Goal: Task Accomplishment & Management: Manage account settings

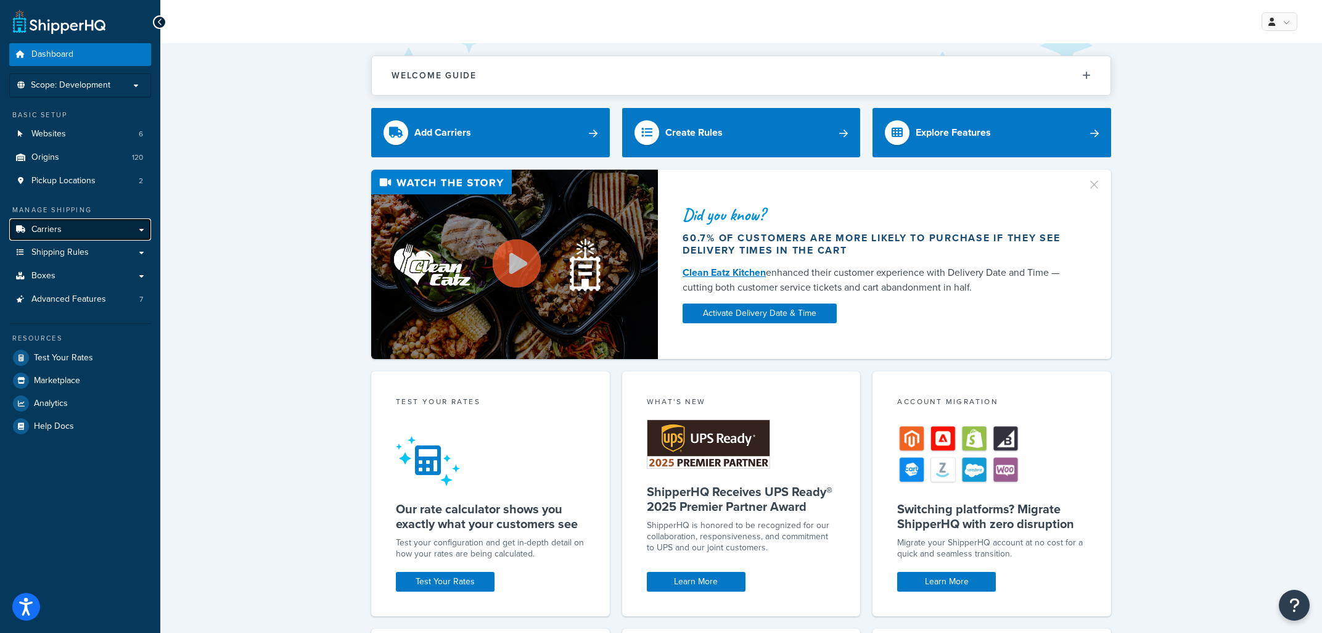
click at [53, 235] on span "Carriers" at bounding box center [46, 229] width 30 height 10
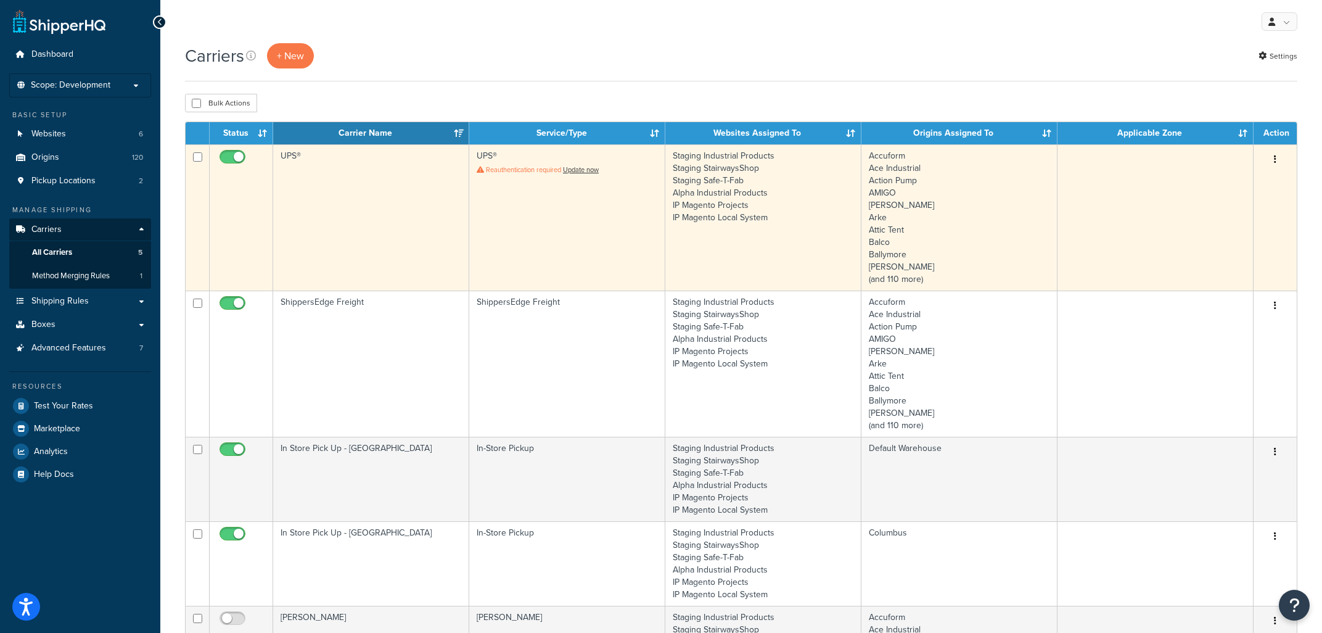
click at [369, 195] on td "UPS®" at bounding box center [371, 217] width 196 height 146
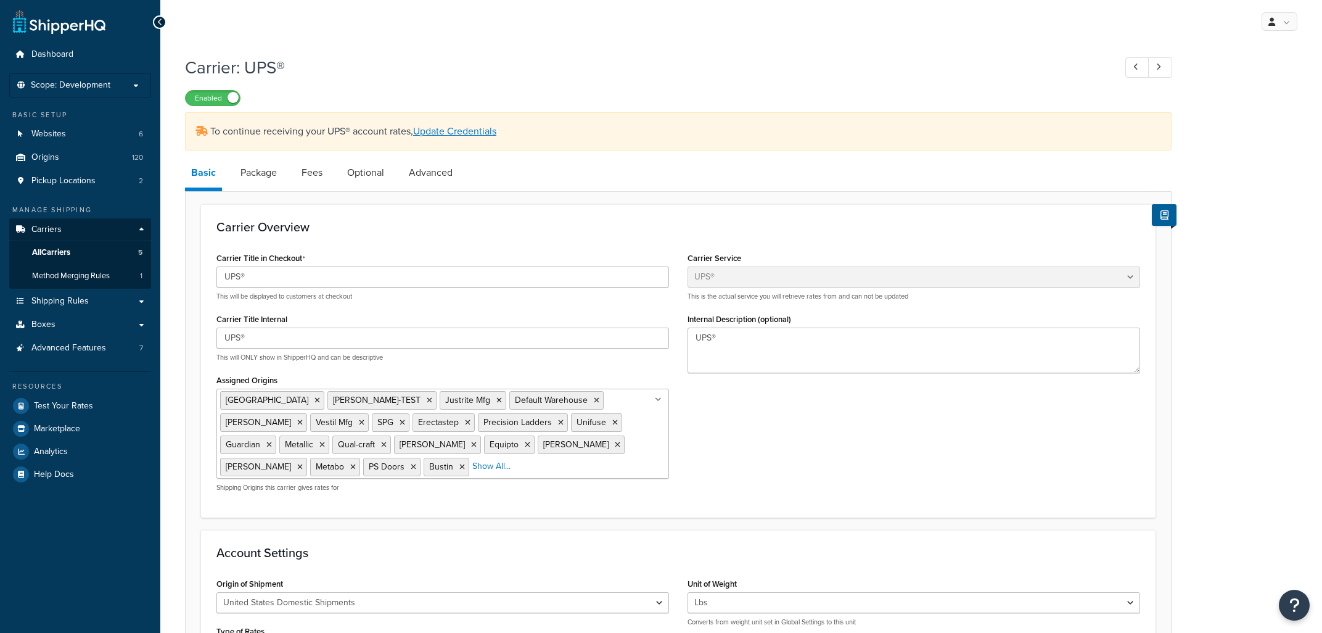
select select "ups"
click at [477, 134] on link "Update Credentials" at bounding box center [454, 131] width 83 height 14
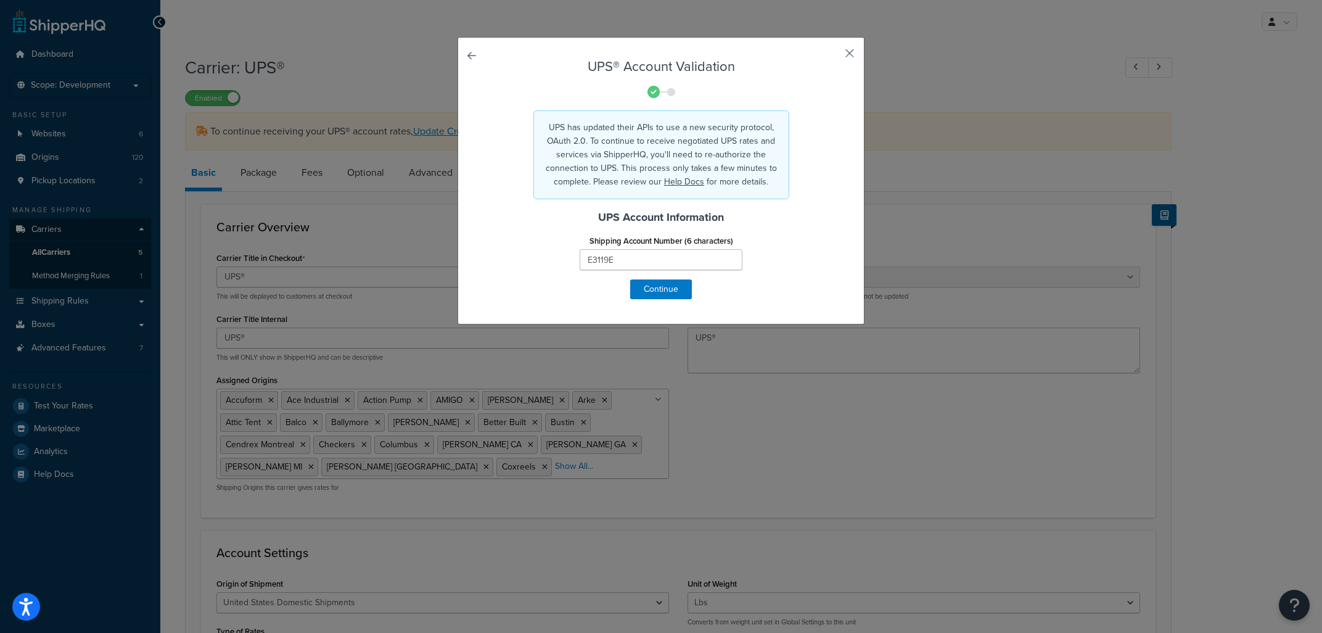
click at [847, 56] on div "UPS® Account Validation UPS has updated their APIs to use a new security protoc…" at bounding box center [661, 180] width 407 height 287
click at [833, 56] on button "button" at bounding box center [831, 57] width 3 height 3
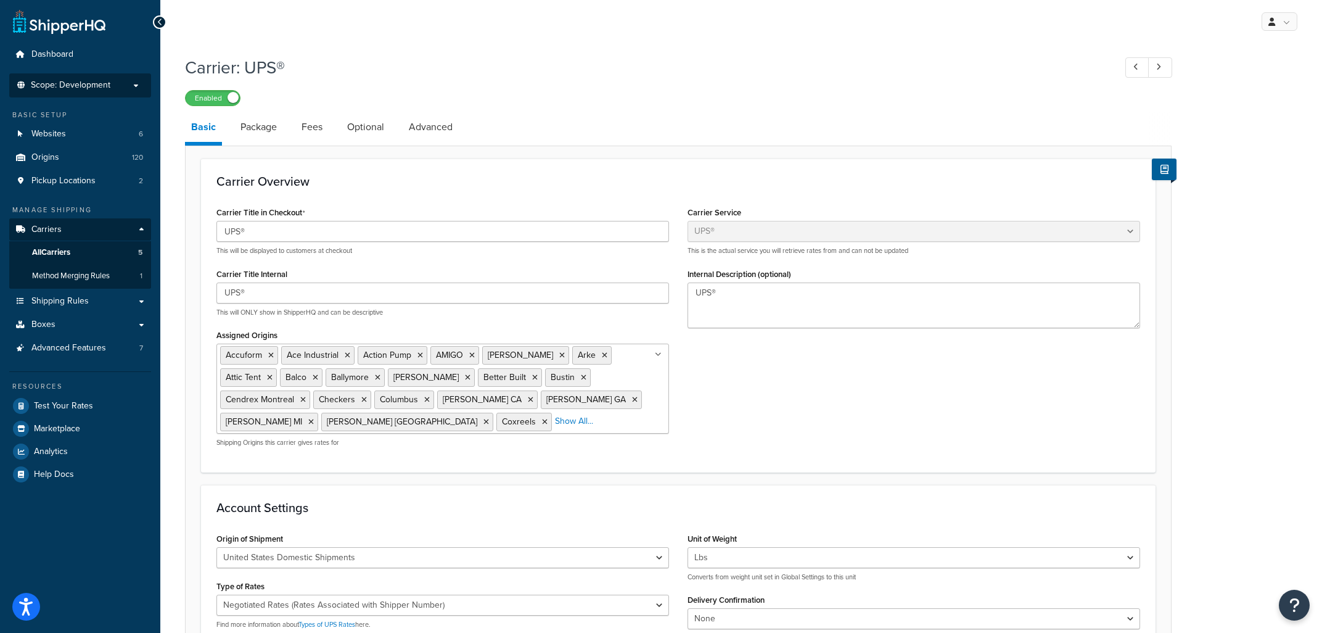
click at [94, 84] on span "Scope: Development" at bounding box center [71, 85] width 80 height 10
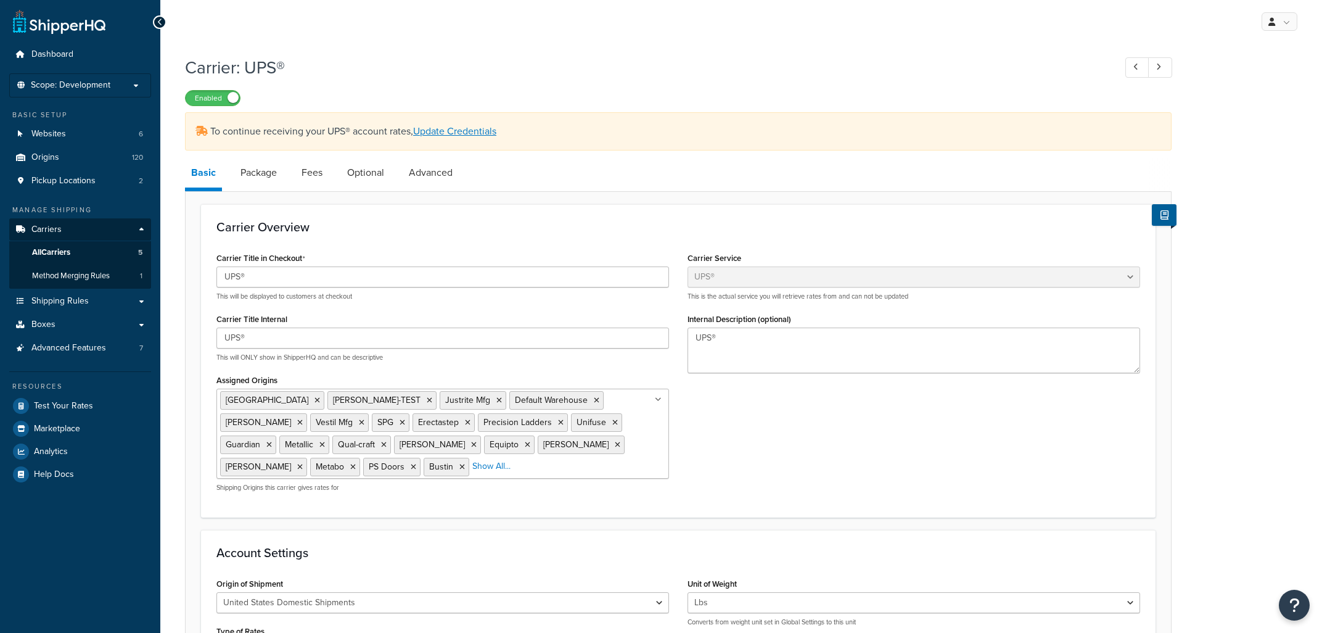
select select "ups"
click at [81, 84] on span "Scope: Development" at bounding box center [71, 85] width 80 height 10
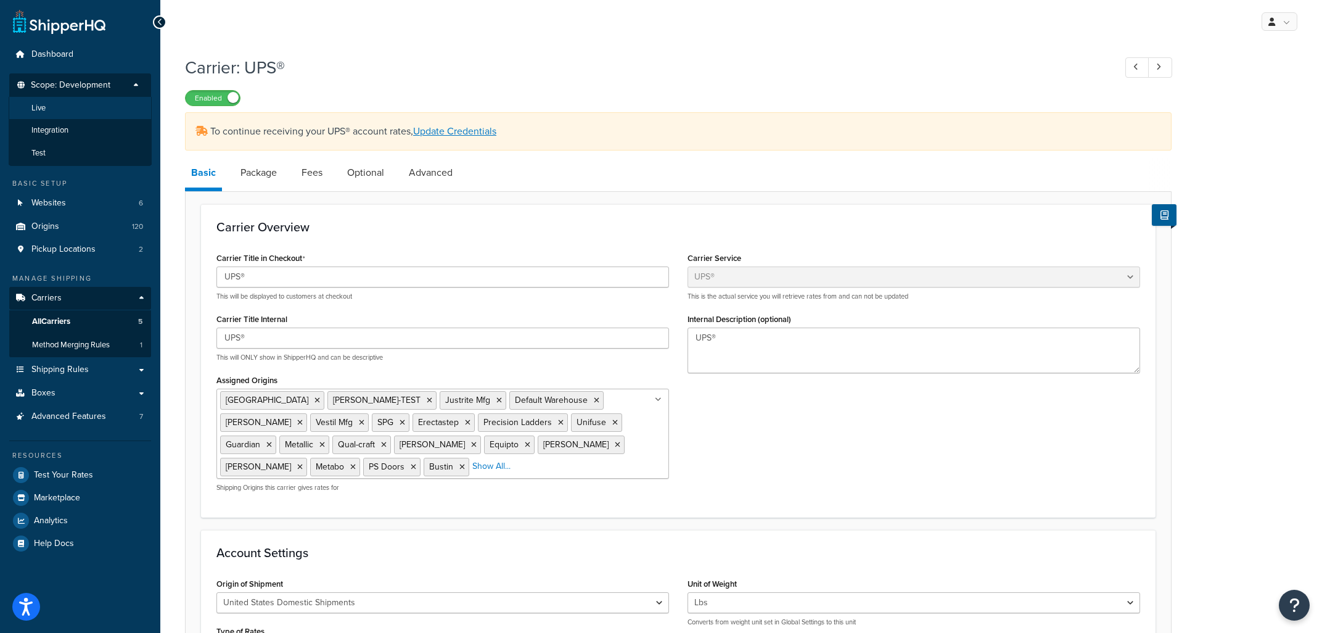
click at [46, 111] on span "Live" at bounding box center [38, 108] width 14 height 10
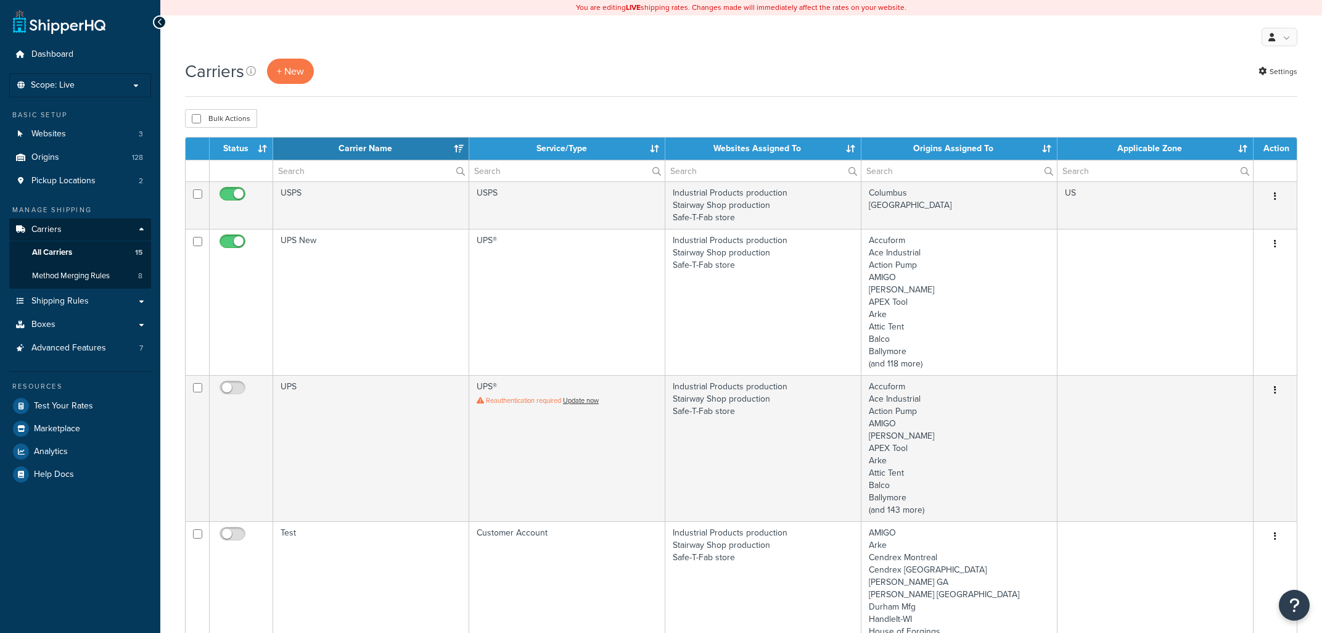
select select "15"
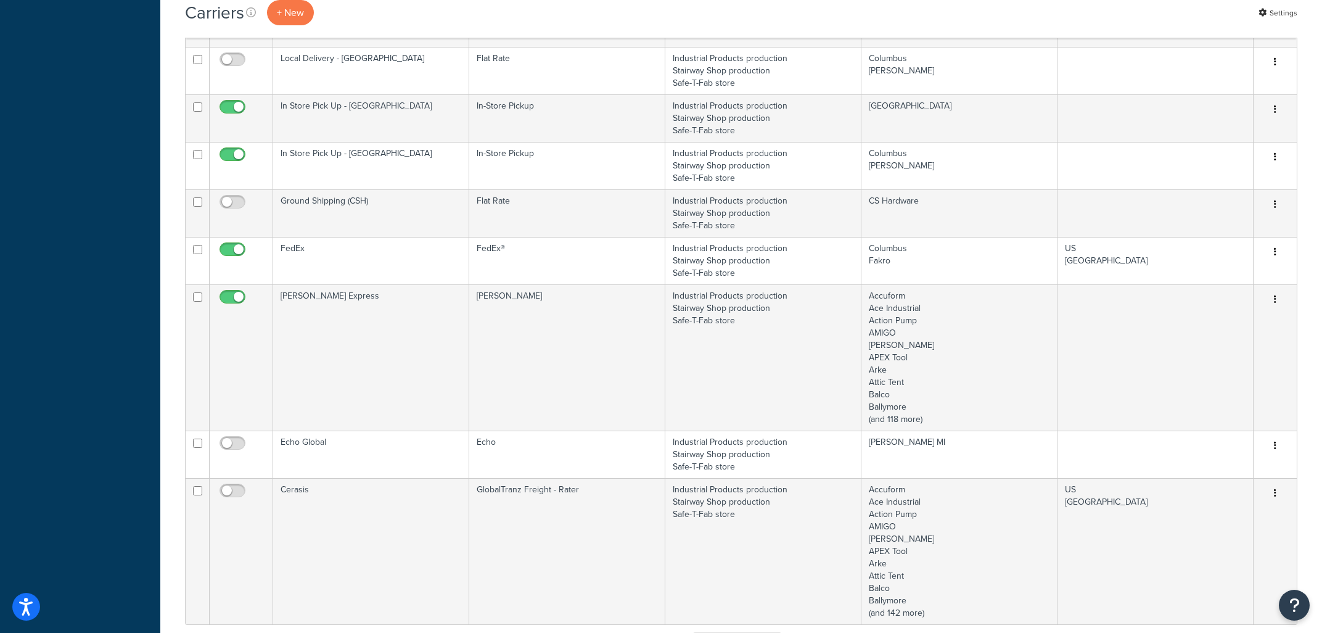
scroll to position [943, 0]
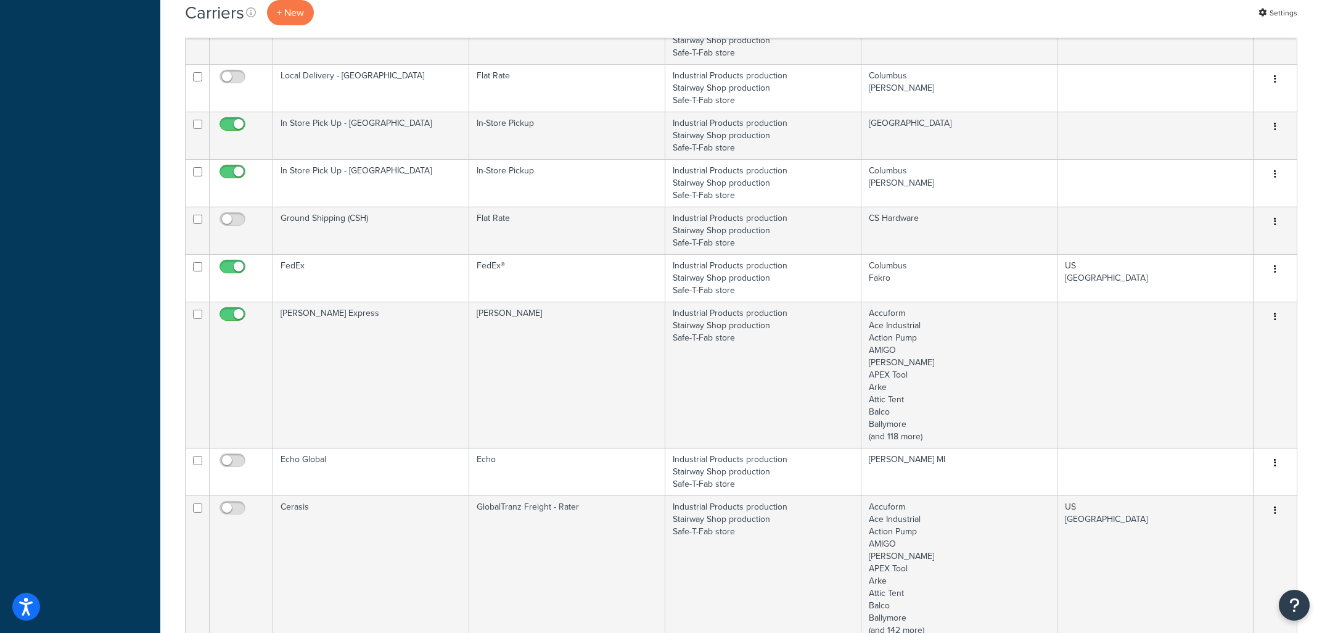
drag, startPoint x: 1312, startPoint y: 407, endPoint x: 1316, endPoint y: 417, distance: 10.8
click at [1313, 406] on div "Carriers + New Settings Bulk Actions Duplicate [GEOGRAPHIC_DATA] Contact Us Sen…" at bounding box center [741, 46] width 1162 height 1861
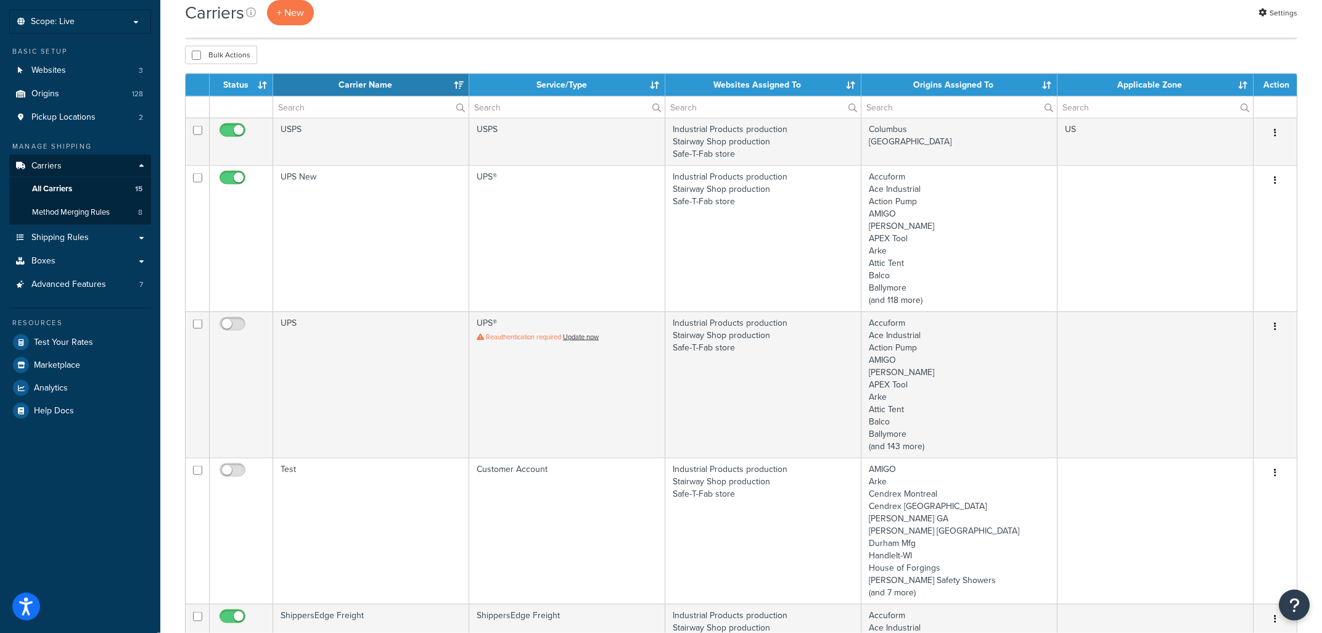
scroll to position [0, 0]
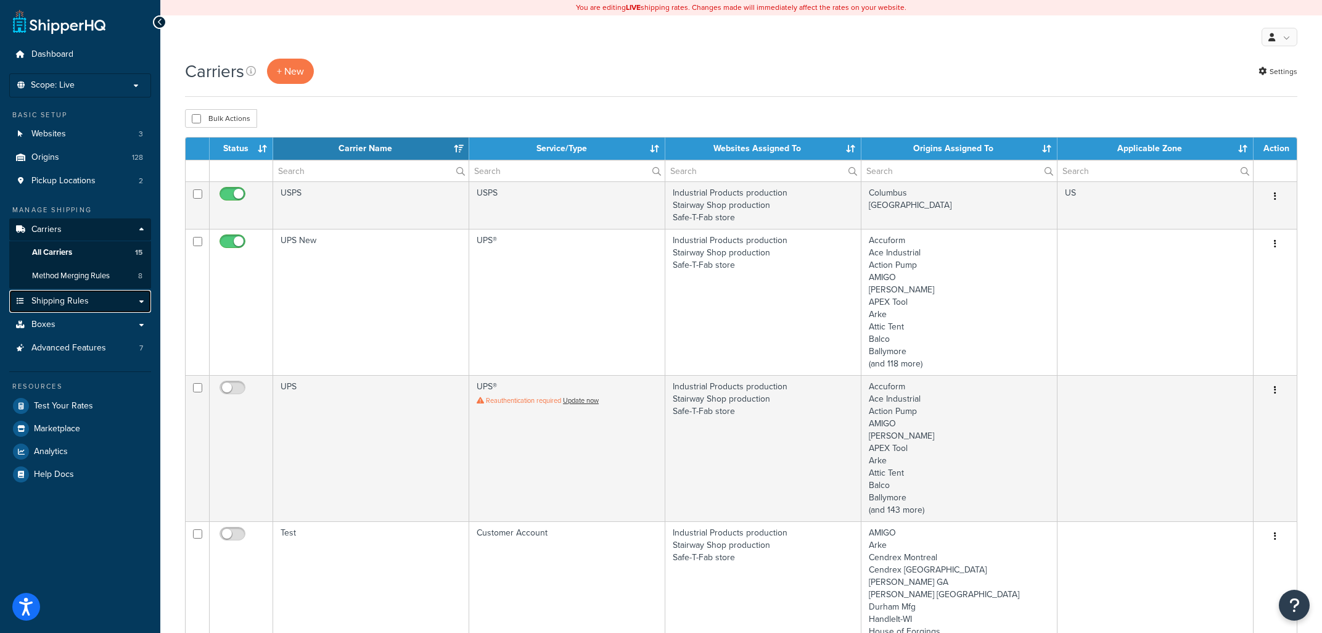
click at [85, 300] on span "Shipping Rules" at bounding box center [59, 301] width 57 height 10
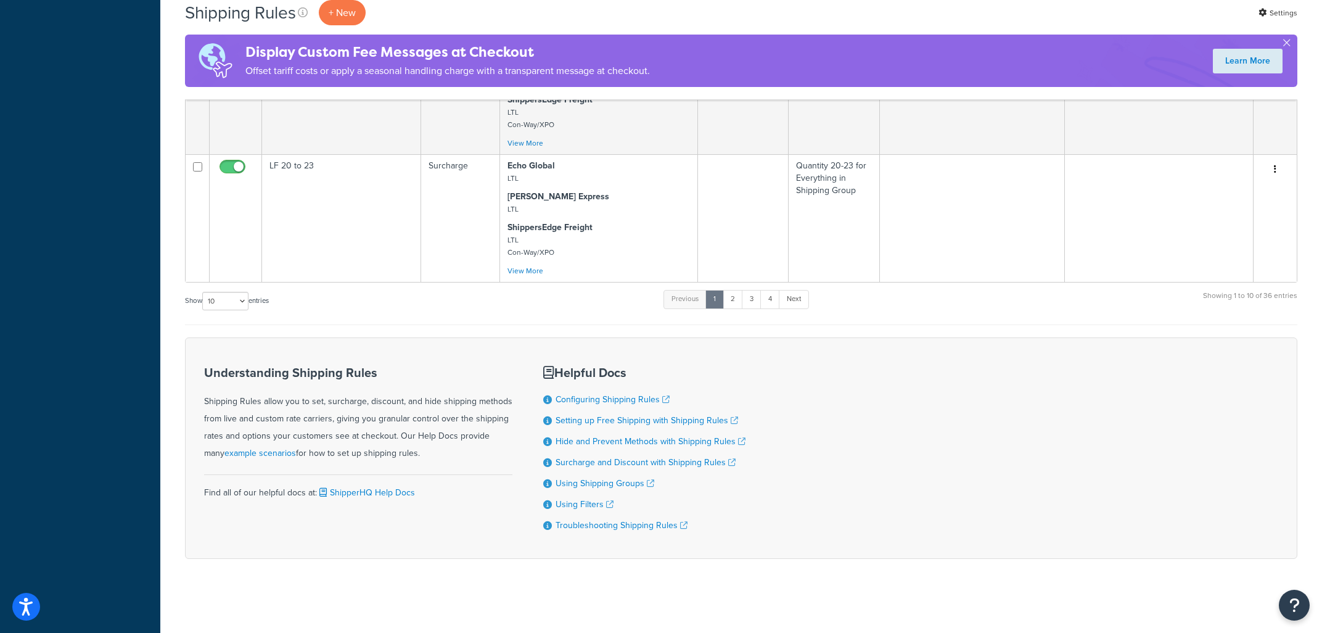
scroll to position [1138, 0]
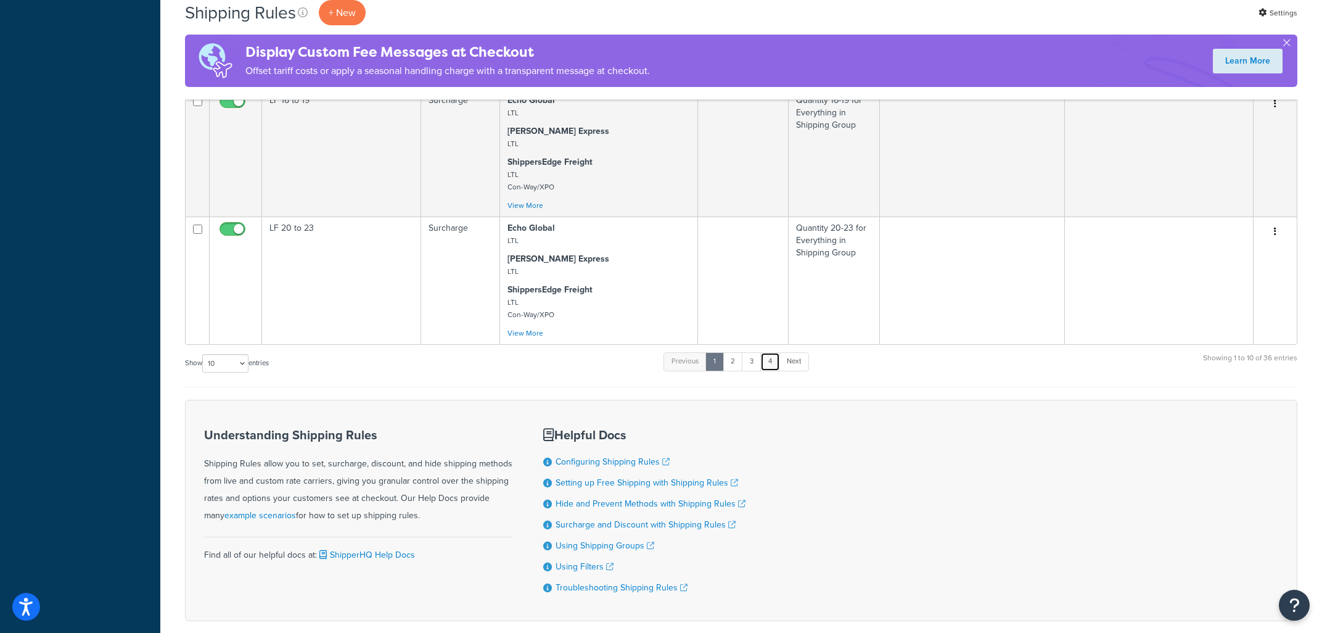
click at [772, 371] on link "4" at bounding box center [770, 361] width 20 height 19
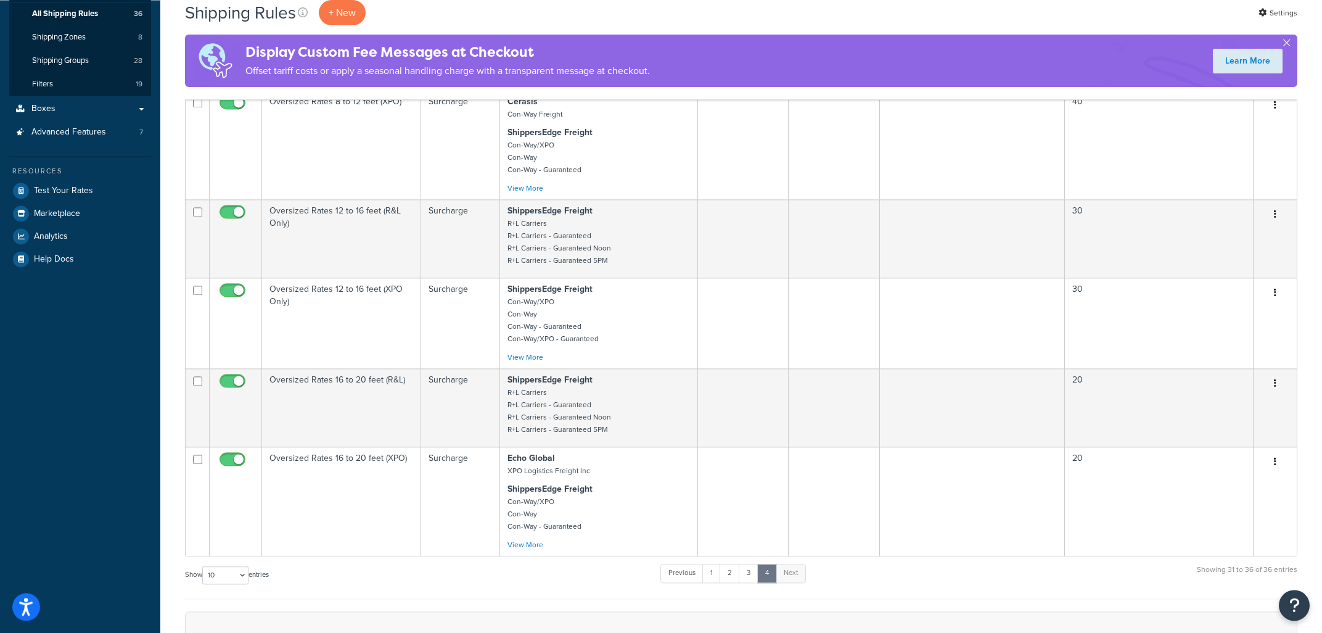
scroll to position [300, 0]
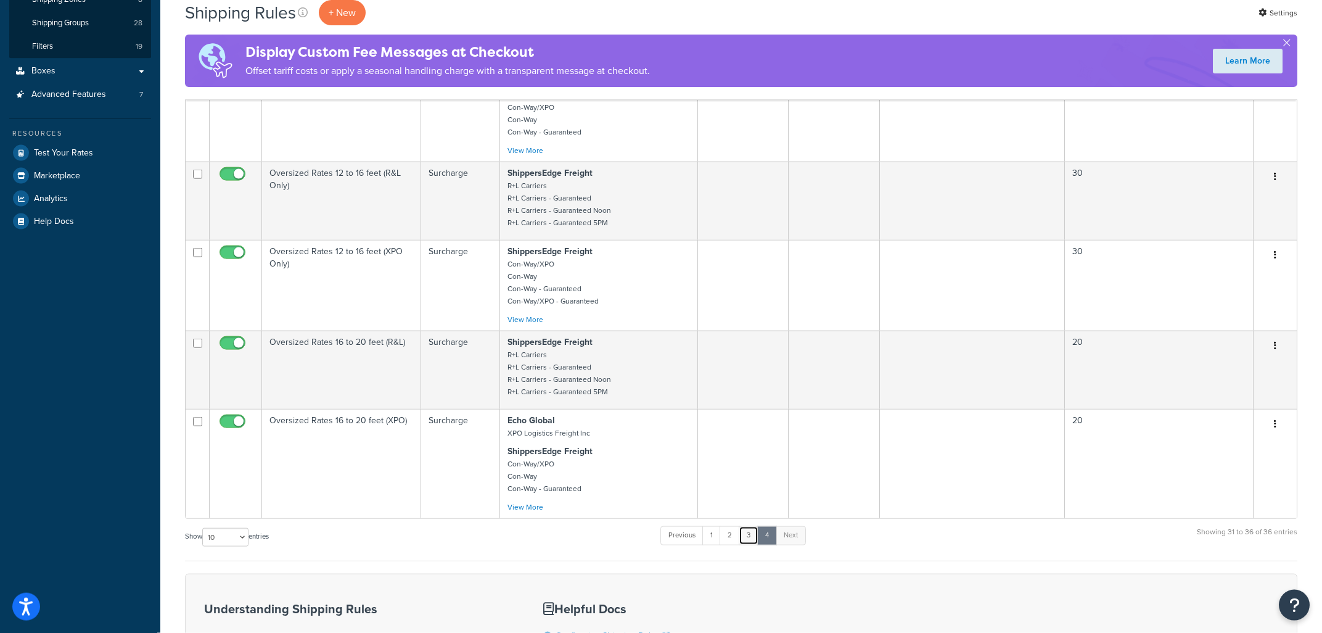
click at [752, 539] on link "3" at bounding box center [749, 535] width 20 height 19
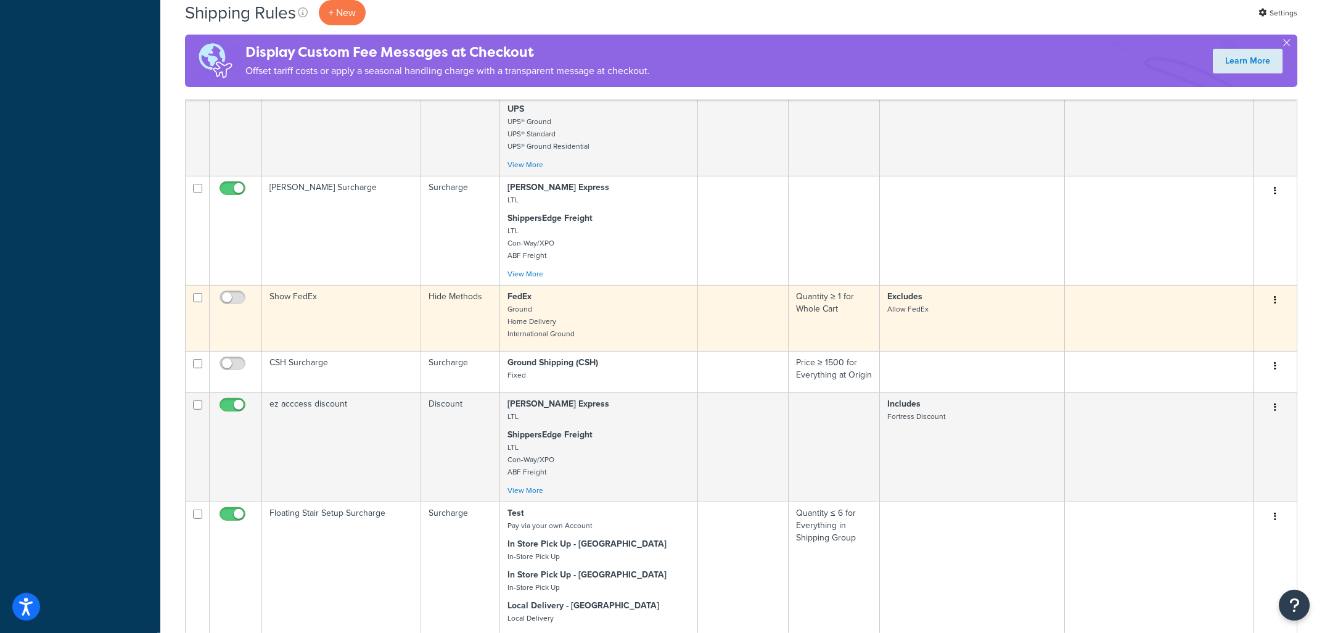
scroll to position [562, 0]
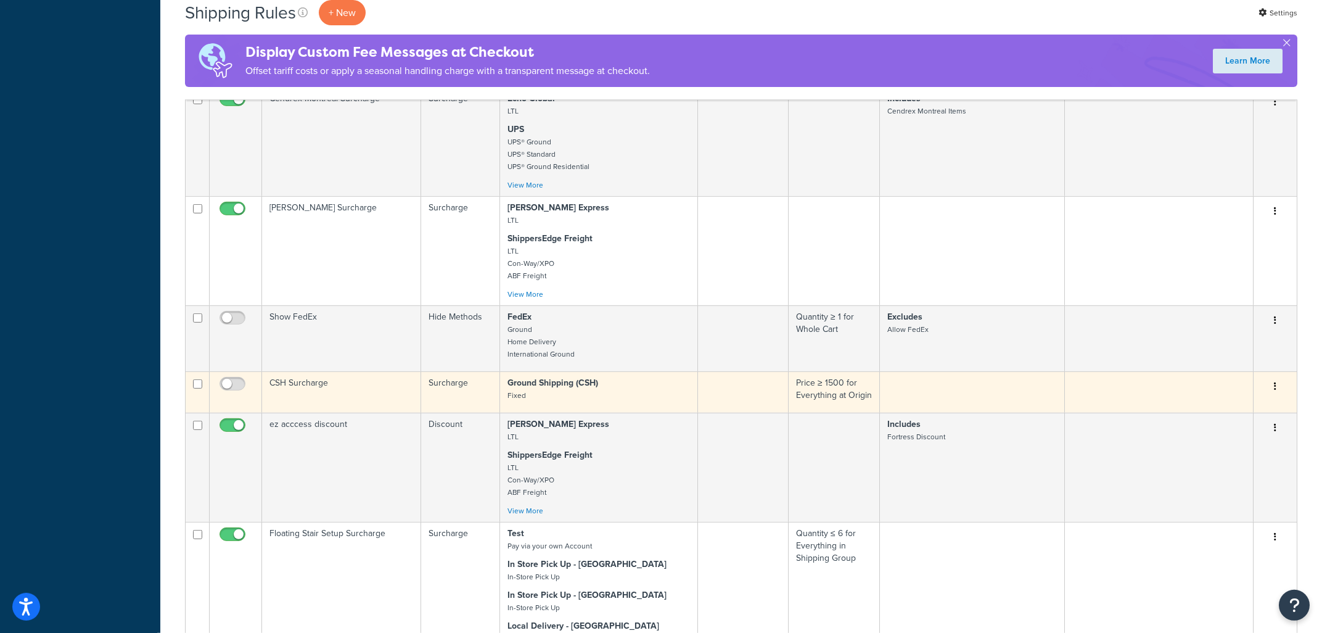
click at [643, 401] on p "Ground Shipping (CSH) Fixed" at bounding box center [599, 389] width 183 height 25
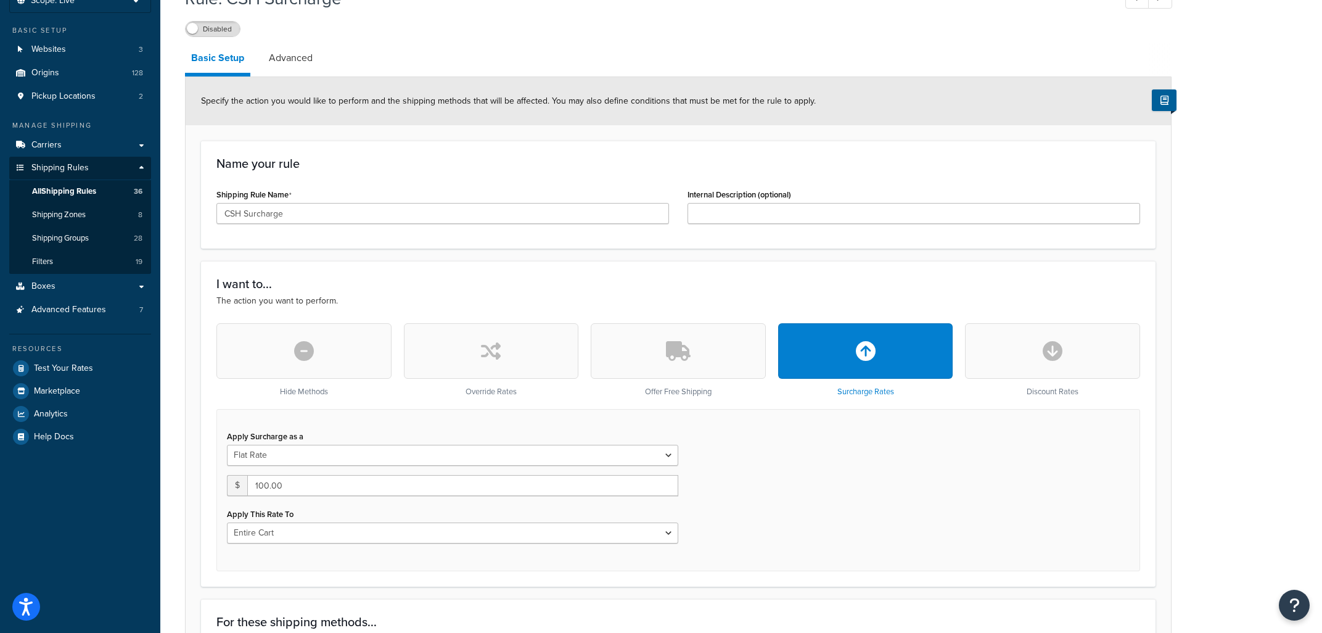
scroll to position [62, 0]
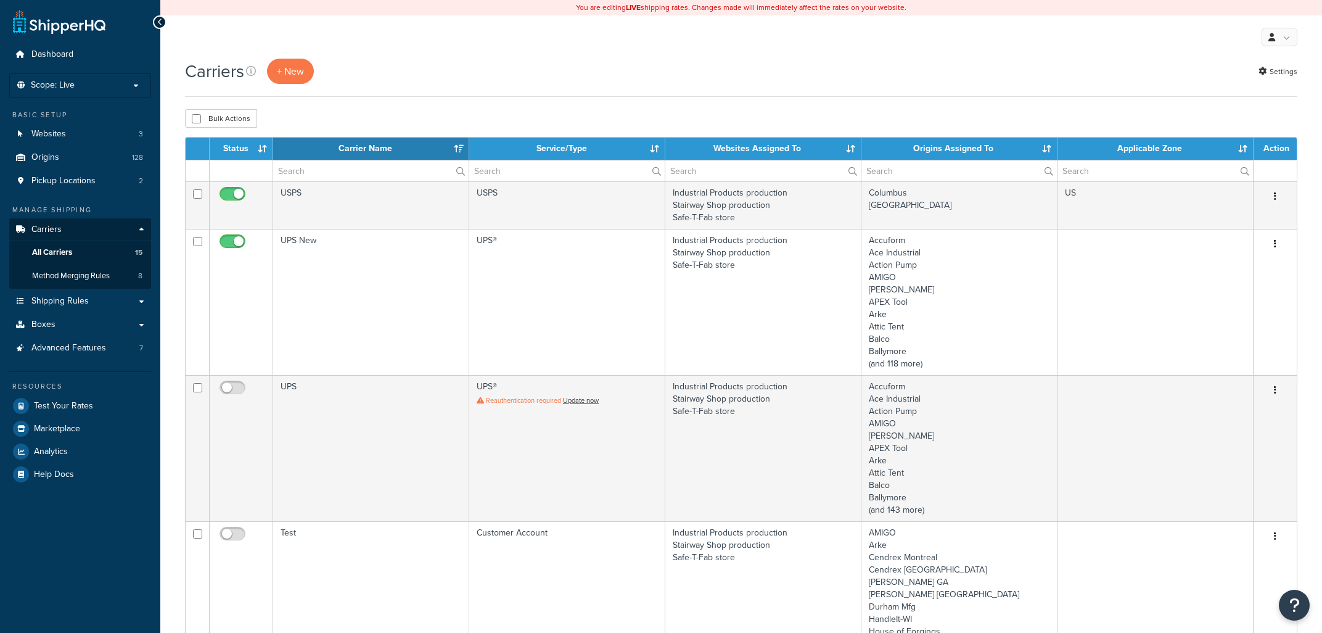
select select "15"
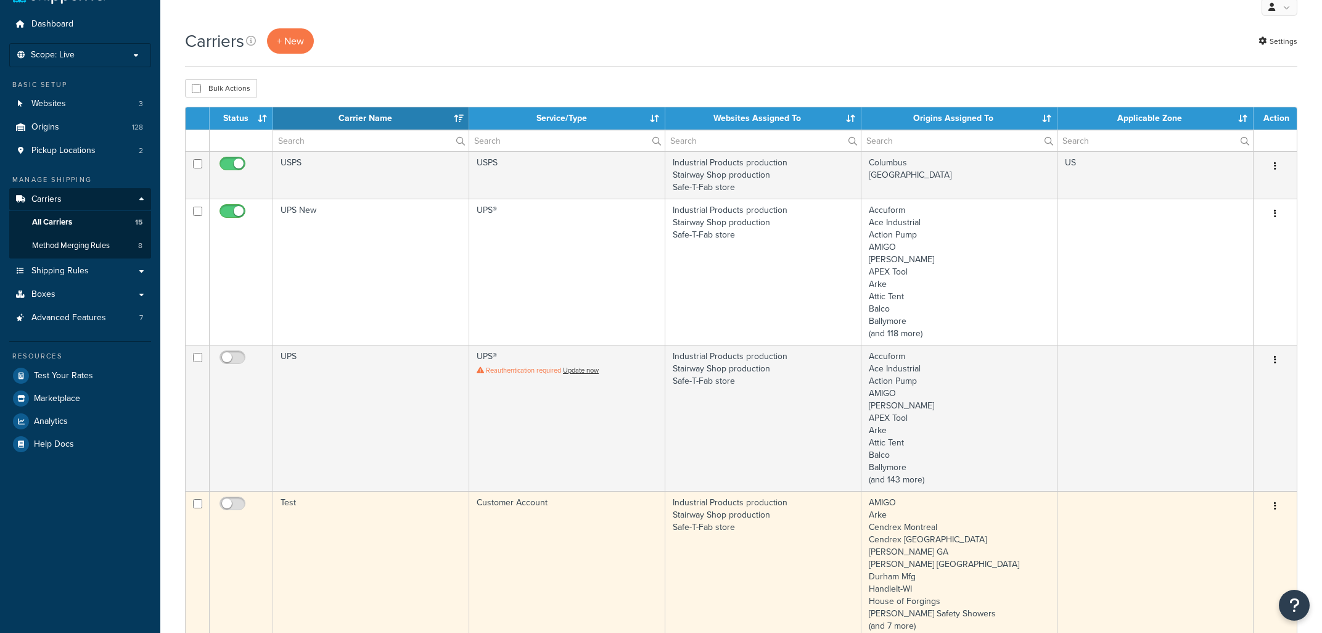
scroll to position [198, 0]
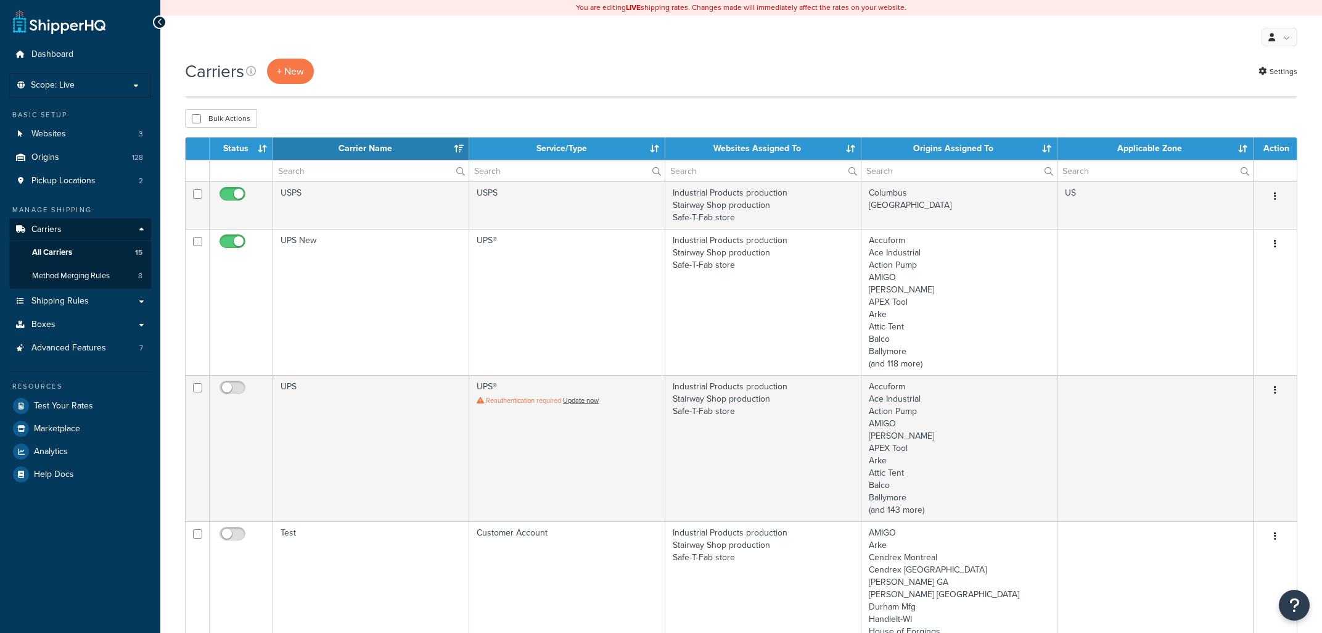
select select "15"
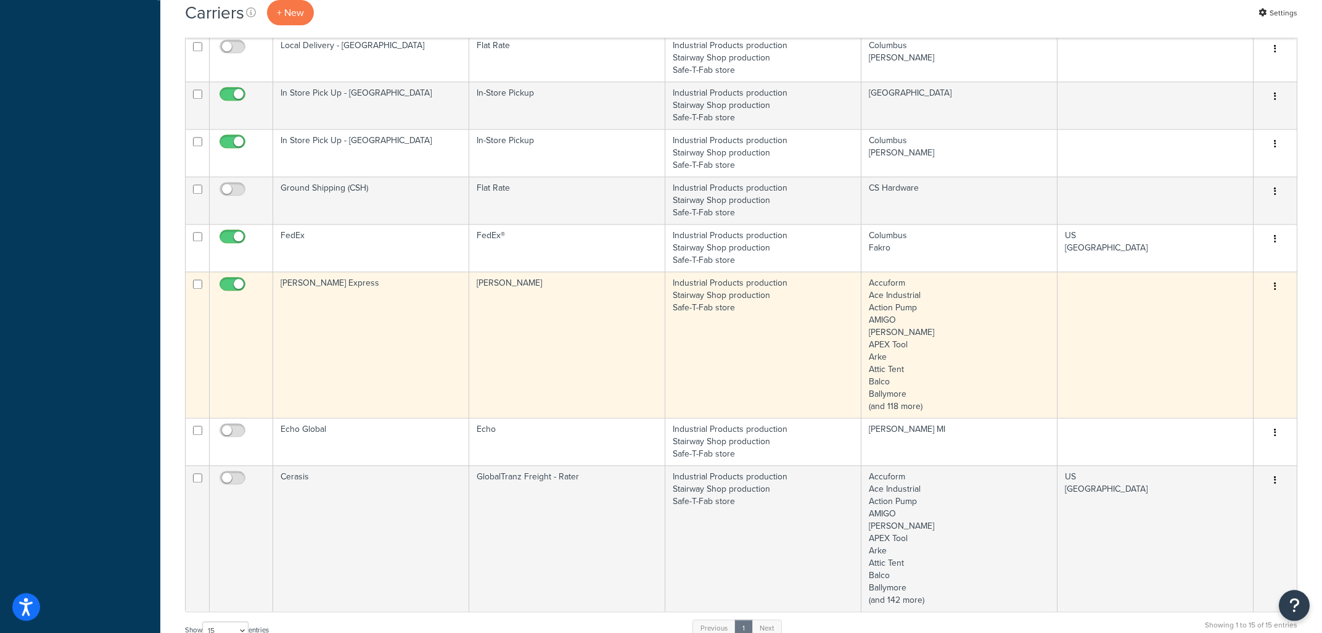
scroll to position [937, 0]
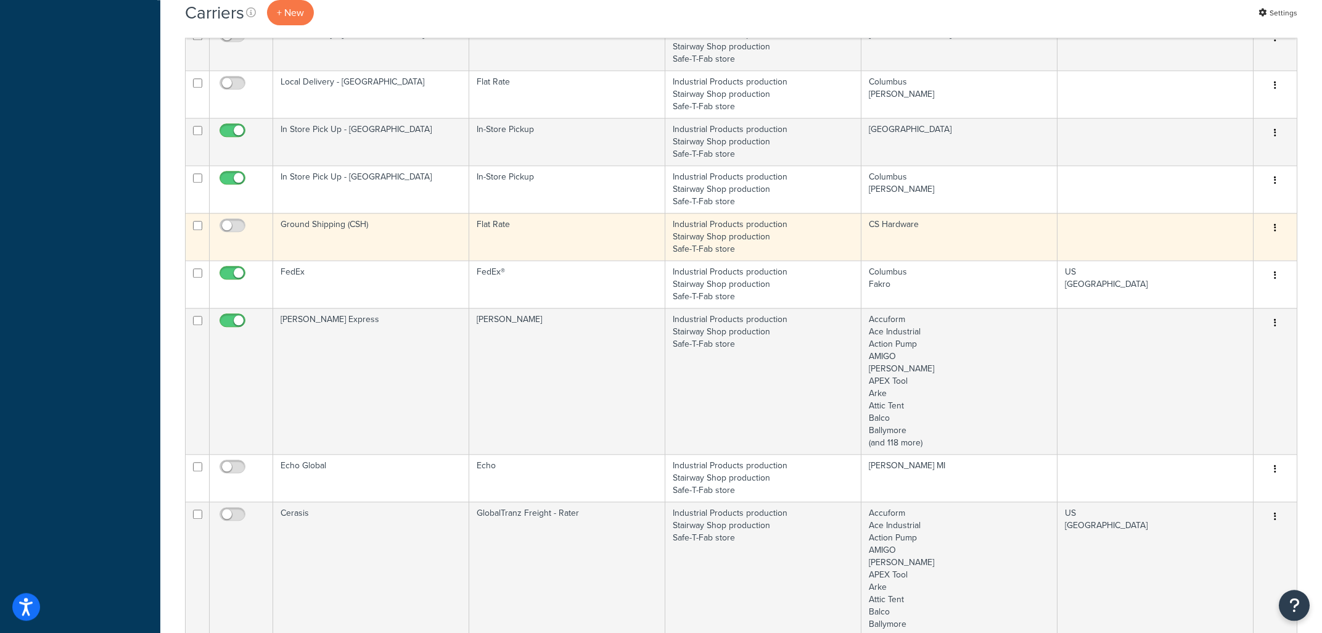
click at [529, 240] on td "Flat Rate" at bounding box center [567, 236] width 196 height 47
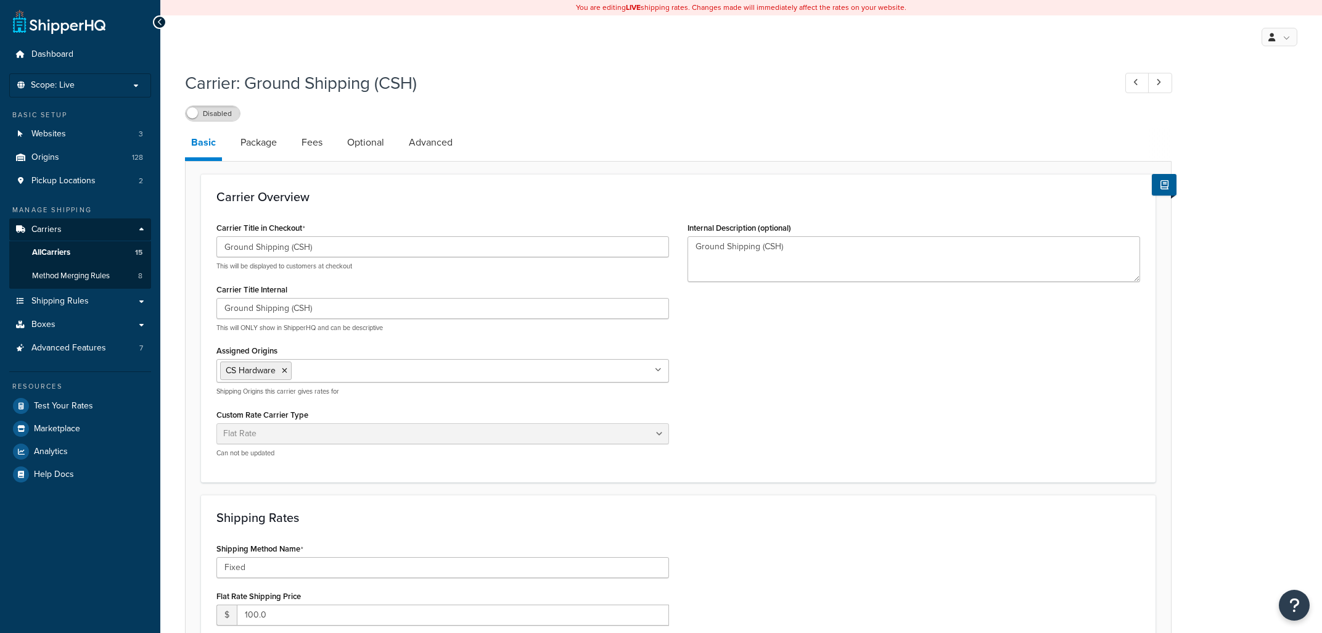
select select "flat"
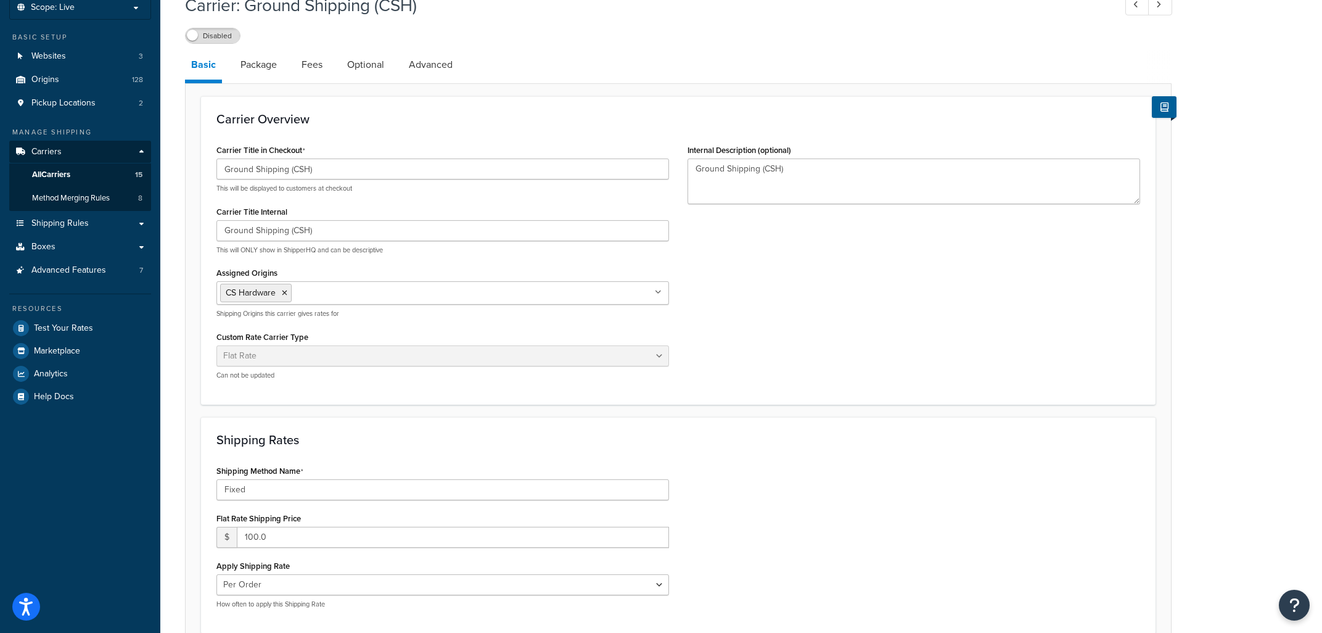
scroll to position [71, 0]
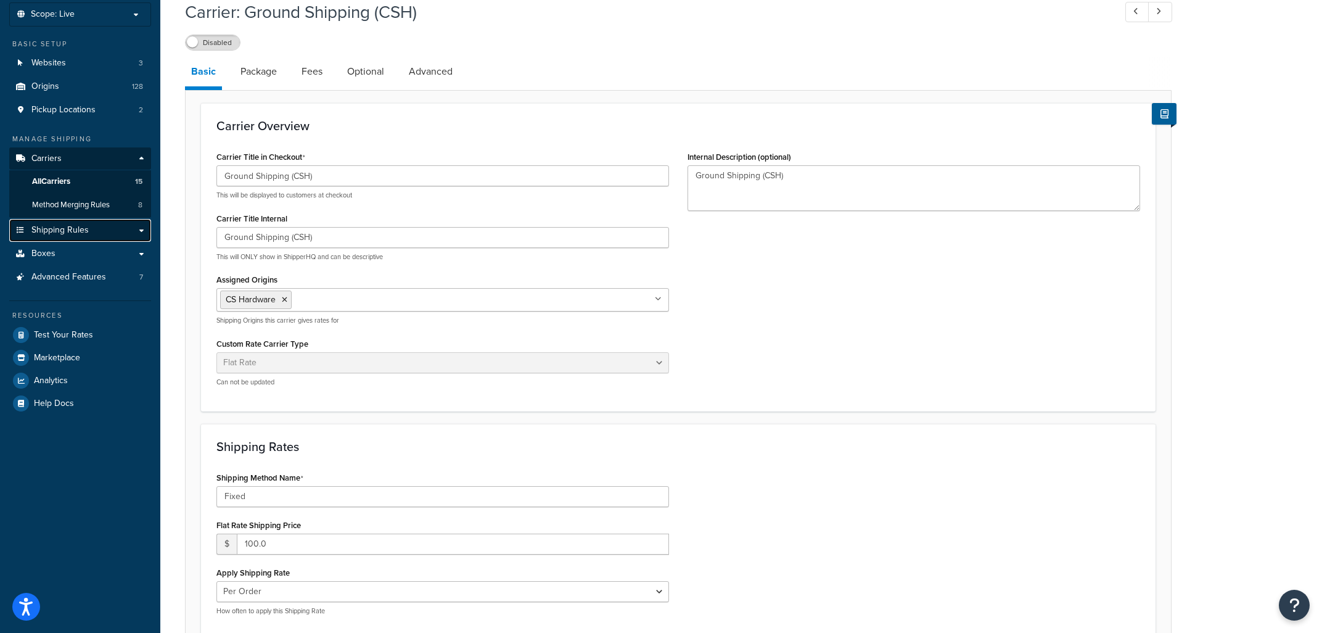
click at [73, 229] on span "Shipping Rules" at bounding box center [59, 230] width 57 height 10
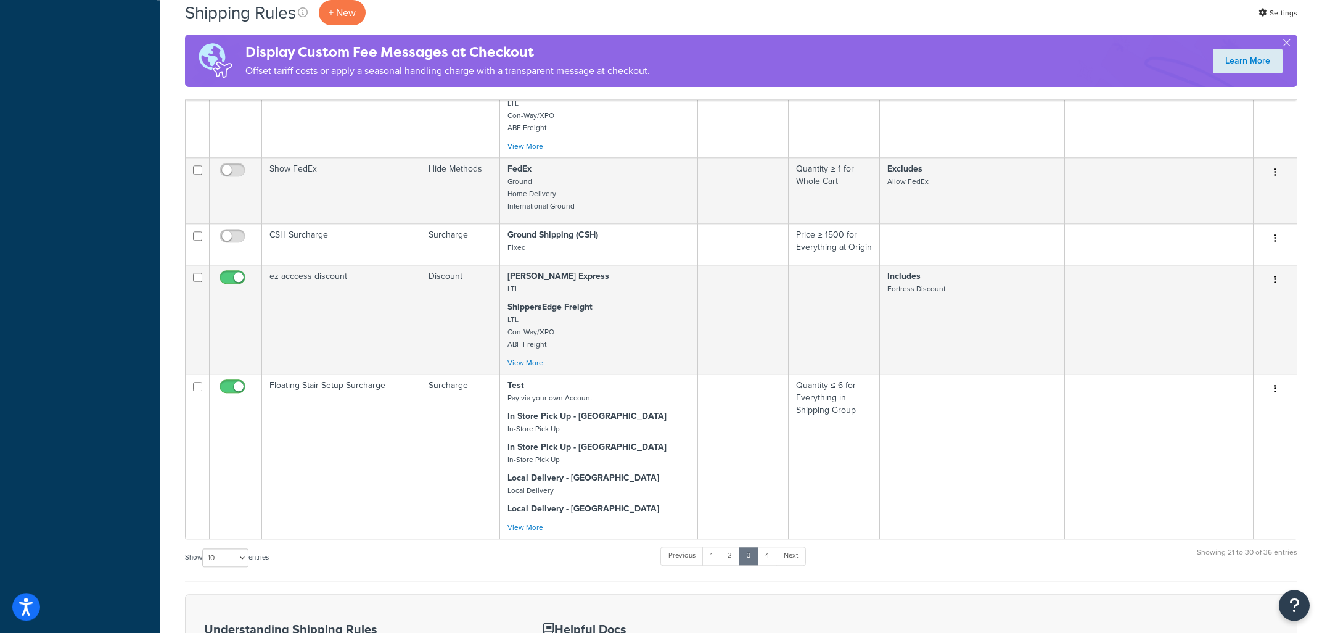
scroll to position [718, 0]
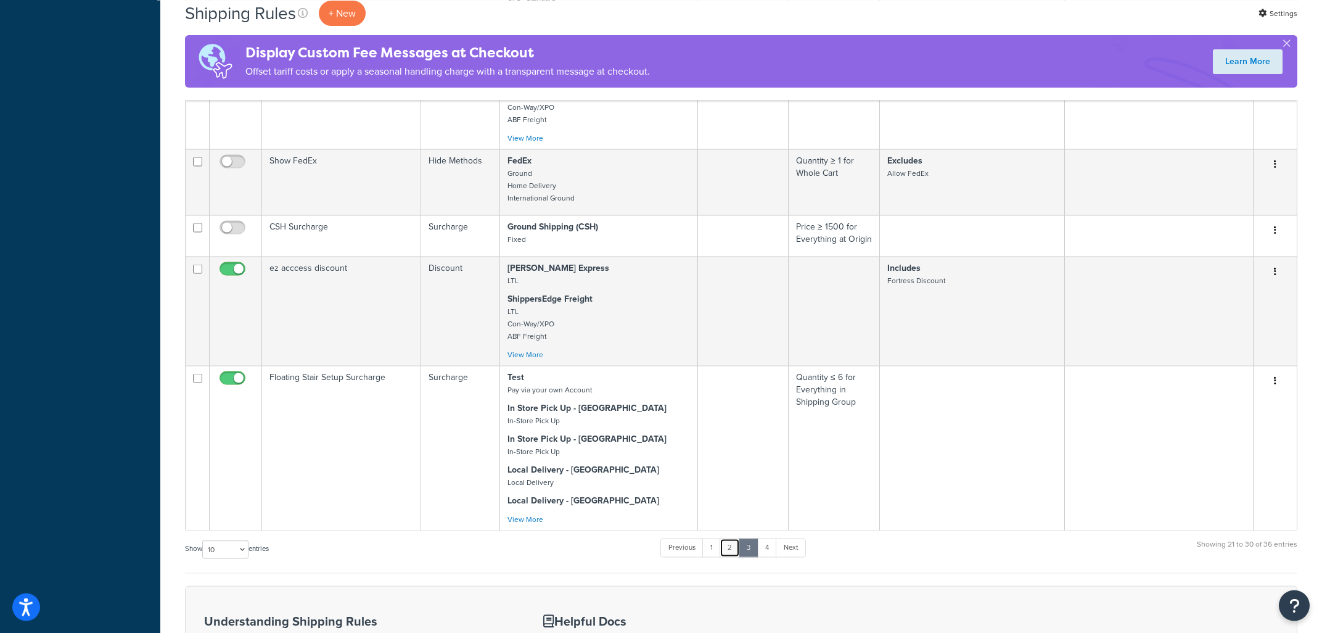
click at [731, 554] on link "2" at bounding box center [730, 547] width 20 height 19
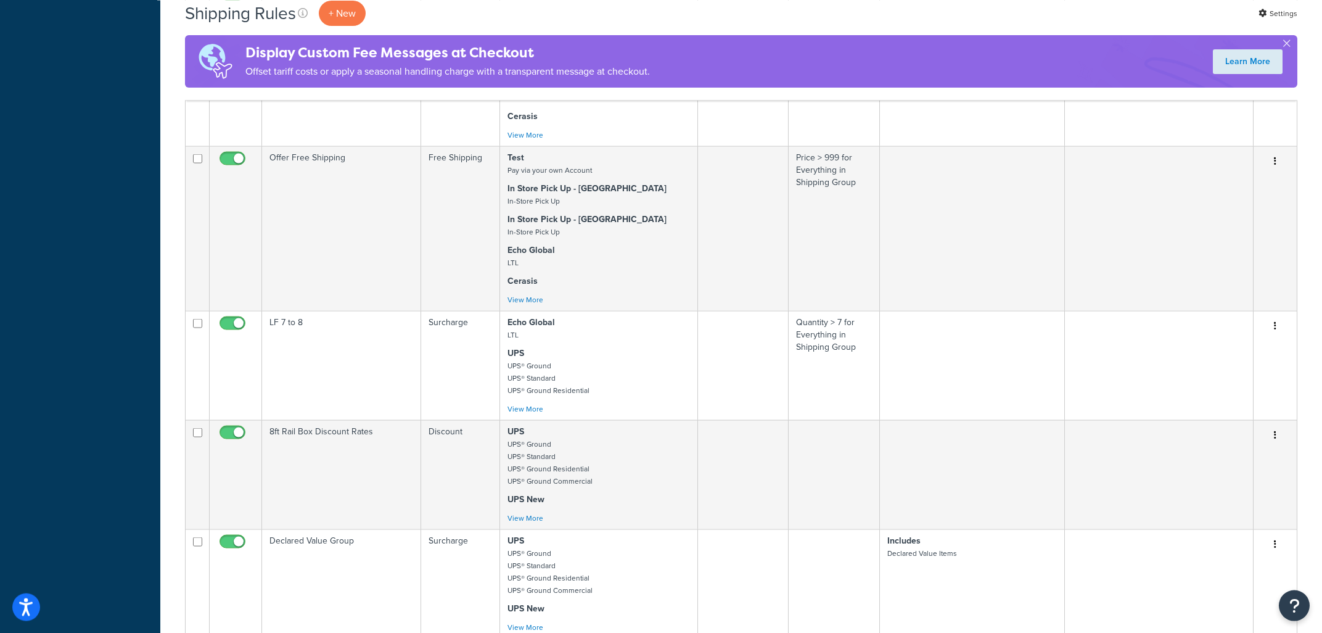
scroll to position [0, 0]
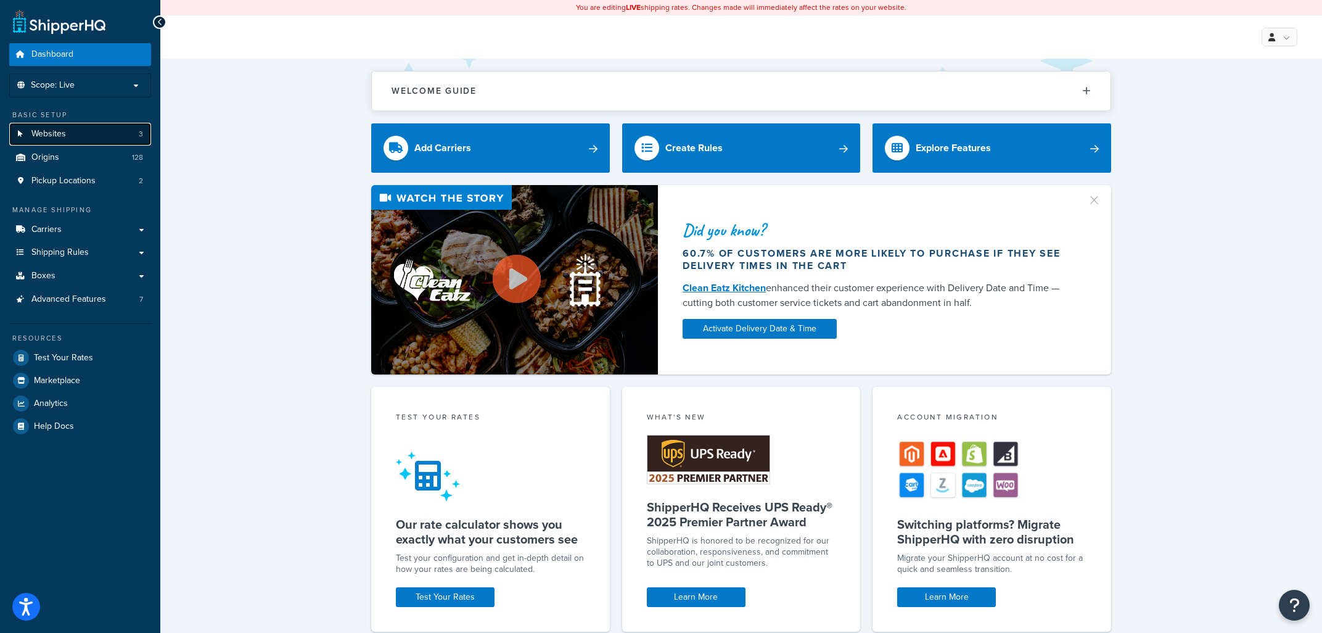
click at [72, 136] on link "Websites 3" at bounding box center [80, 134] width 142 height 23
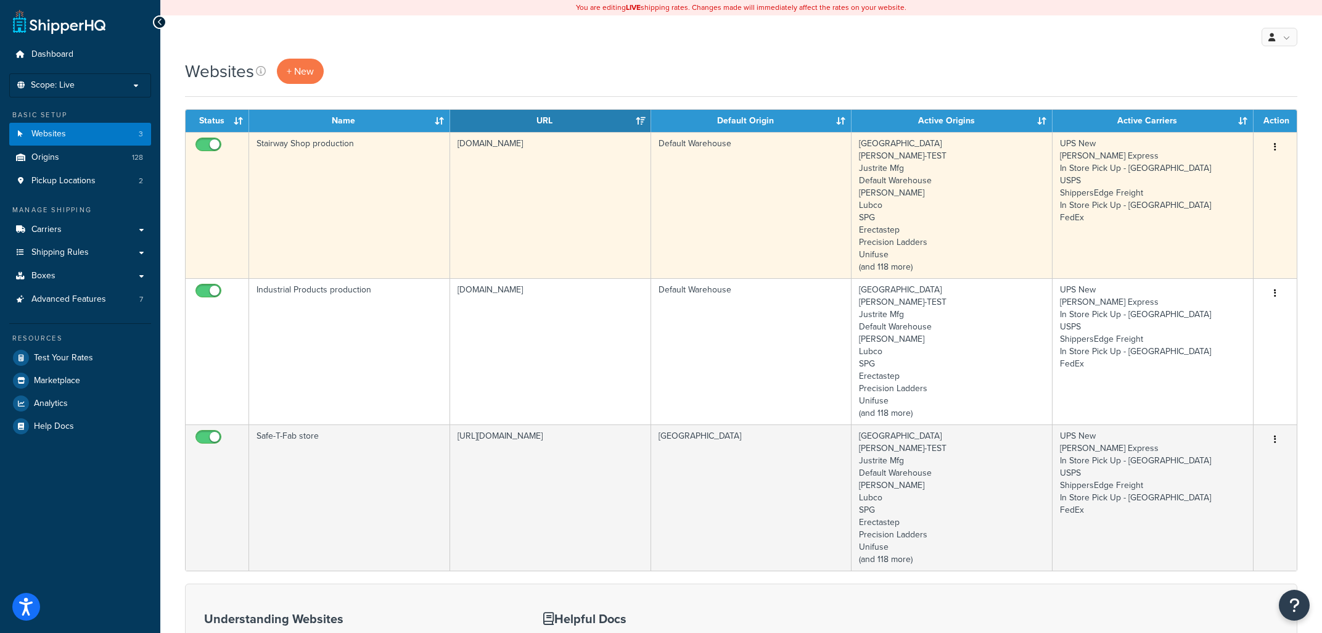
click at [368, 175] on td "Stairway Shop production" at bounding box center [349, 205] width 201 height 146
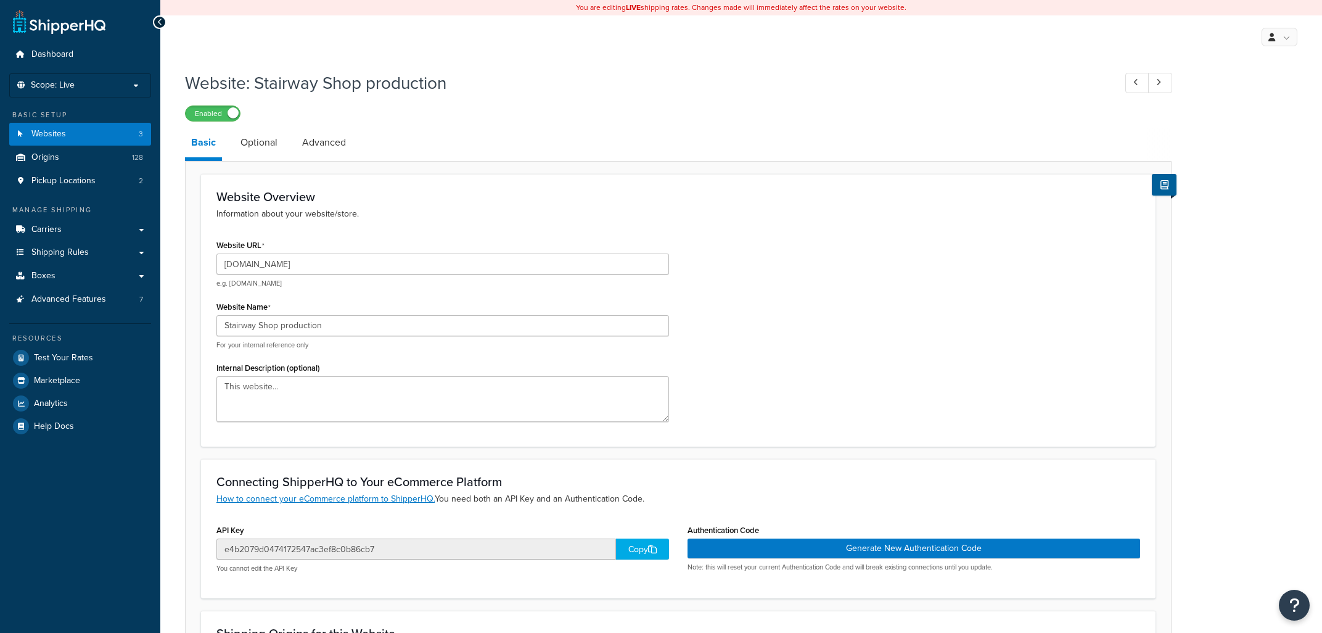
select select "28004"
click at [328, 141] on link "Advanced" at bounding box center [324, 143] width 56 height 30
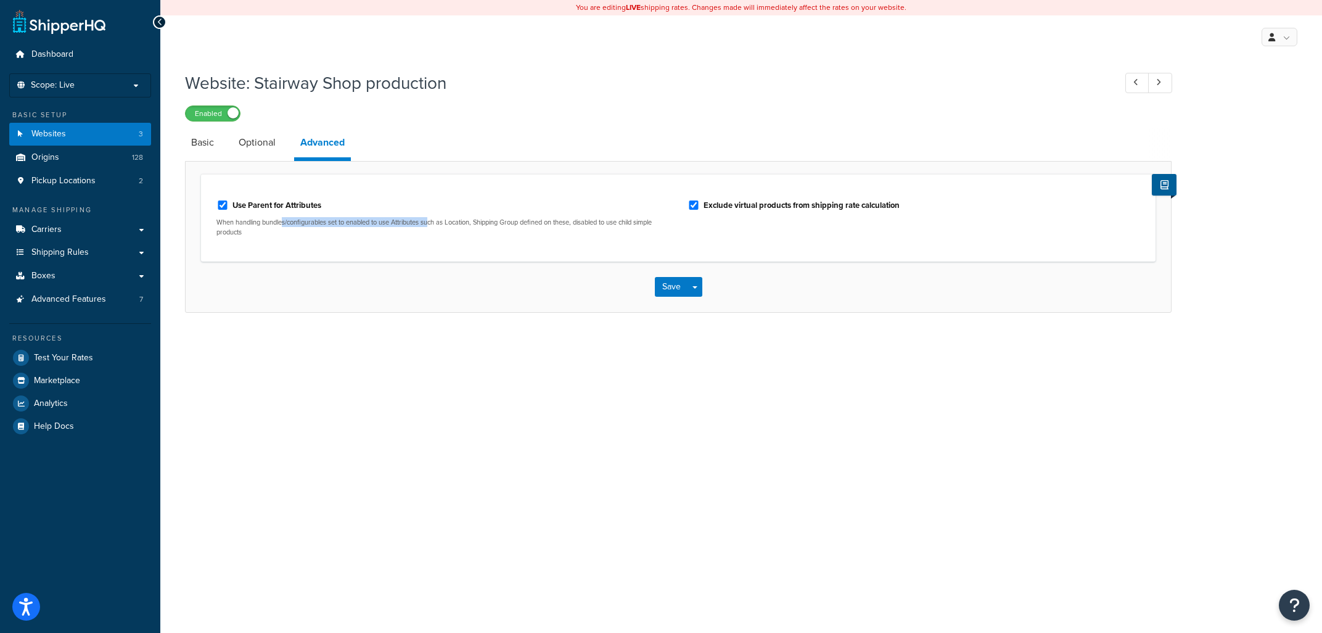
drag, startPoint x: 301, startPoint y: 224, endPoint x: 435, endPoint y: 228, distance: 133.9
click at [435, 228] on p "When handling bundles/configurables set to enabled to use Attributes such as Lo…" at bounding box center [442, 227] width 453 height 19
click at [436, 228] on p "When handling bundles/configurables set to enabled to use Attributes such as Lo…" at bounding box center [442, 227] width 453 height 19
drag, startPoint x: 536, startPoint y: 218, endPoint x: 440, endPoint y: 218, distance: 95.6
click at [440, 218] on div "Use Parent for Attributes When handling bundles/configurables set to enabled to…" at bounding box center [442, 216] width 453 height 42
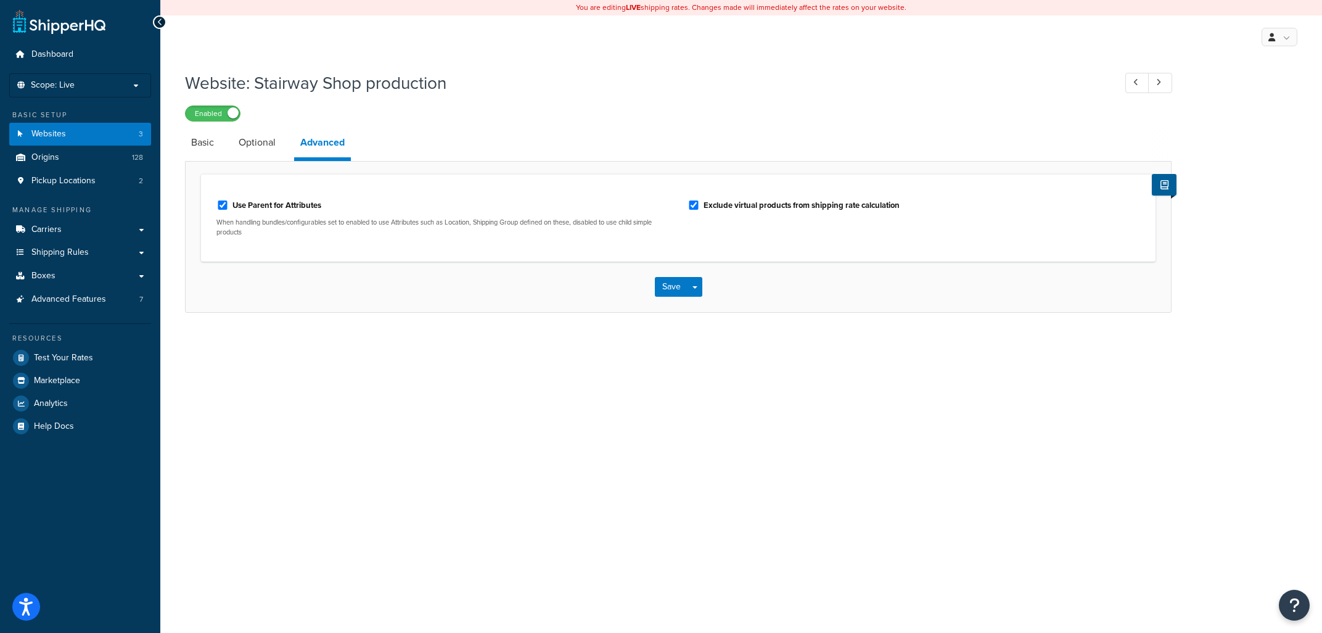
click at [440, 218] on div "Use Parent for Attributes When handling bundles/configurables set to enabled to…" at bounding box center [442, 216] width 453 height 42
drag, startPoint x: 386, startPoint y: 222, endPoint x: 556, endPoint y: 223, distance: 170.2
click at [556, 223] on p "When handling bundles/configurables set to enabled to use Attributes such as Lo…" at bounding box center [442, 227] width 453 height 19
drag, startPoint x: 549, startPoint y: 218, endPoint x: 411, endPoint y: 231, distance: 138.1
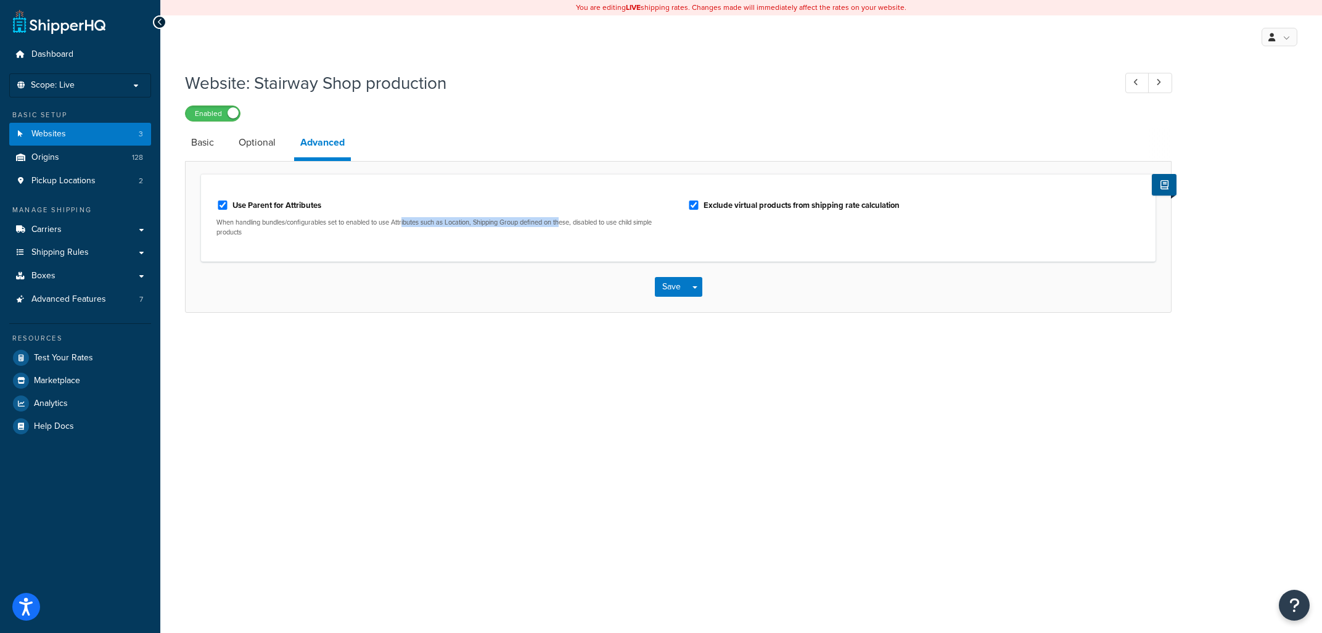
click at [411, 231] on p "When handling bundles/configurables set to enabled to use Attributes such as Lo…" at bounding box center [442, 227] width 453 height 19
drag, startPoint x: 373, startPoint y: 223, endPoint x: 609, endPoint y: 217, distance: 235.6
click at [609, 217] on div "Use Parent for Attributes When handling bundles/configurables set to enabled to…" at bounding box center [442, 216] width 453 height 42
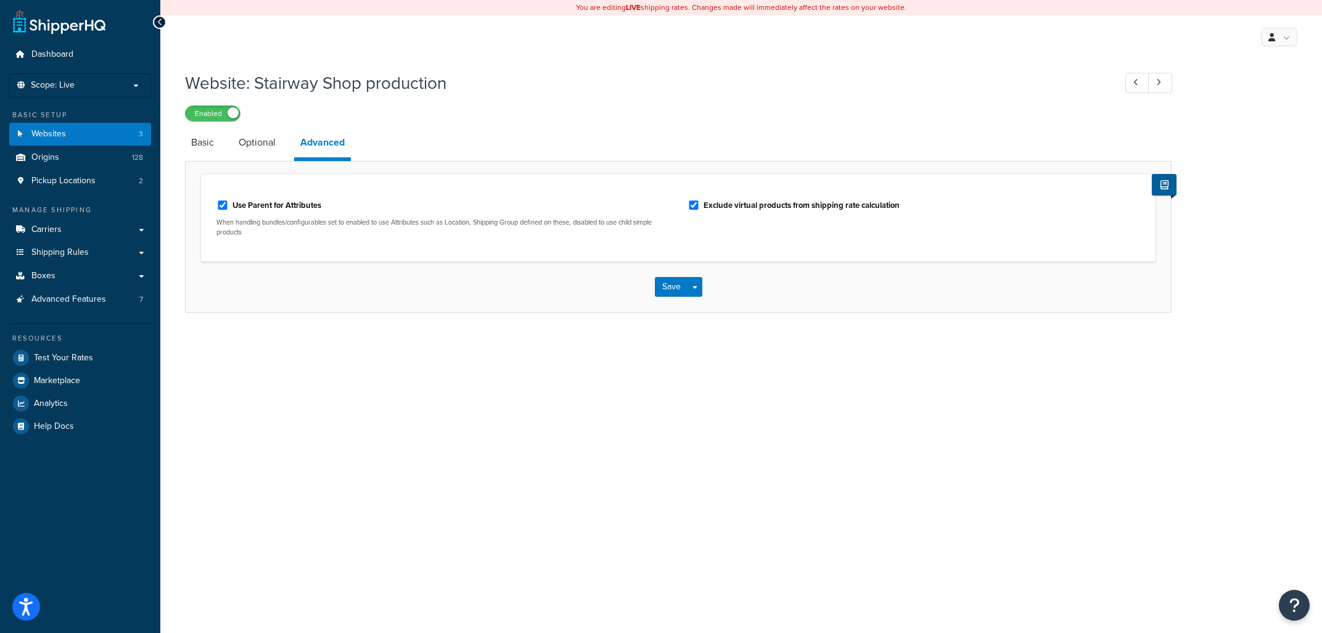
drag, startPoint x: 567, startPoint y: 216, endPoint x: 414, endPoint y: 215, distance: 153.0
click at [406, 215] on div "Use Parent for Attributes When handling bundles/configurables set to enabled to…" at bounding box center [442, 216] width 453 height 42
click at [414, 215] on div "Use Parent for Attributes When handling bundles/configurables set to enabled to…" at bounding box center [442, 216] width 453 height 42
drag, startPoint x: 451, startPoint y: 222, endPoint x: 551, endPoint y: 228, distance: 100.1
click at [551, 228] on p "When handling bundles/configurables set to enabled to use Attributes such as Lo…" at bounding box center [442, 227] width 453 height 19
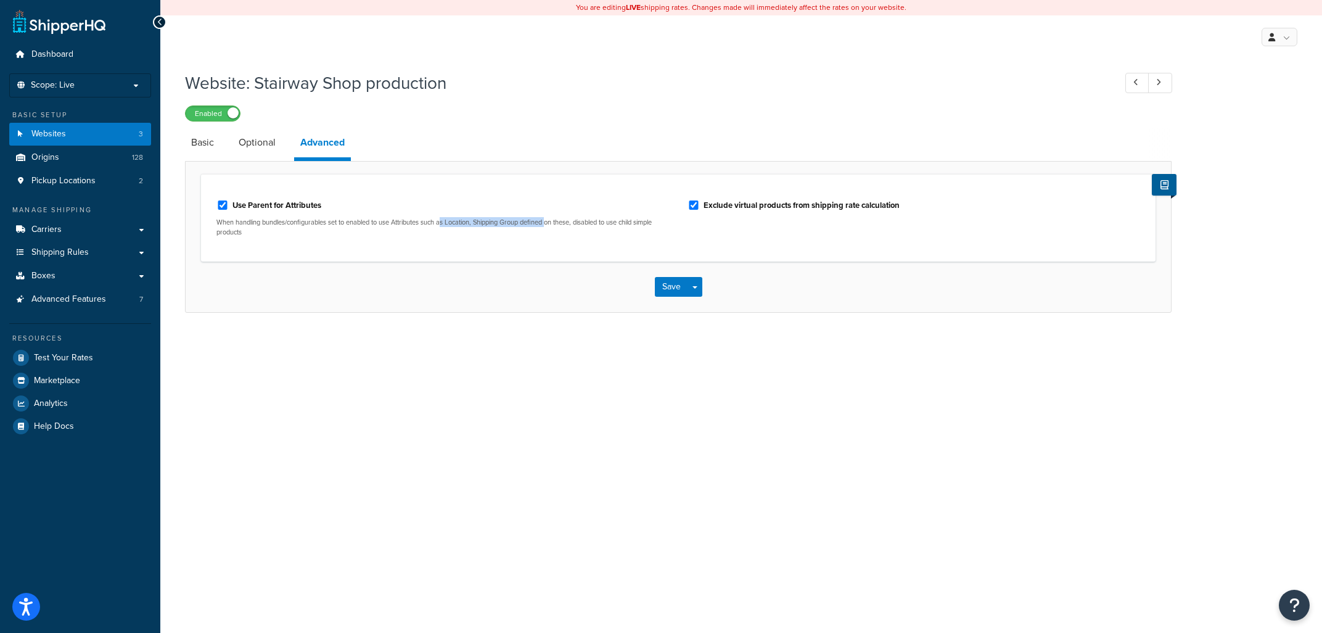
click at [551, 228] on p "When handling bundles/configurables set to enabled to use Attributes such as Lo…" at bounding box center [442, 227] width 453 height 19
drag, startPoint x: 614, startPoint y: 226, endPoint x: 432, endPoint y: 229, distance: 182.6
click at [432, 229] on p "When handling bundles/configurables set to enabled to use Attributes such as Lo…" at bounding box center [442, 227] width 453 height 19
drag, startPoint x: 429, startPoint y: 218, endPoint x: 592, endPoint y: 224, distance: 163.5
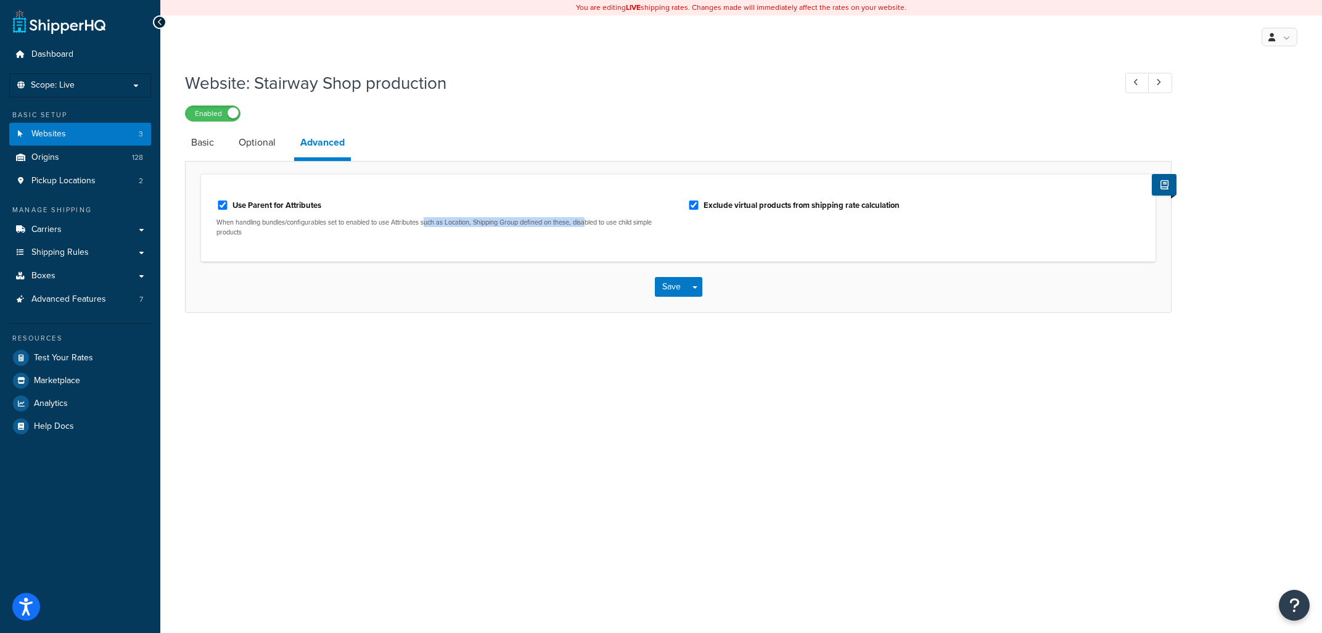
click at [592, 224] on div "Use Parent for Attributes When handling bundles/configurables set to enabled to…" at bounding box center [442, 216] width 453 height 42
click at [592, 224] on p "When handling bundles/configurables set to enabled to use Attributes such as Lo…" at bounding box center [442, 227] width 453 height 19
drag, startPoint x: 644, startPoint y: 213, endPoint x: 480, endPoint y: 228, distance: 164.7
click at [480, 228] on div "Use Parent for Attributes When handling bundles/configurables set to enabled to…" at bounding box center [442, 216] width 453 height 42
click at [480, 228] on p "When handling bundles/configurables set to enabled to use Attributes such as Lo…" at bounding box center [442, 227] width 453 height 19
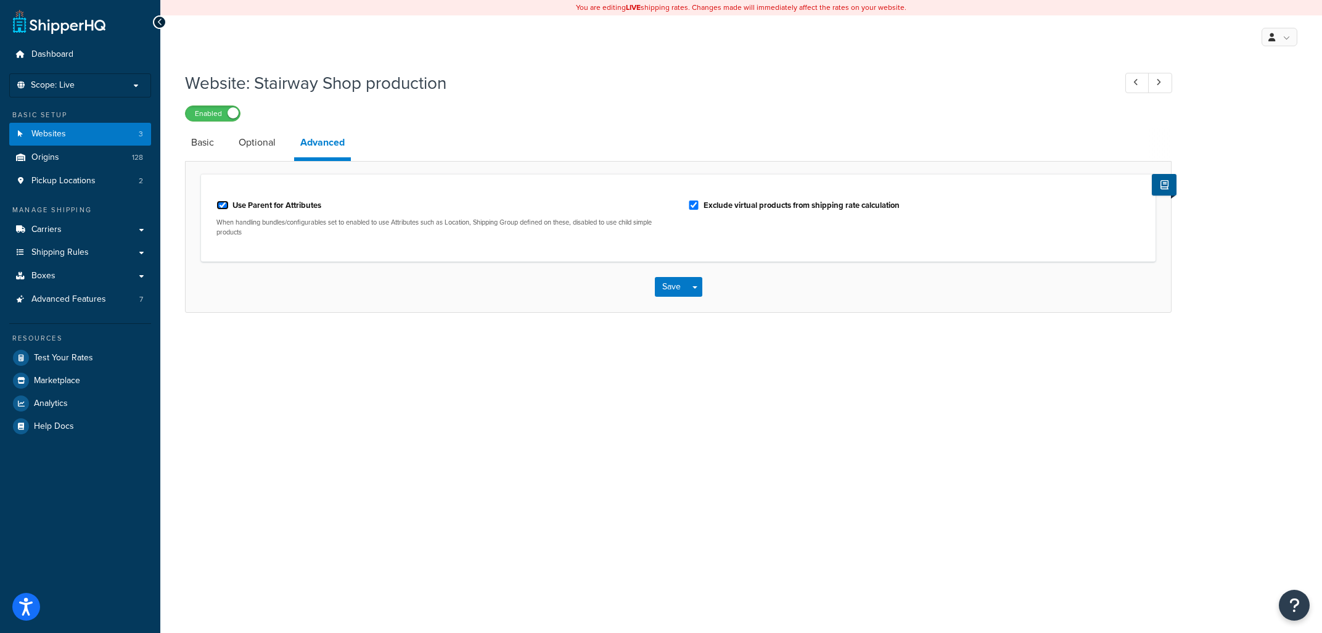
click at [221, 204] on input "Use Parent for Attributes" at bounding box center [222, 204] width 12 height 9
checkbox input "false"
click at [666, 289] on button "Save" at bounding box center [671, 287] width 33 height 20
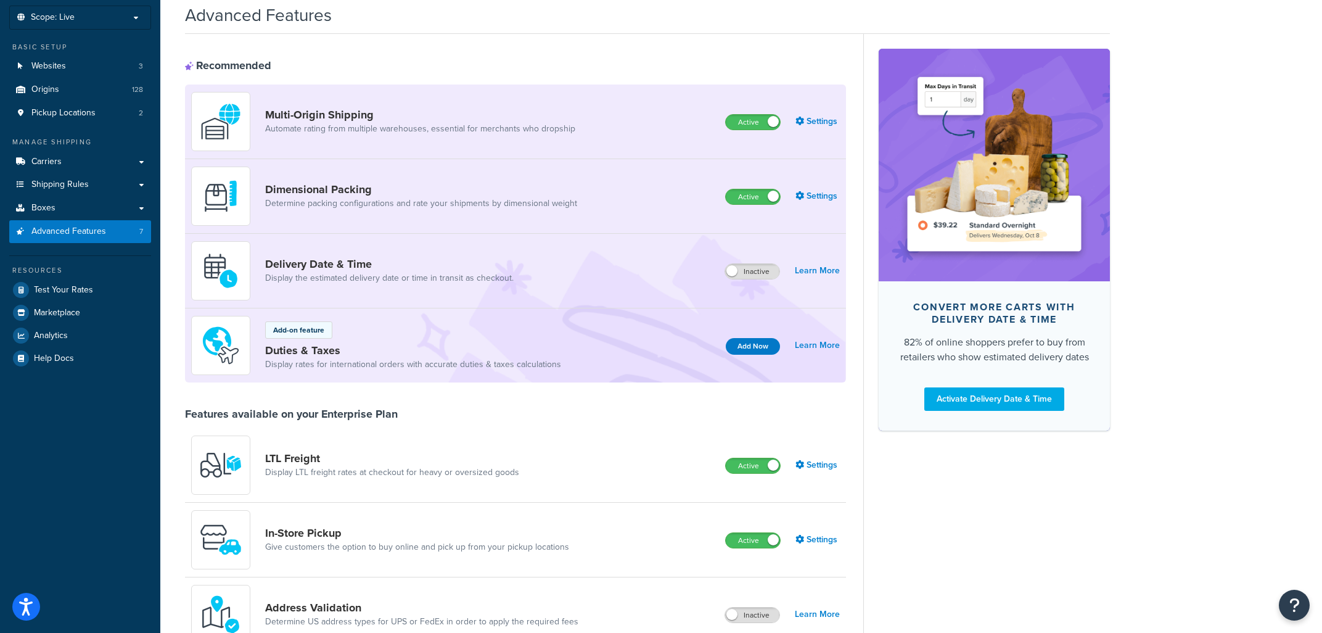
scroll to position [2, 0]
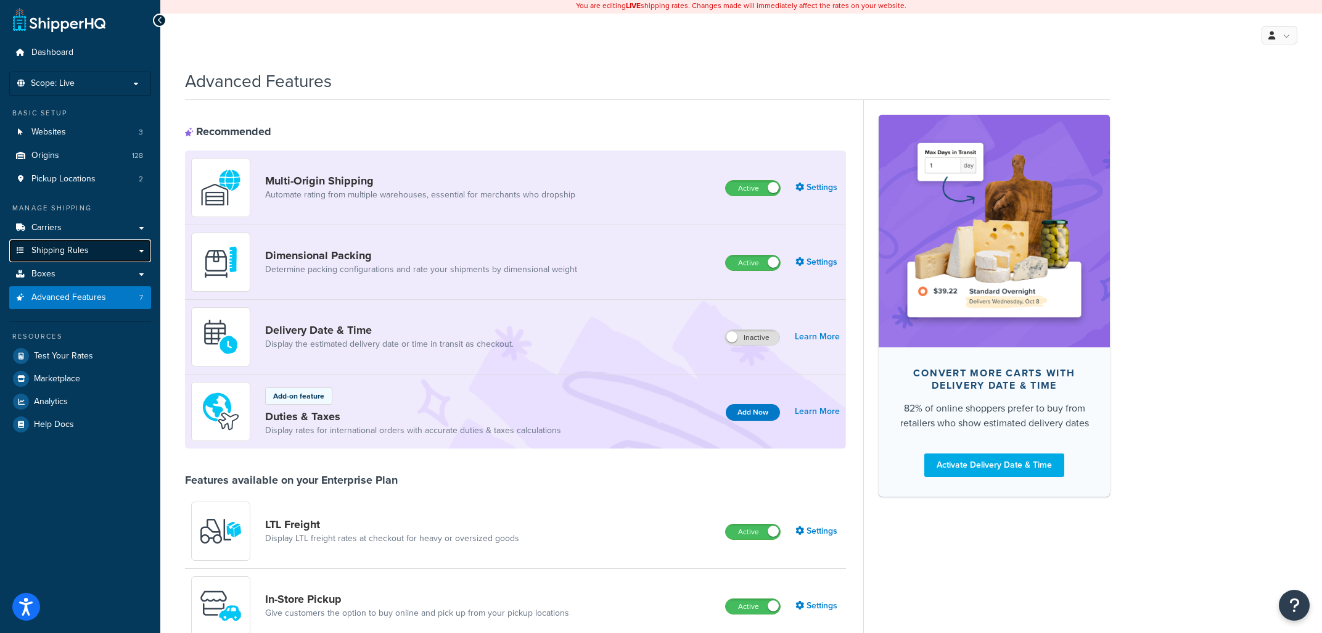
click at [49, 252] on span "Shipping Rules" at bounding box center [59, 250] width 57 height 10
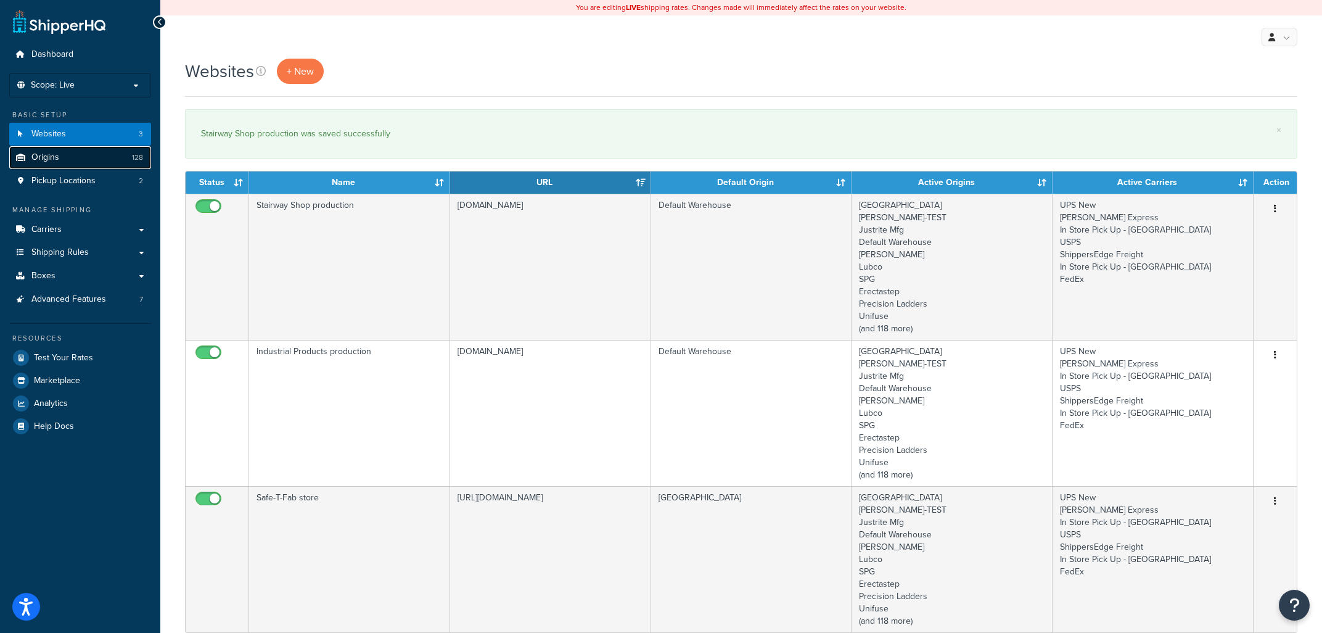
click at [47, 163] on span "Origins" at bounding box center [45, 157] width 28 height 10
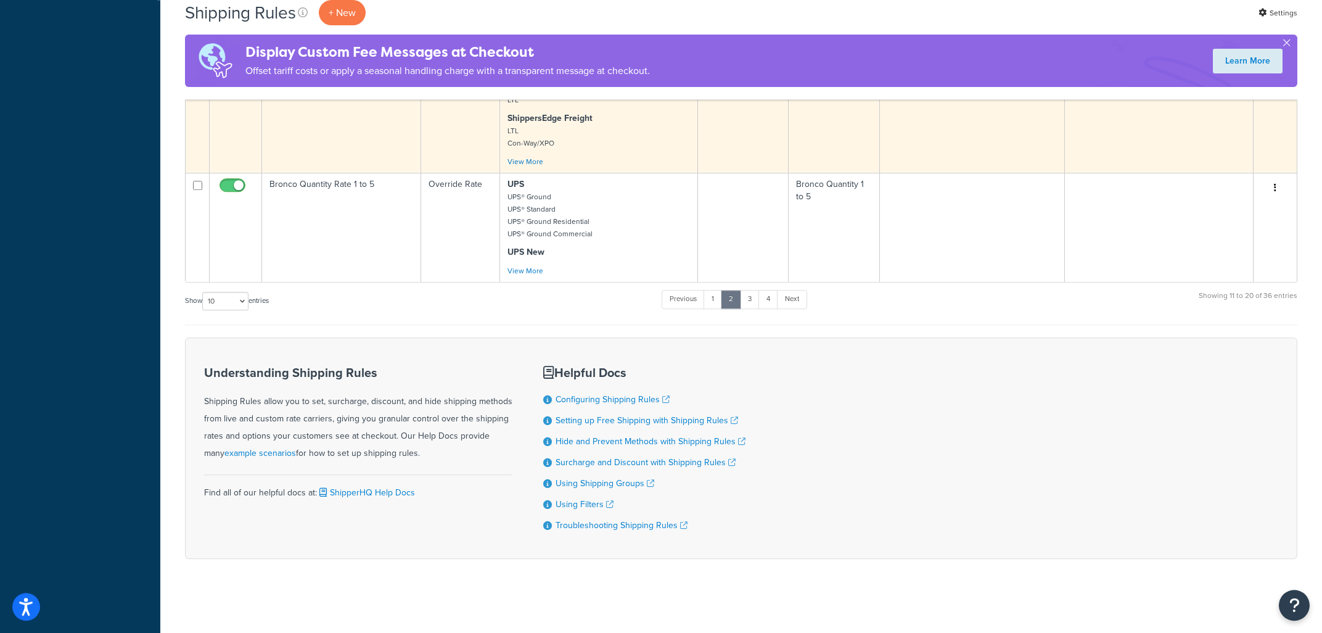
scroll to position [1272, 0]
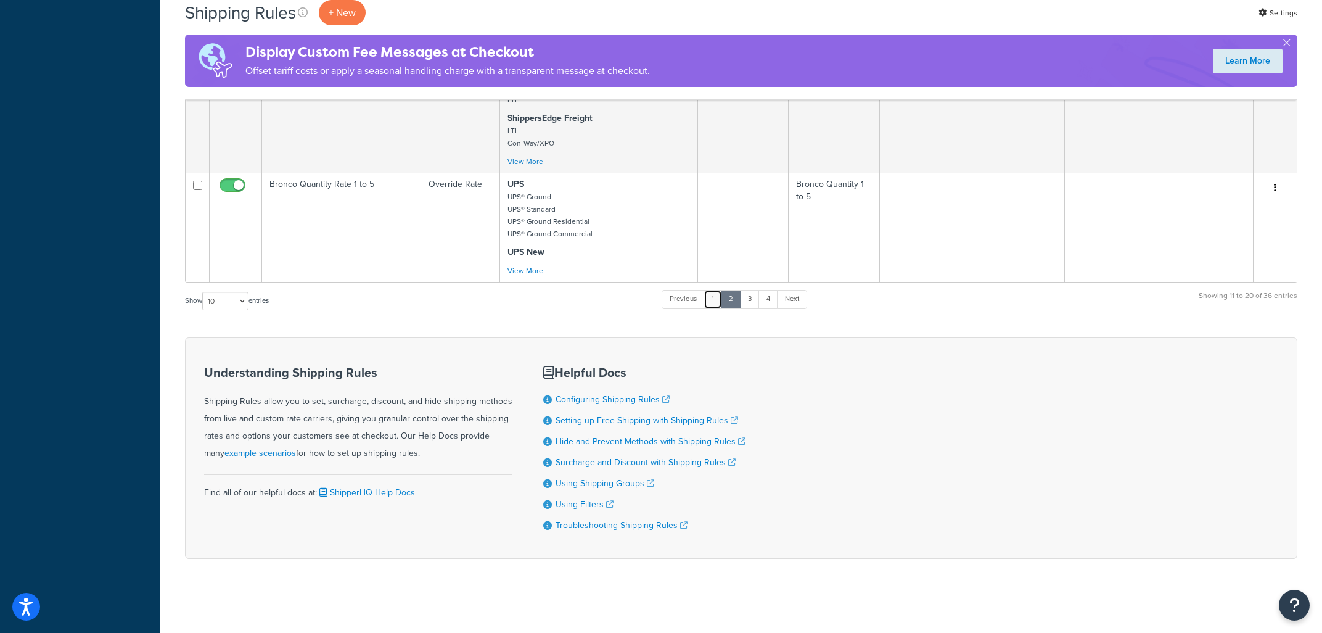
click at [720, 292] on link "1" at bounding box center [713, 299] width 19 height 19
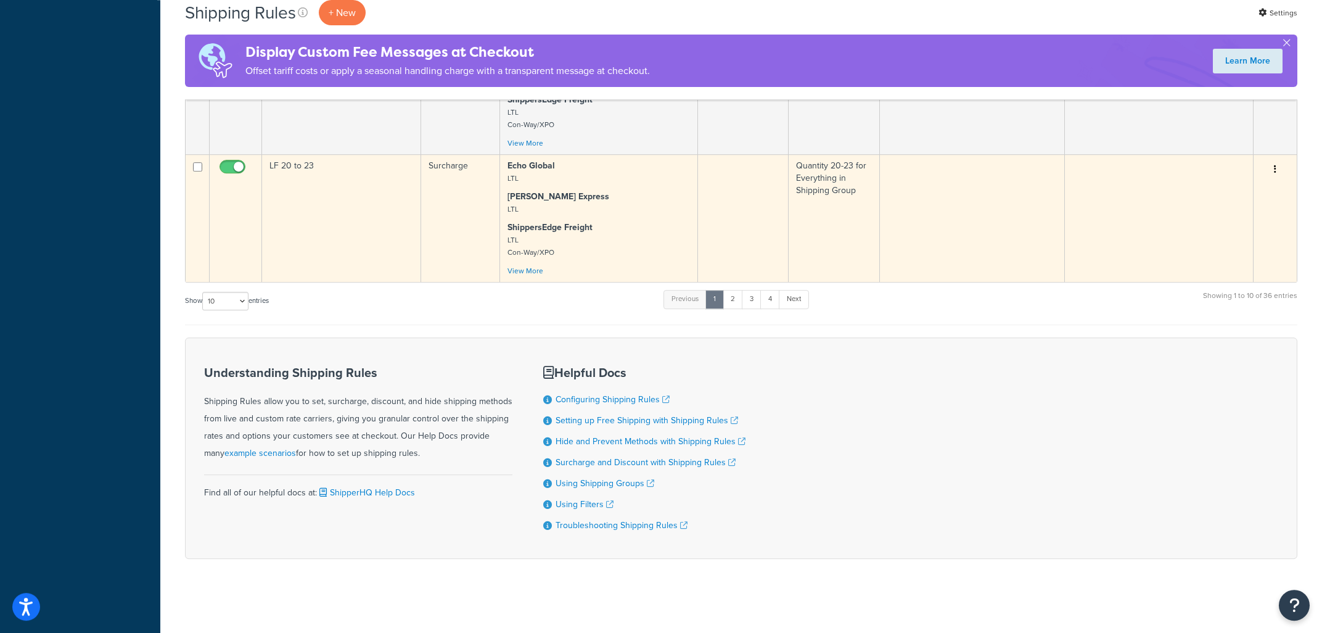
scroll to position [1216, 0]
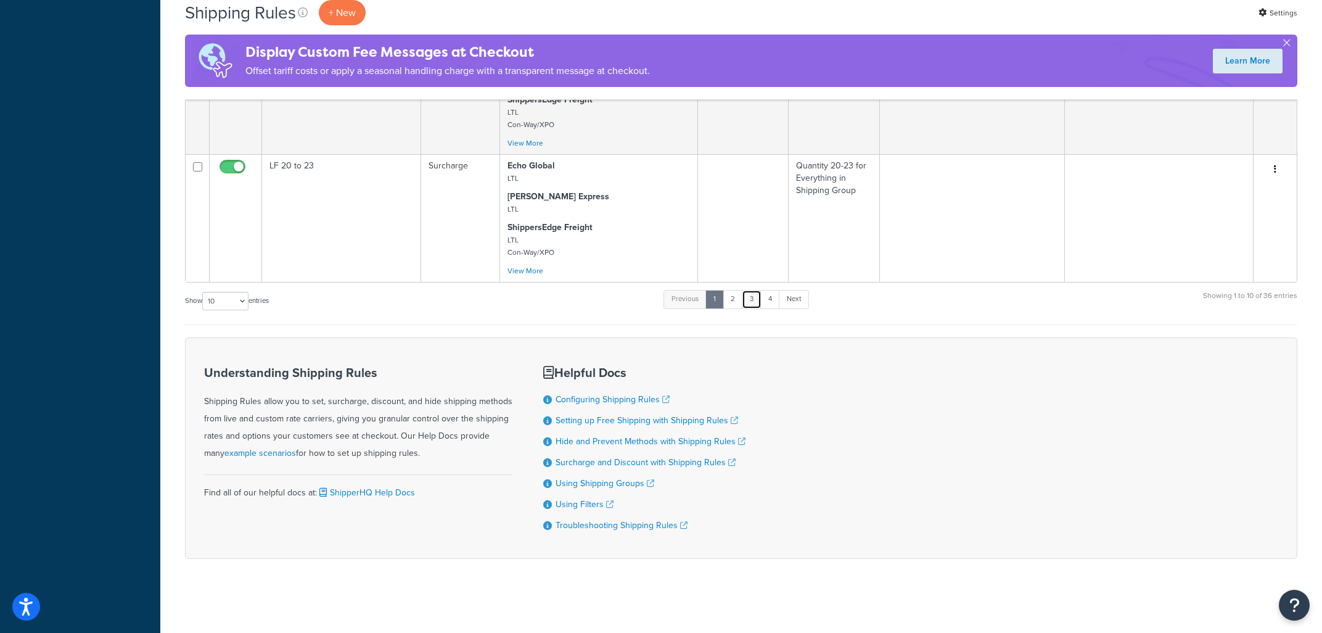
click at [751, 294] on link "3" at bounding box center [752, 299] width 20 height 19
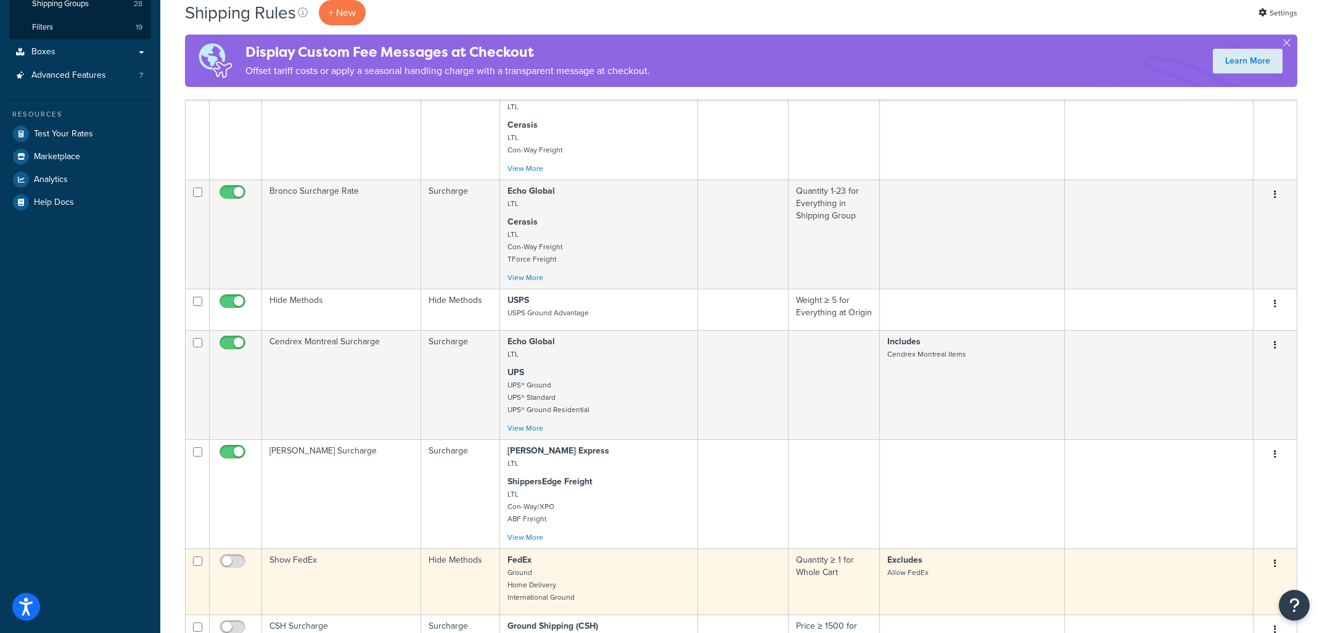
scroll to position [517, 0]
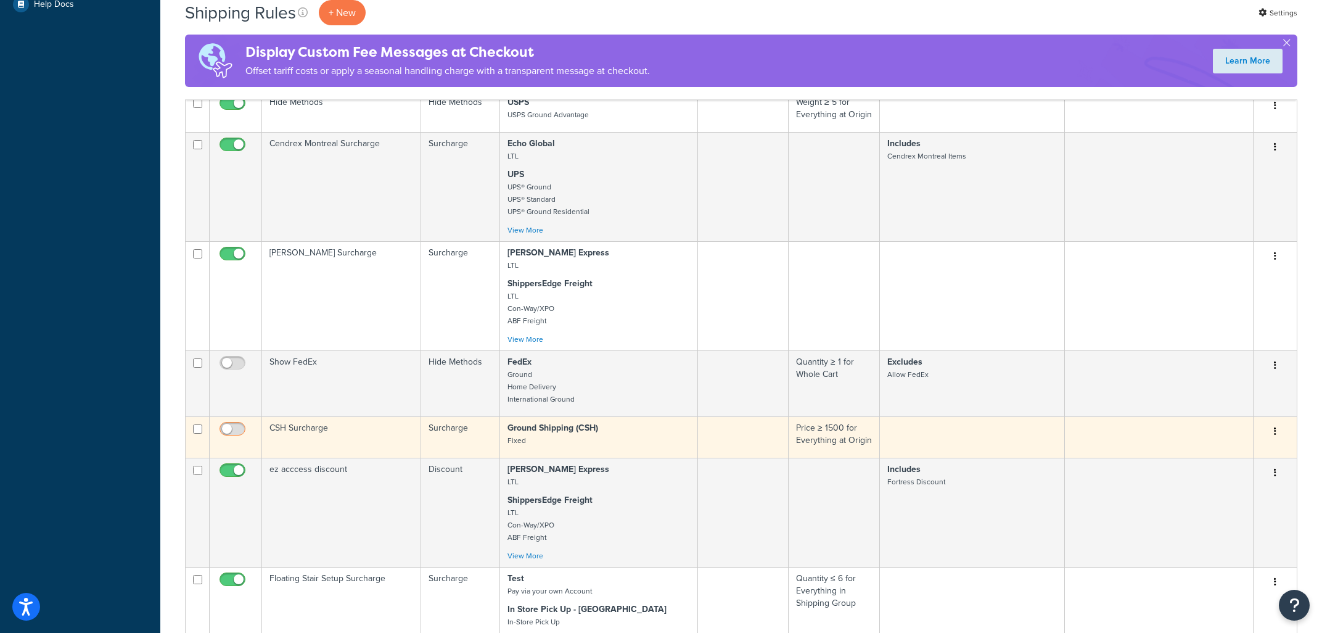
click at [228, 436] on input "checkbox" at bounding box center [234, 431] width 34 height 15
checkbox input "true"
click at [681, 440] on p "Ground Shipping (CSH) Fixed" at bounding box center [599, 434] width 183 height 25
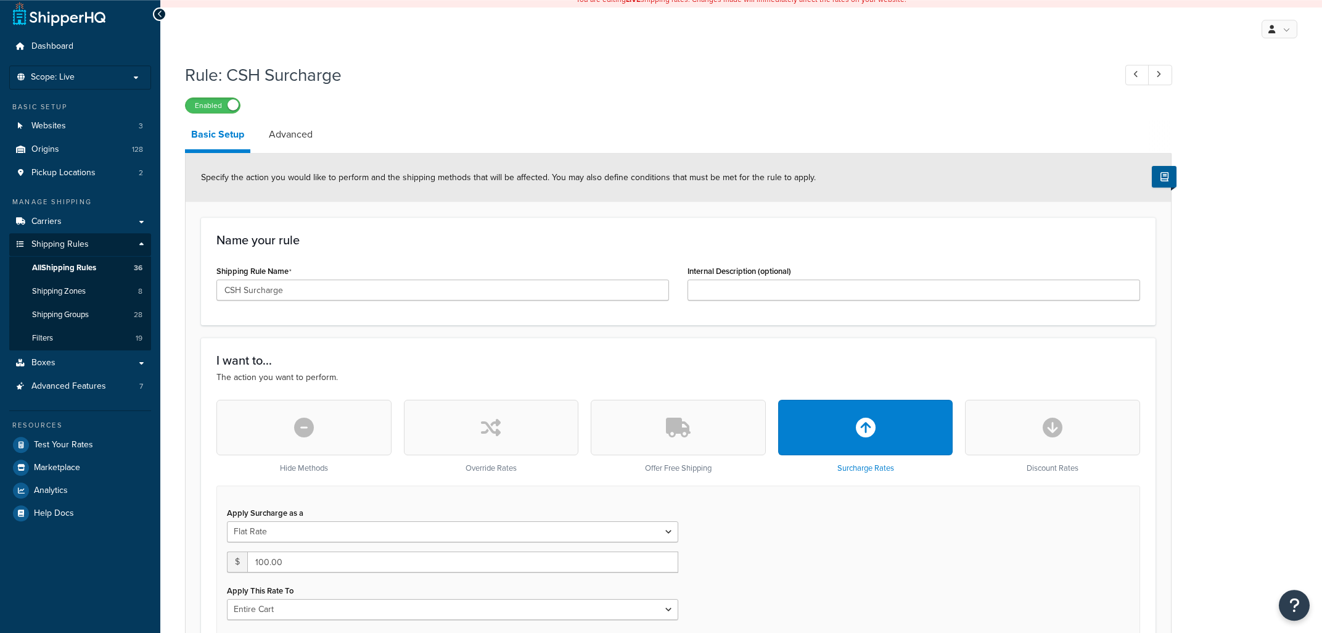
scroll to position [264, 0]
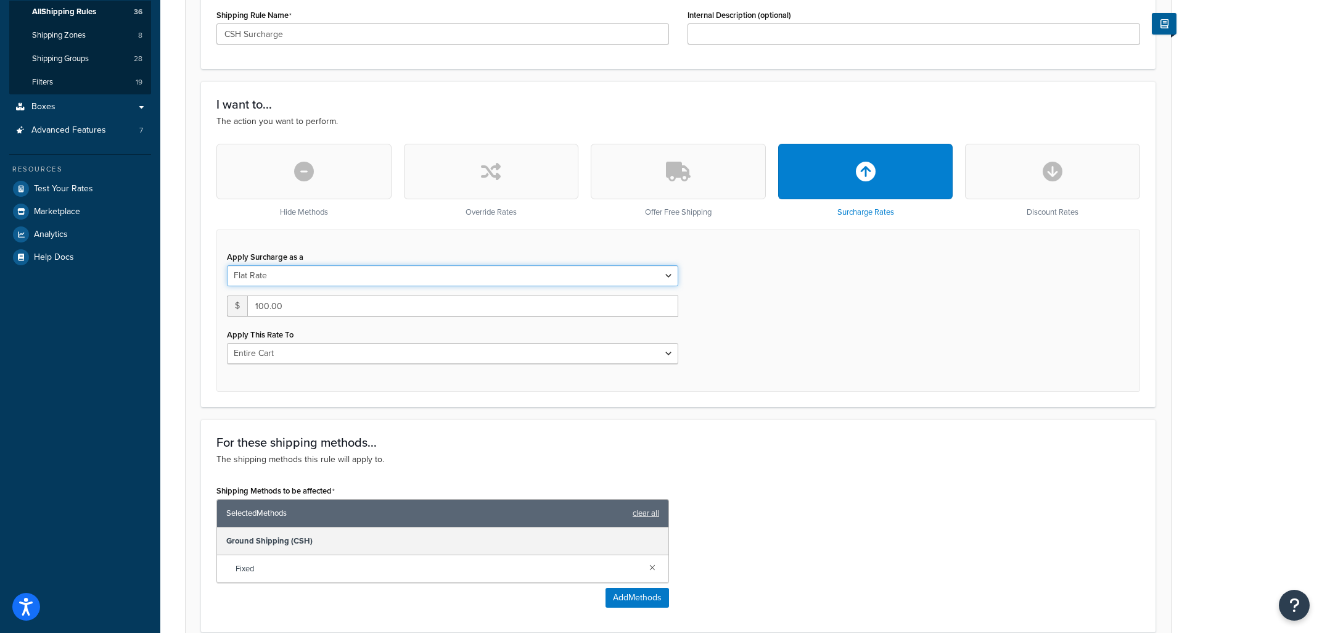
click at [227, 265] on select "Flat Rate Percentage Flat Rate & Percentage" at bounding box center [452, 275] width 451 height 21
click at [783, 276] on div "Apply Surcharge as a Flat Rate Percentage Flat Rate & Percentage $ 100.00 Apply…" at bounding box center [678, 310] width 924 height 162
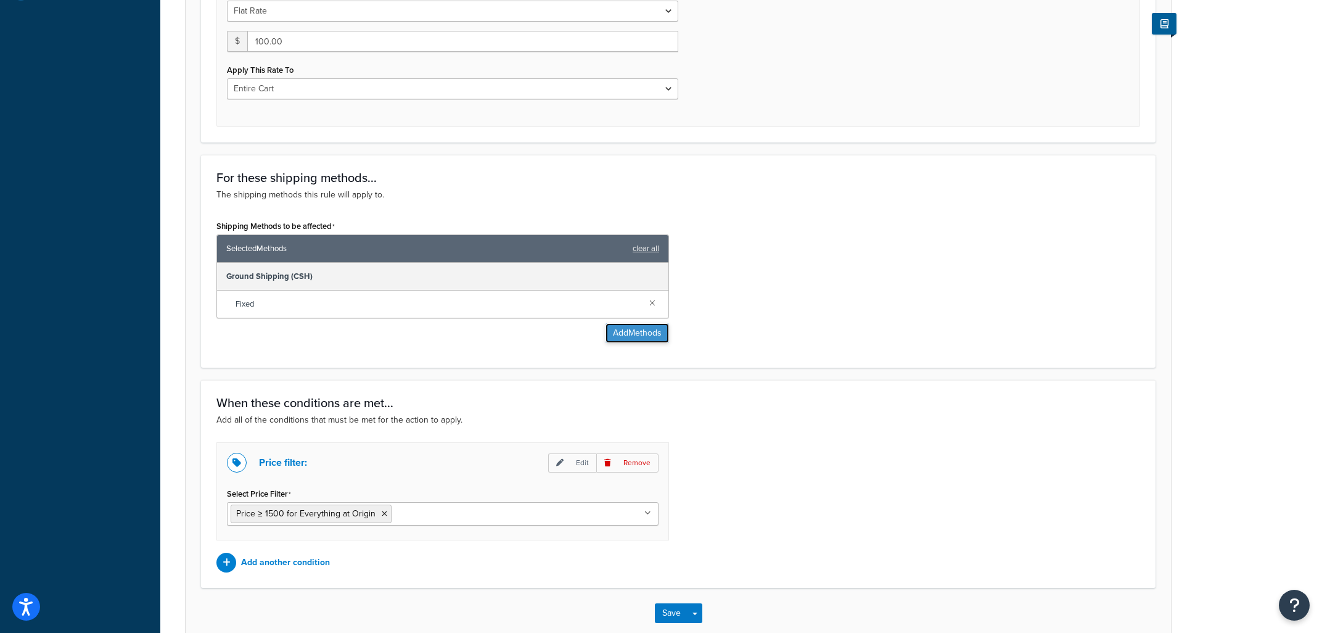
click at [627, 339] on button "Add Methods" at bounding box center [638, 333] width 64 height 20
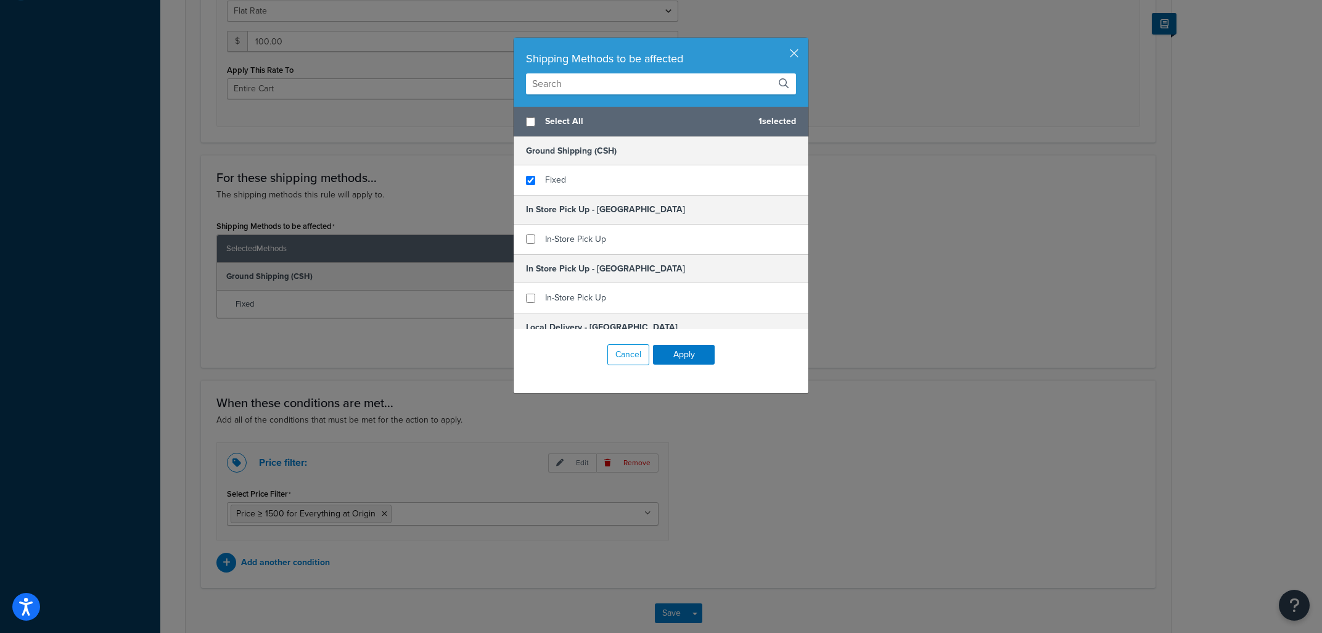
click at [1013, 218] on div "Shipping Methods to be affected Select All 1 selected Ground Shipping (CSH) Fix…" at bounding box center [661, 316] width 1322 height 633
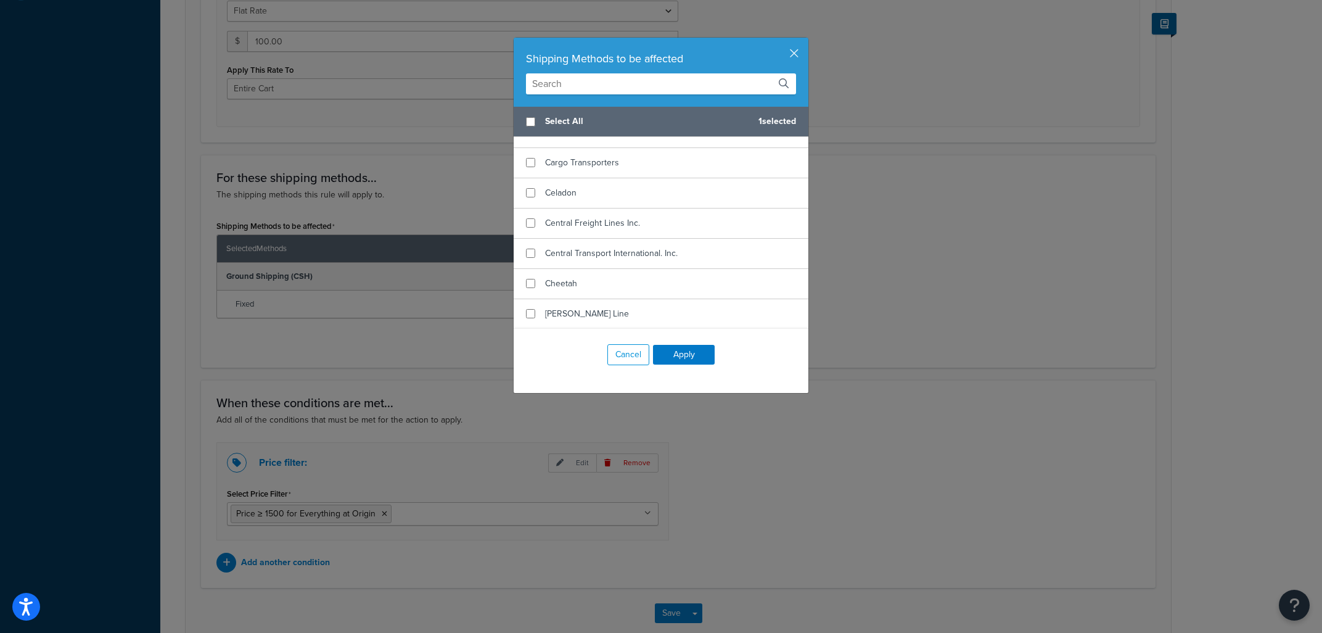
scroll to position [744, 0]
click at [805, 41] on button "button" at bounding box center [806, 39] width 3 height 3
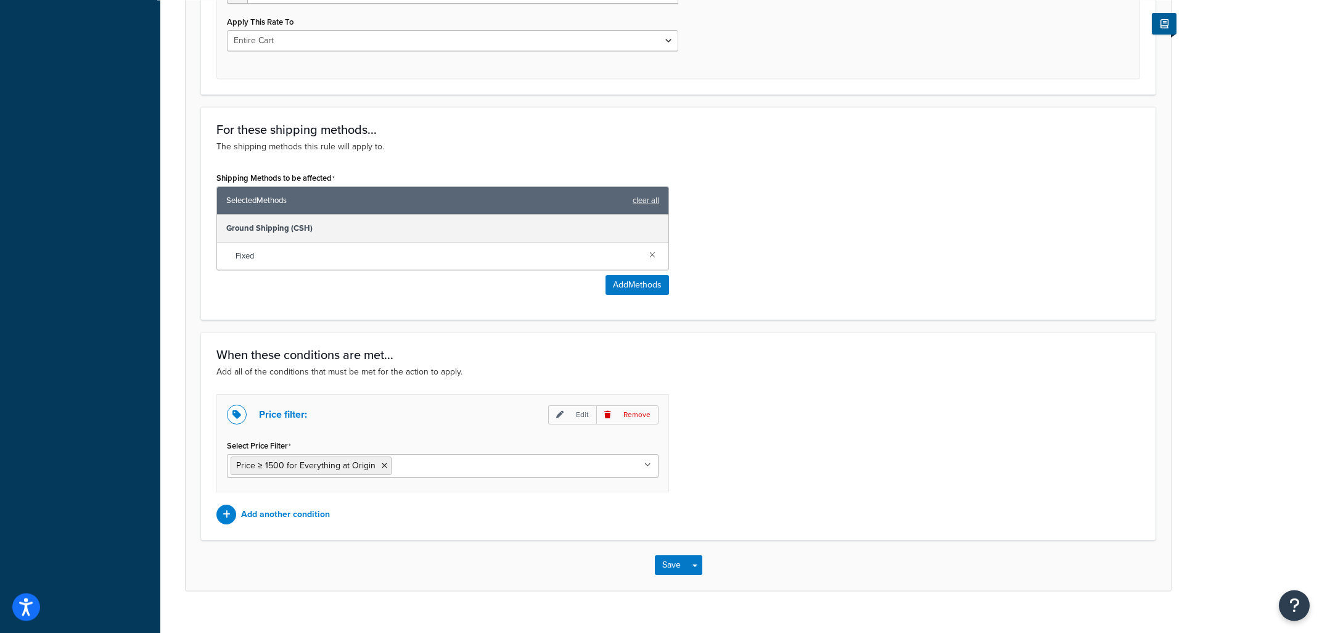
scroll to position [598, 0]
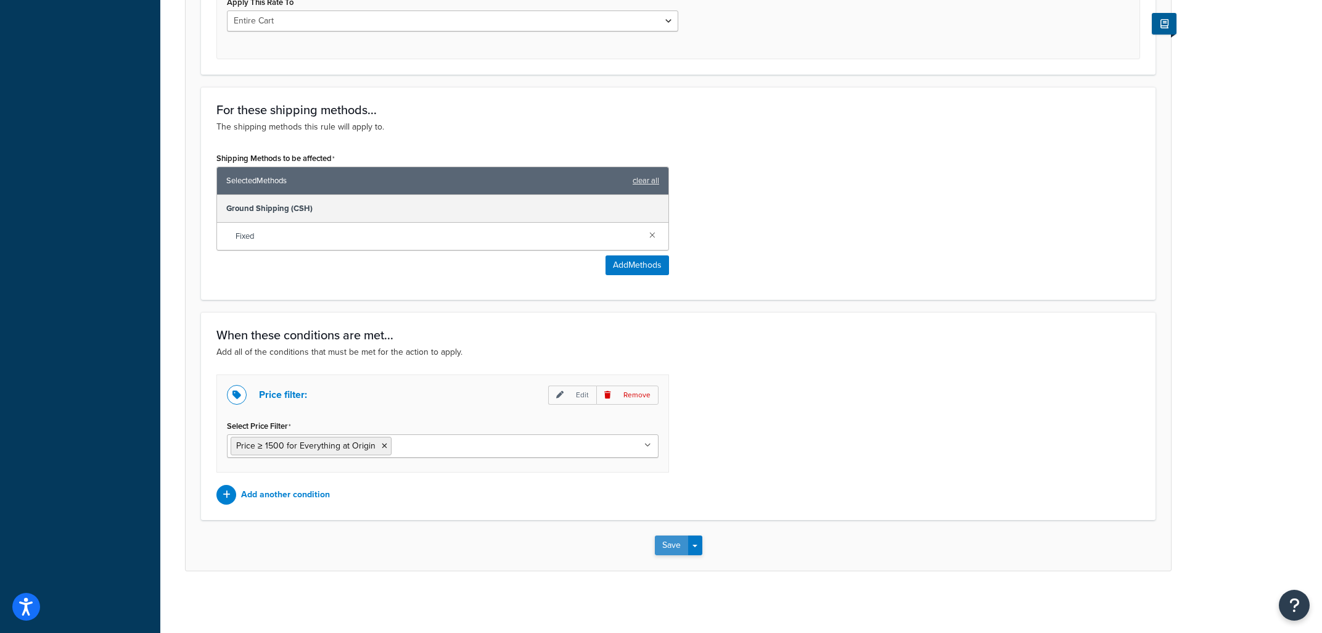
click at [669, 549] on button "Save" at bounding box center [671, 545] width 33 height 20
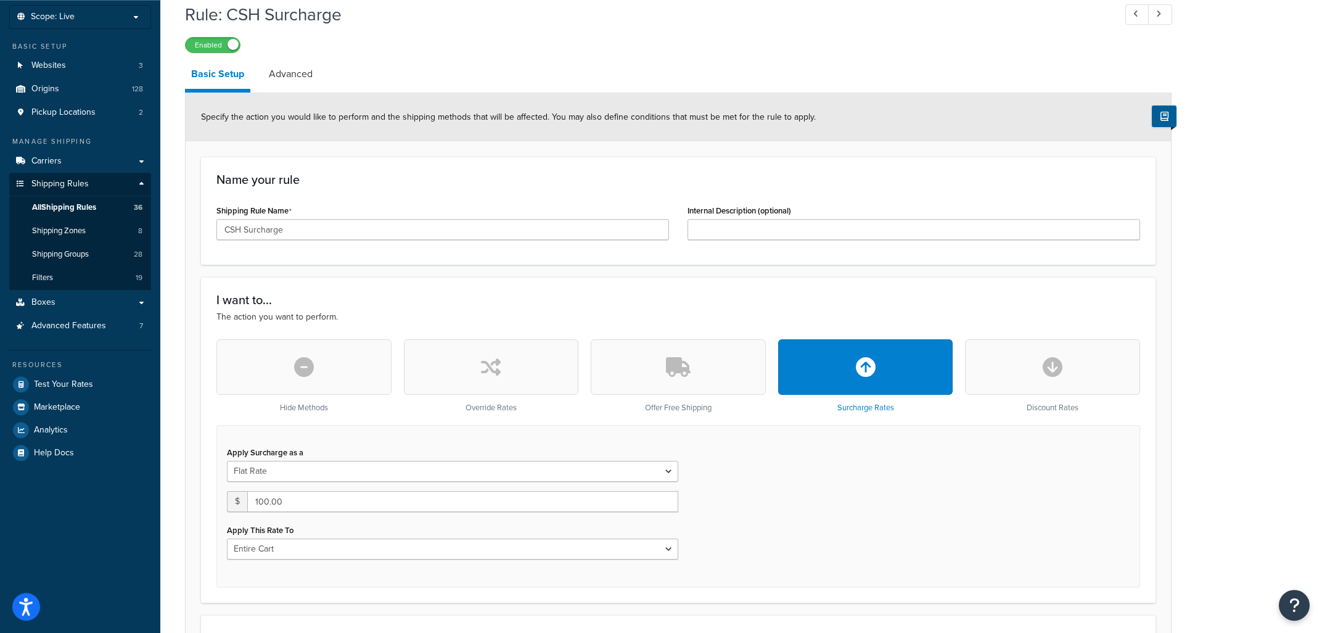
scroll to position [132, 0]
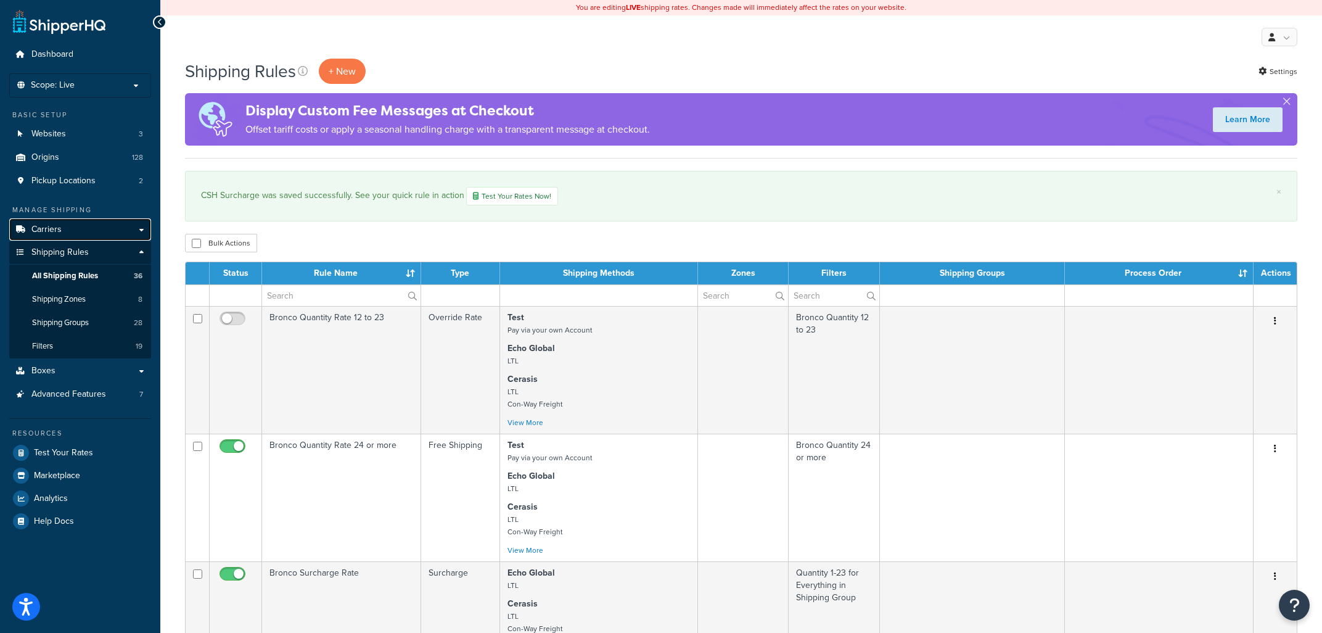
click at [75, 219] on link "Carriers" at bounding box center [80, 229] width 142 height 23
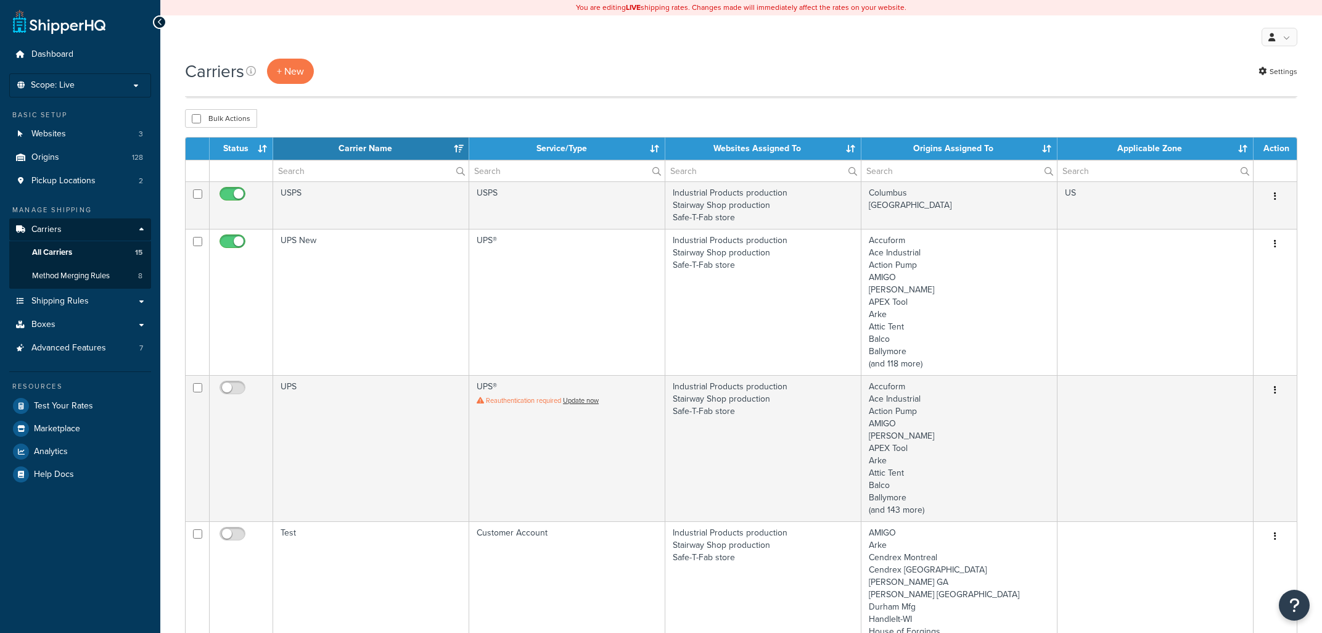
select select "15"
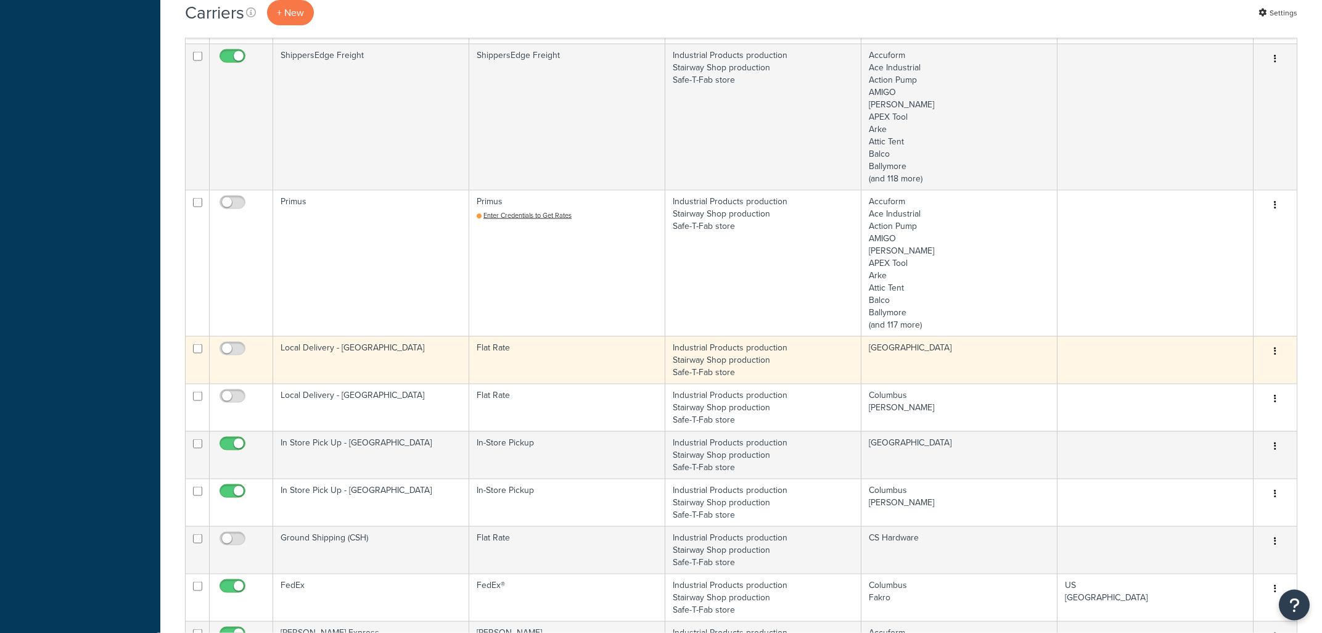
scroll to position [727, 0]
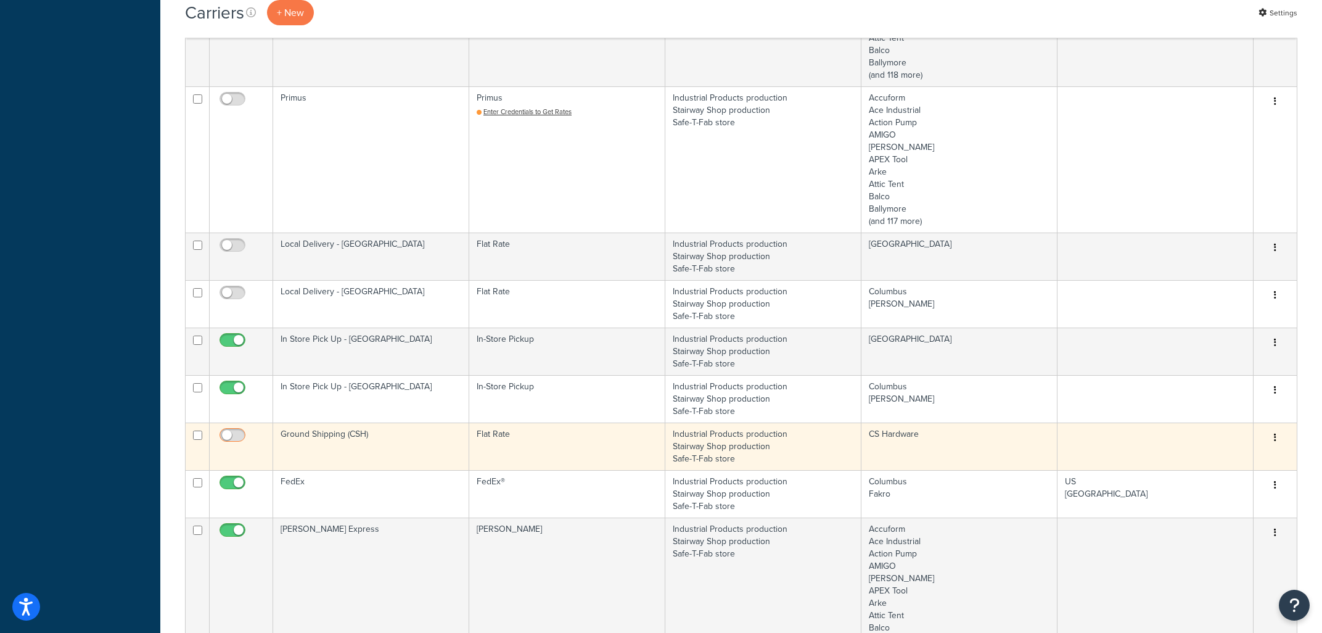
click at [228, 443] on input "checkbox" at bounding box center [234, 437] width 34 height 15
checkbox input "true"
click at [736, 455] on td "Industrial Products production Stairway Shop production Safe-T-Fab store" at bounding box center [763, 445] width 196 height 47
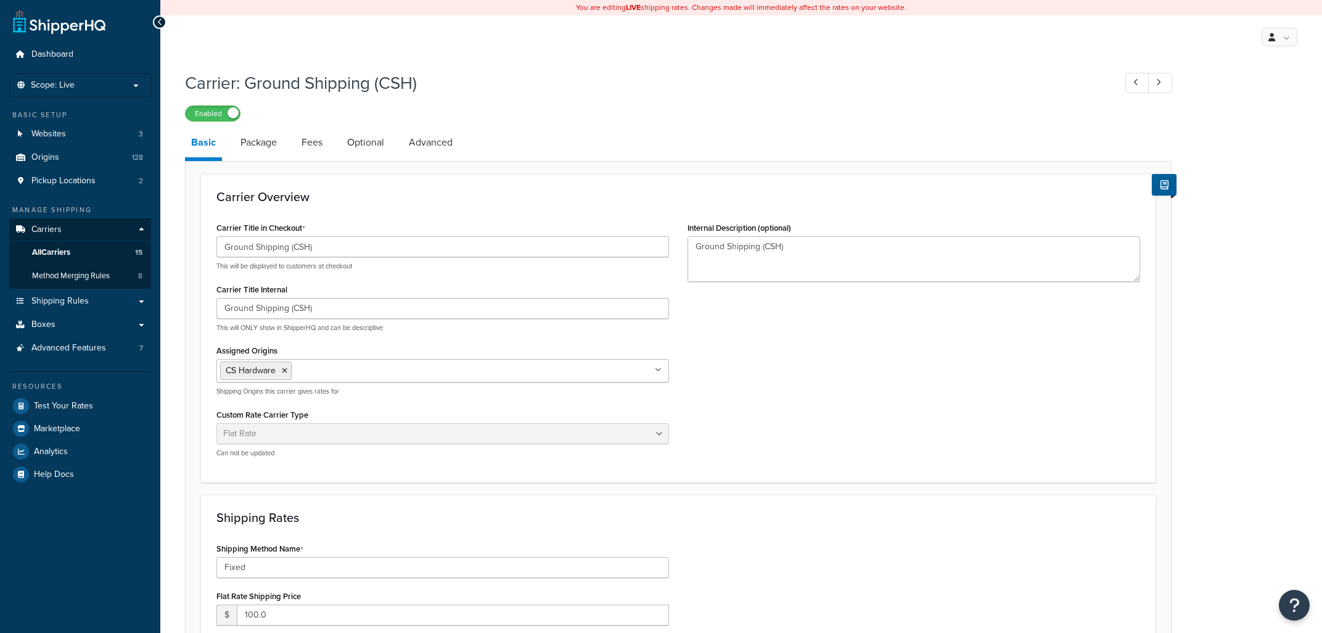
select select "flat"
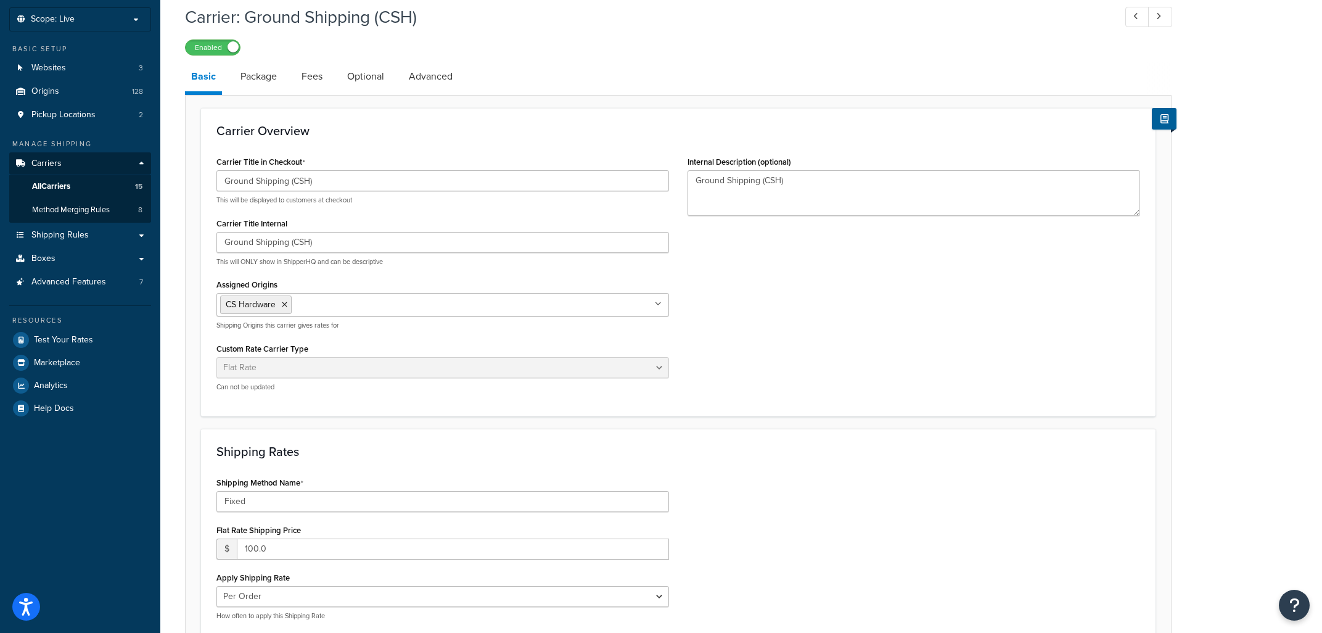
scroll to position [331, 0]
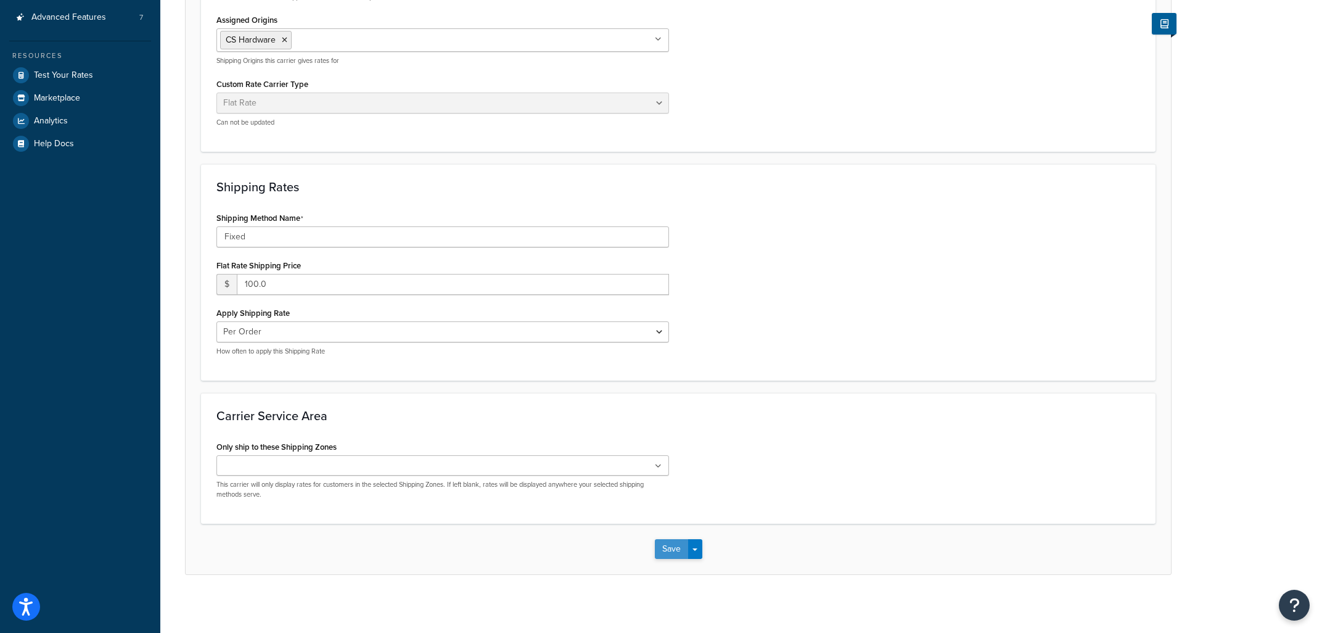
click at [660, 551] on button "Save" at bounding box center [671, 549] width 33 height 20
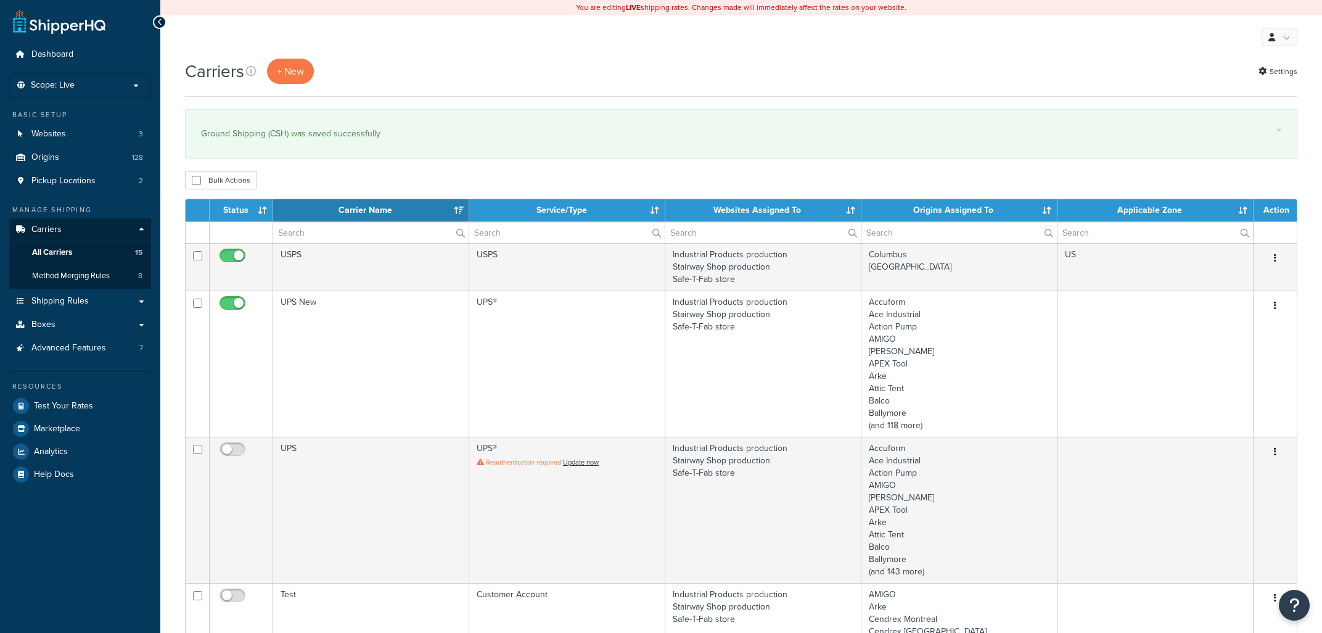
select select "15"
click at [87, 278] on span "Method Merging Rules" at bounding box center [71, 276] width 78 height 10
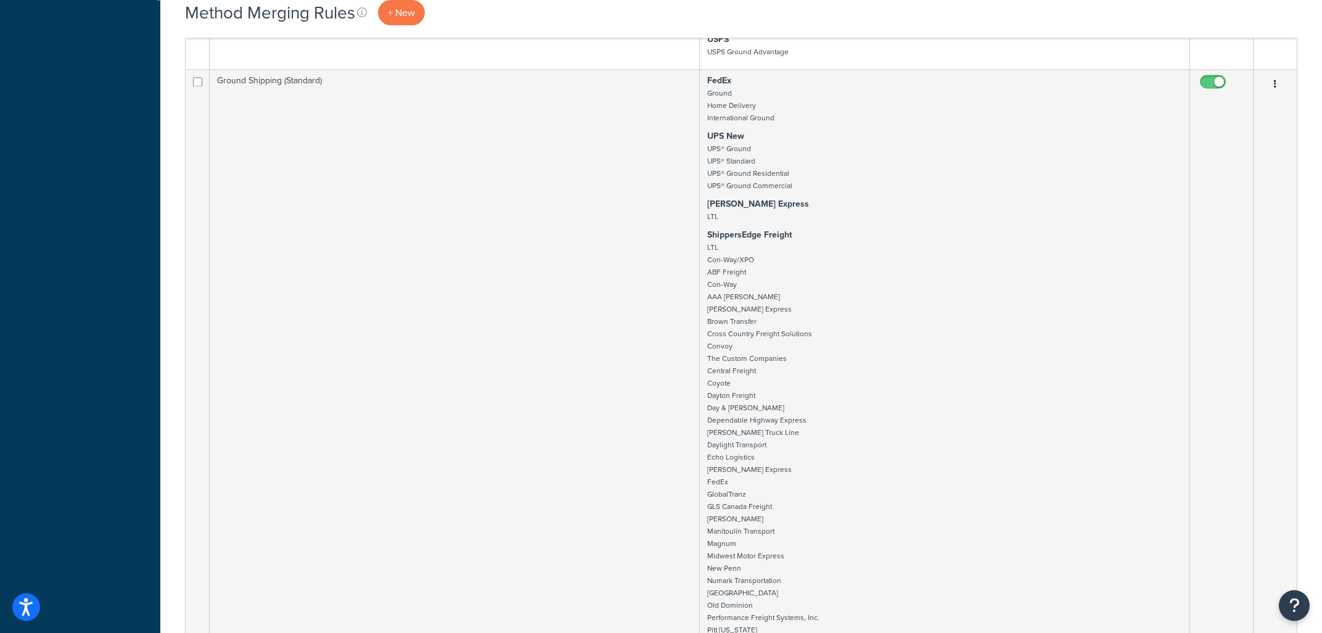
scroll to position [1809, 0]
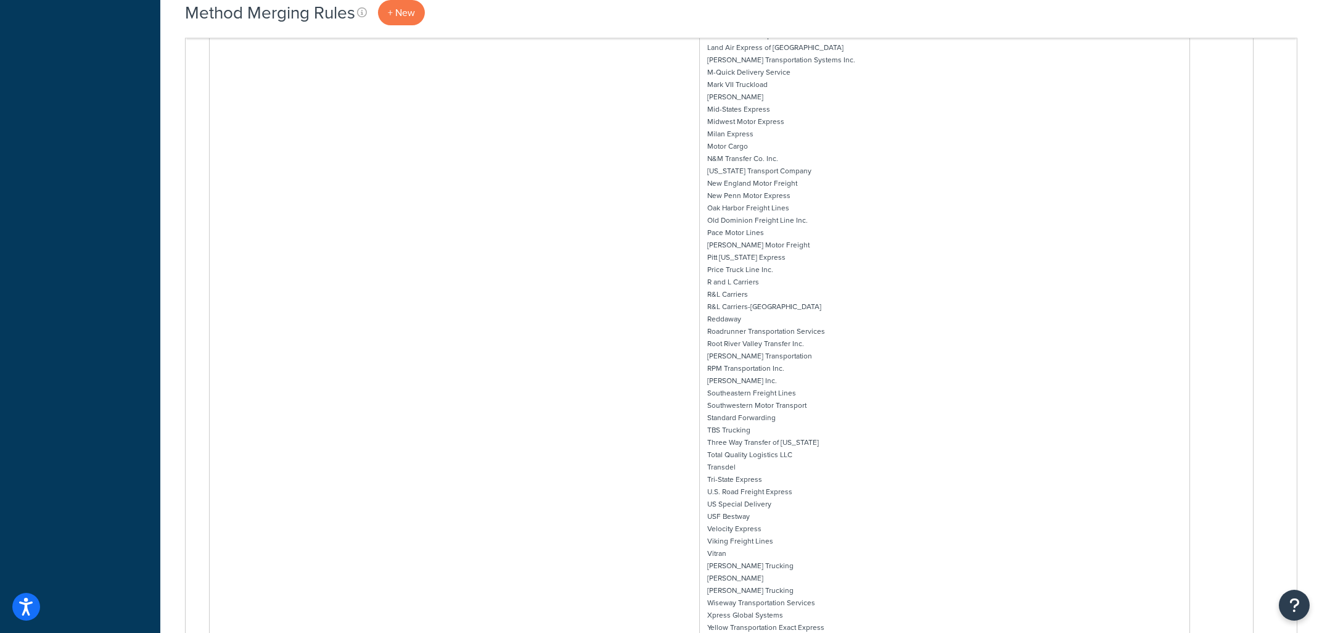
scroll to position [1634, 0]
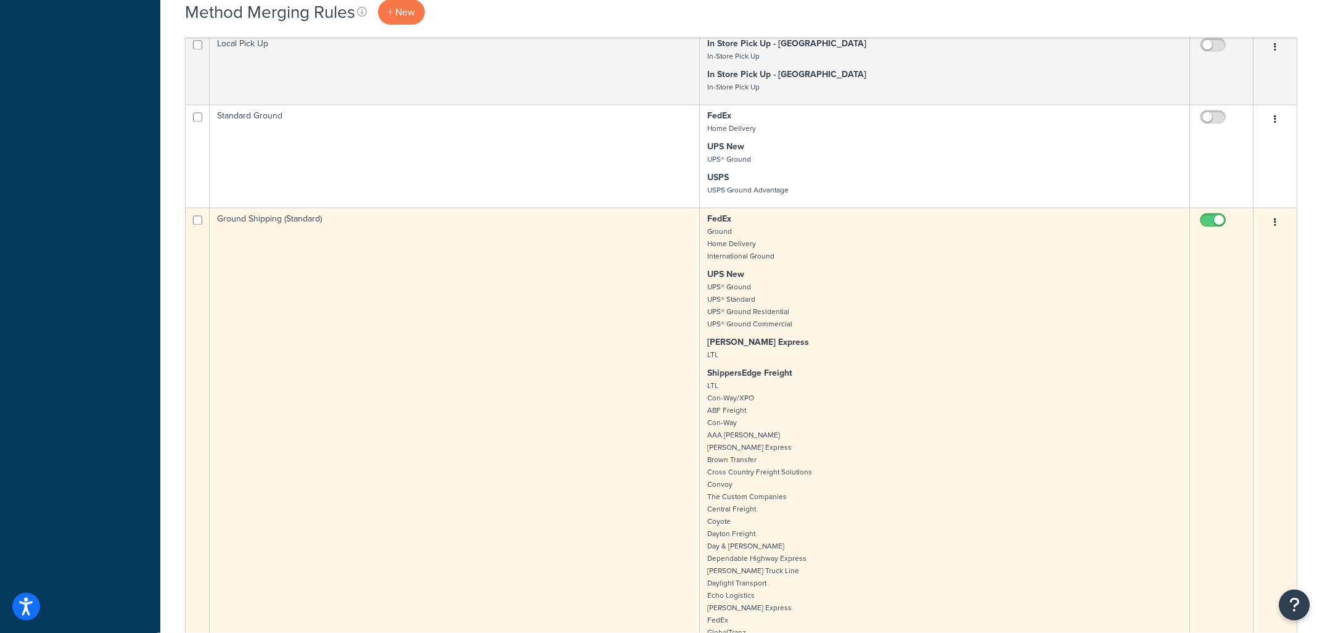
click at [1275, 225] on icon "button" at bounding box center [1275, 222] width 2 height 9
click at [1212, 252] on link "Edit" at bounding box center [1225, 251] width 97 height 25
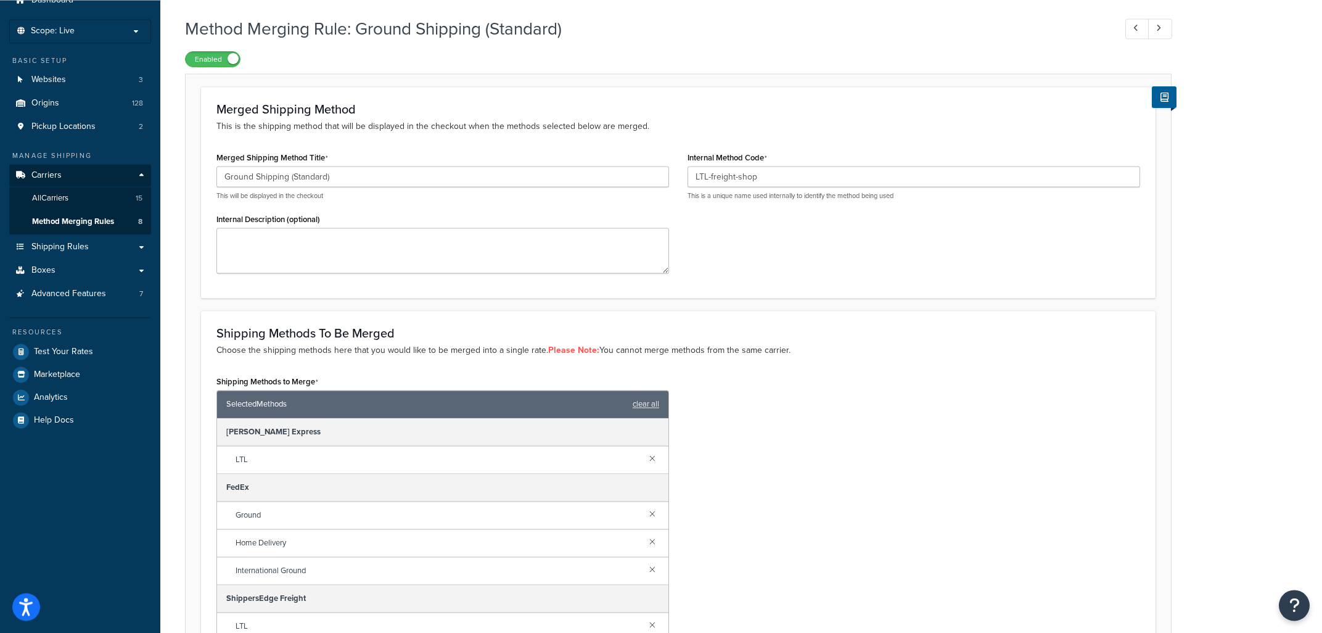
scroll to position [132, 0]
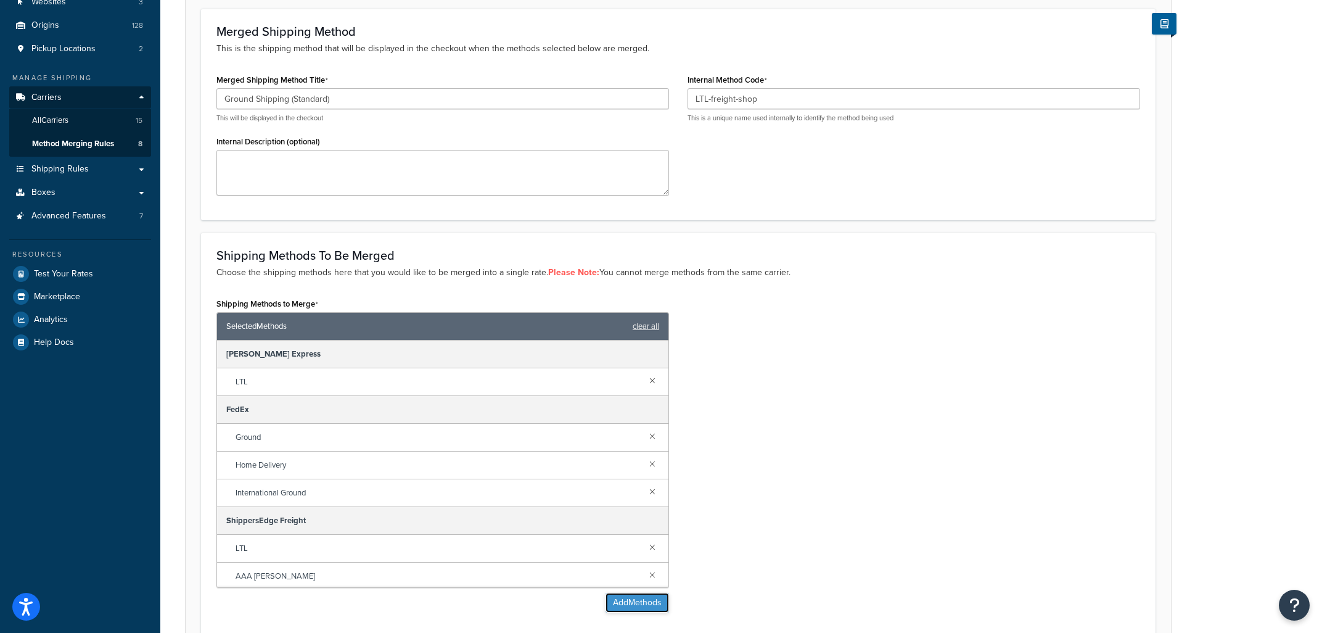
click at [635, 607] on button "Add Methods" at bounding box center [638, 603] width 64 height 20
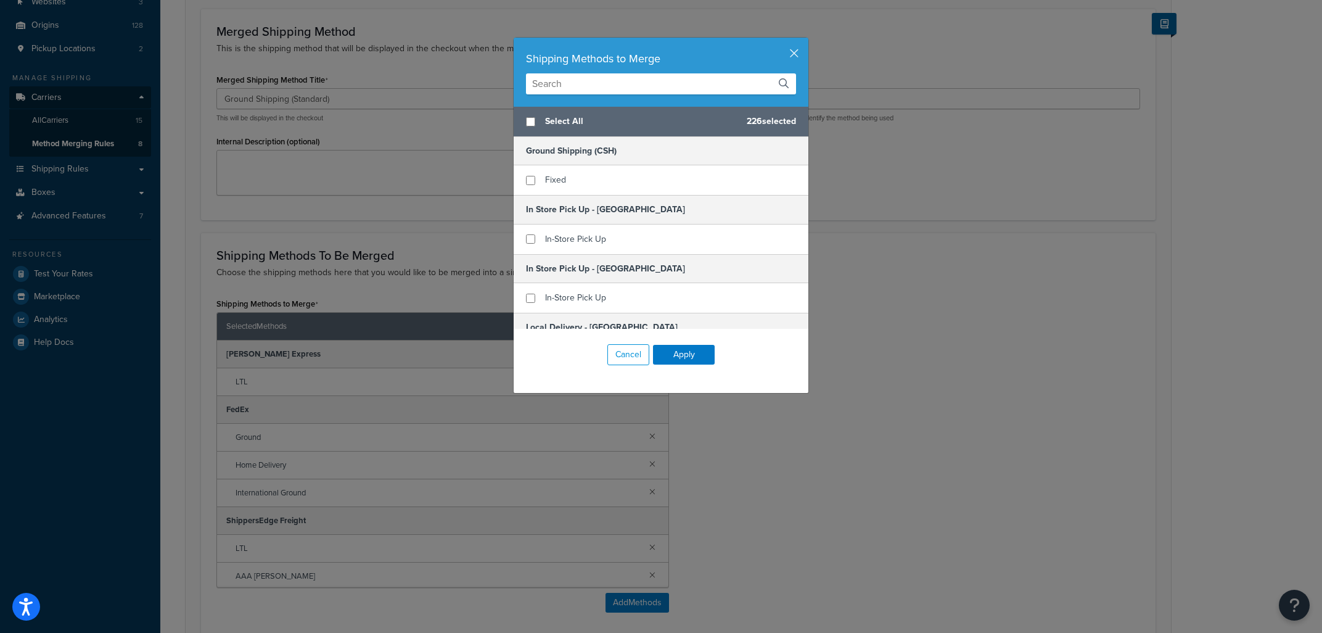
click at [598, 82] on input "text" at bounding box center [661, 83] width 270 height 21
checkbox input "true"
click at [524, 184] on div "Fixed" at bounding box center [661, 180] width 295 height 30
click at [698, 352] on button "Apply" at bounding box center [684, 355] width 62 height 20
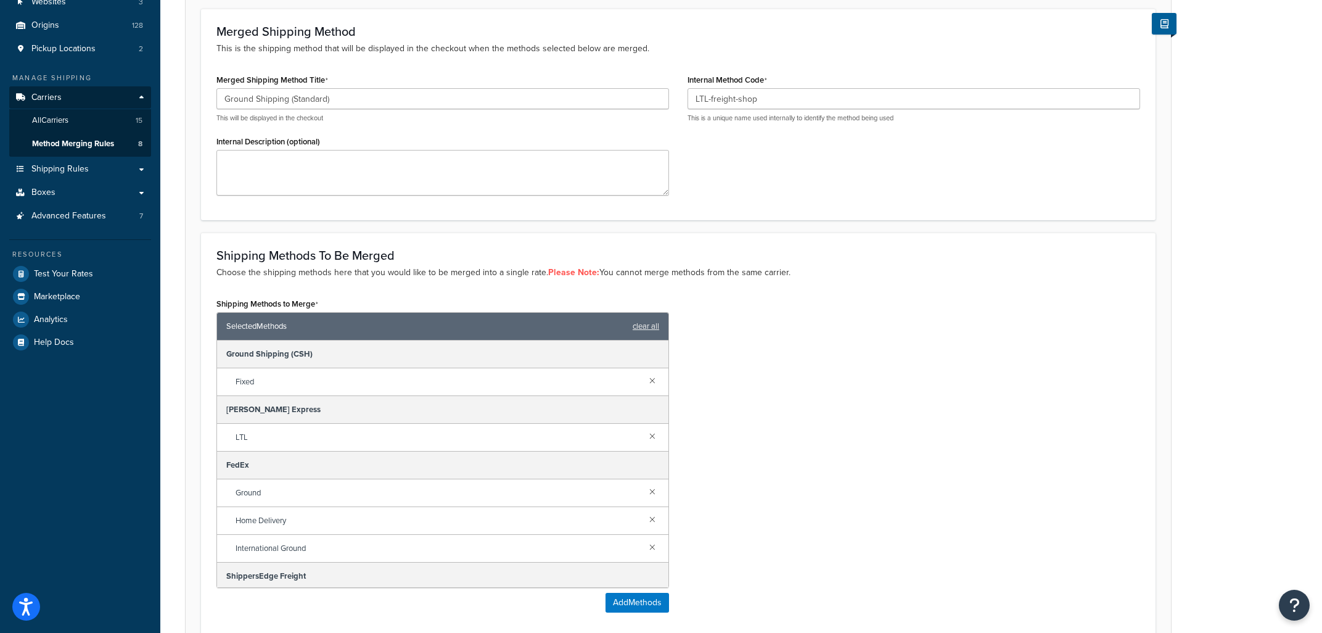
scroll to position [250, 0]
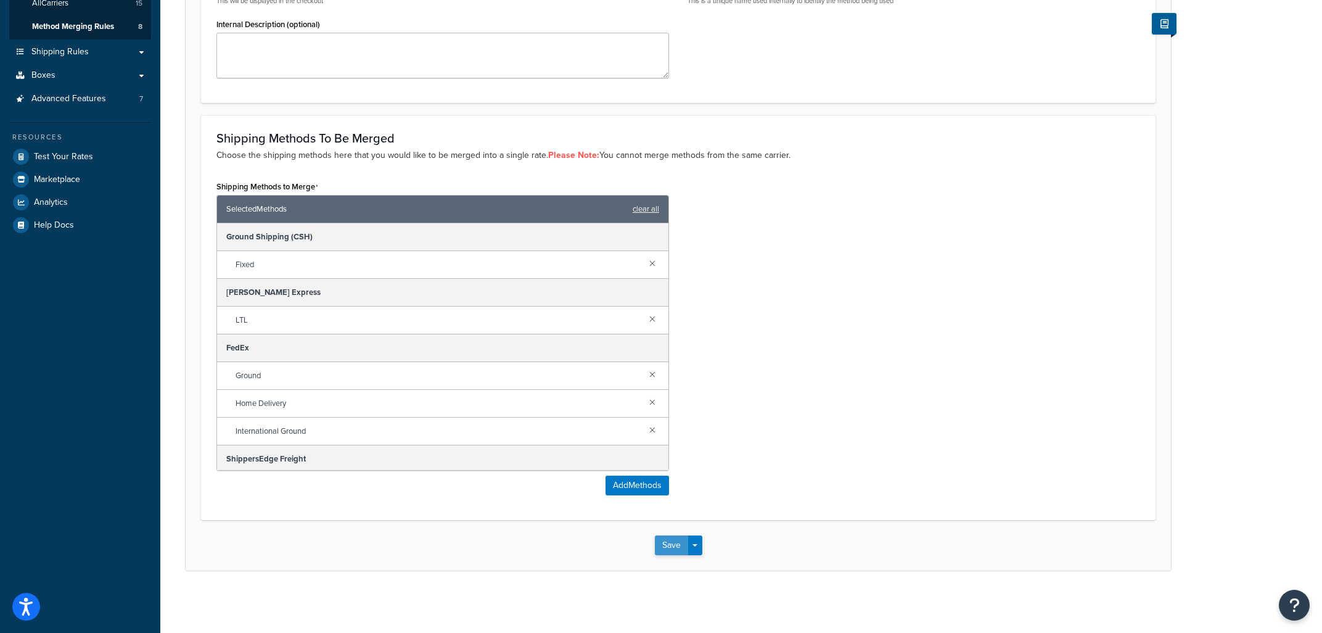
click at [673, 551] on button "Save" at bounding box center [671, 545] width 33 height 20
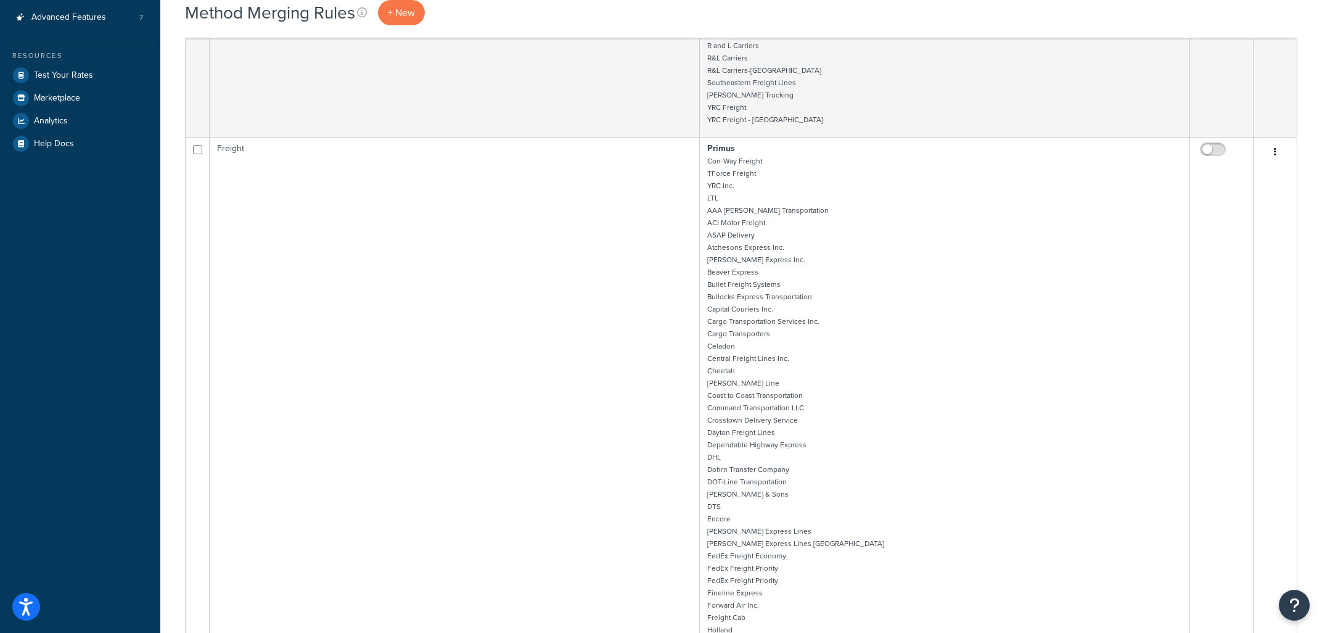
scroll to position [132, 0]
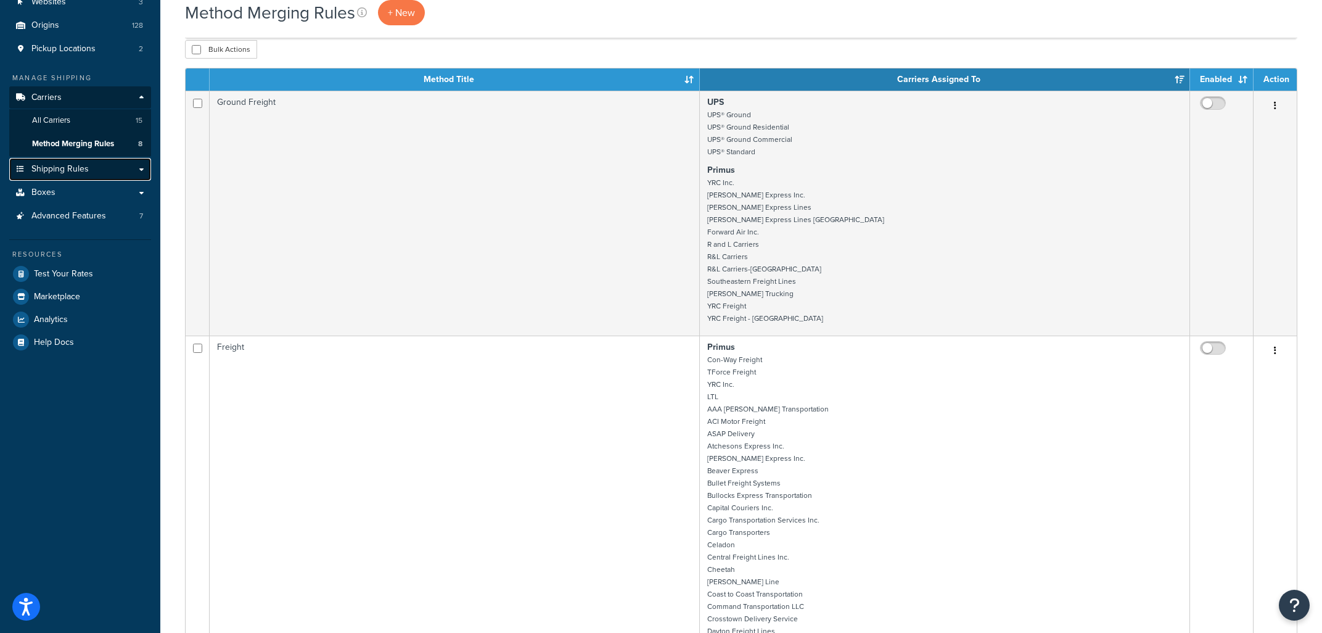
click at [45, 173] on span "Shipping Rules" at bounding box center [59, 169] width 57 height 10
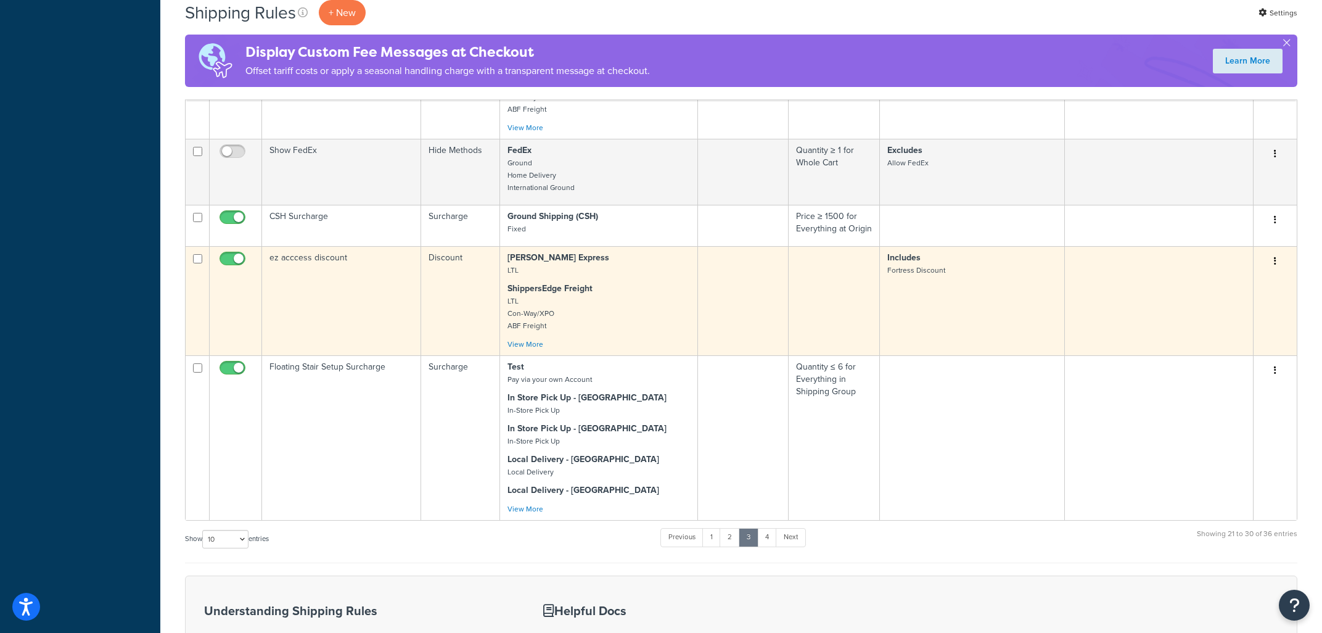
scroll to position [727, 0]
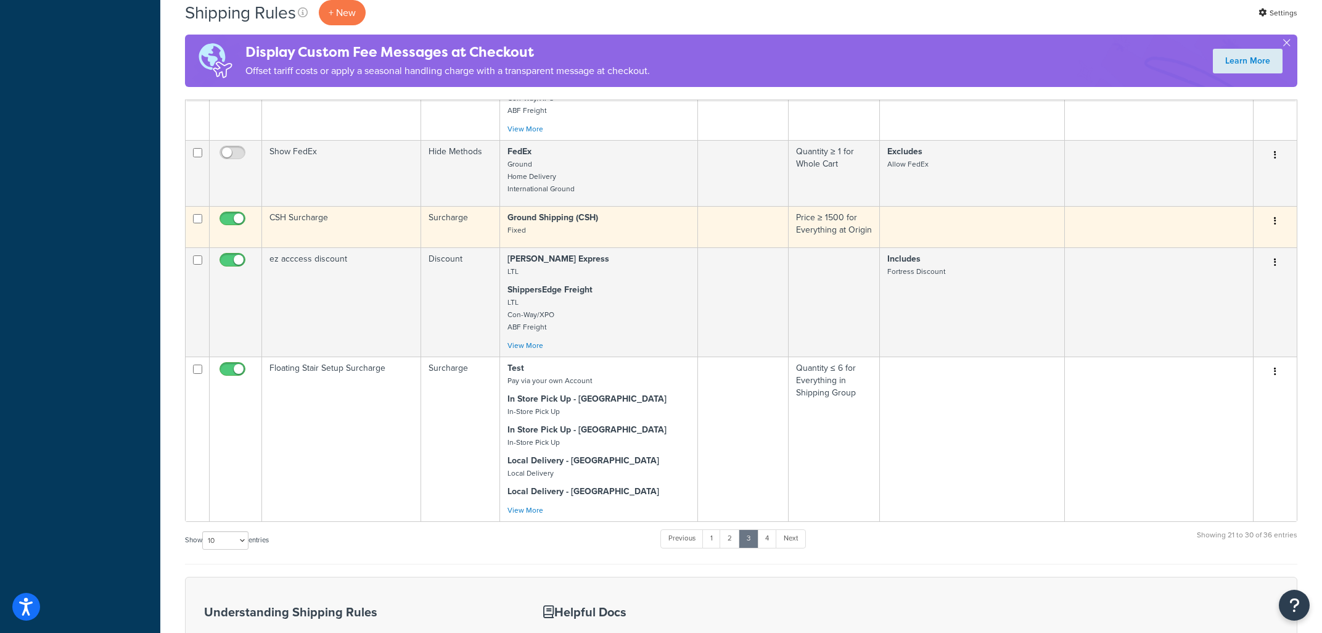
click at [244, 218] on span at bounding box center [233, 219] width 26 height 15
click at [244, 218] on input "checkbox" at bounding box center [234, 221] width 34 height 15
checkbox input "false"
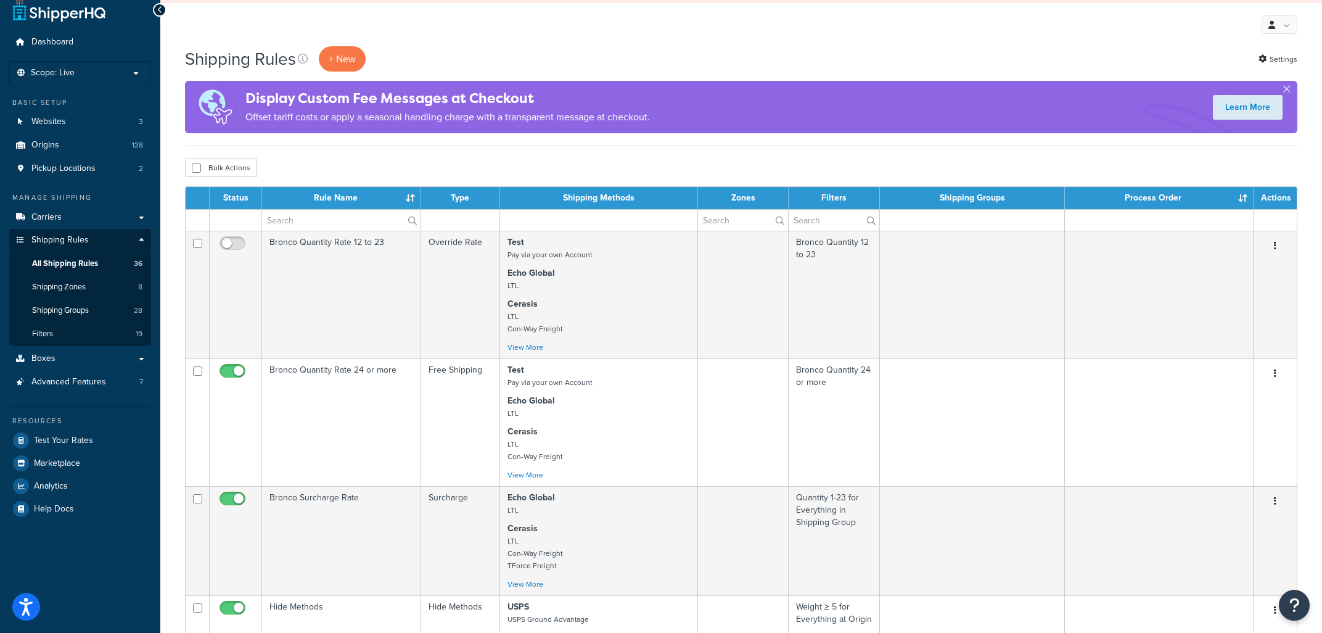
scroll to position [0, 0]
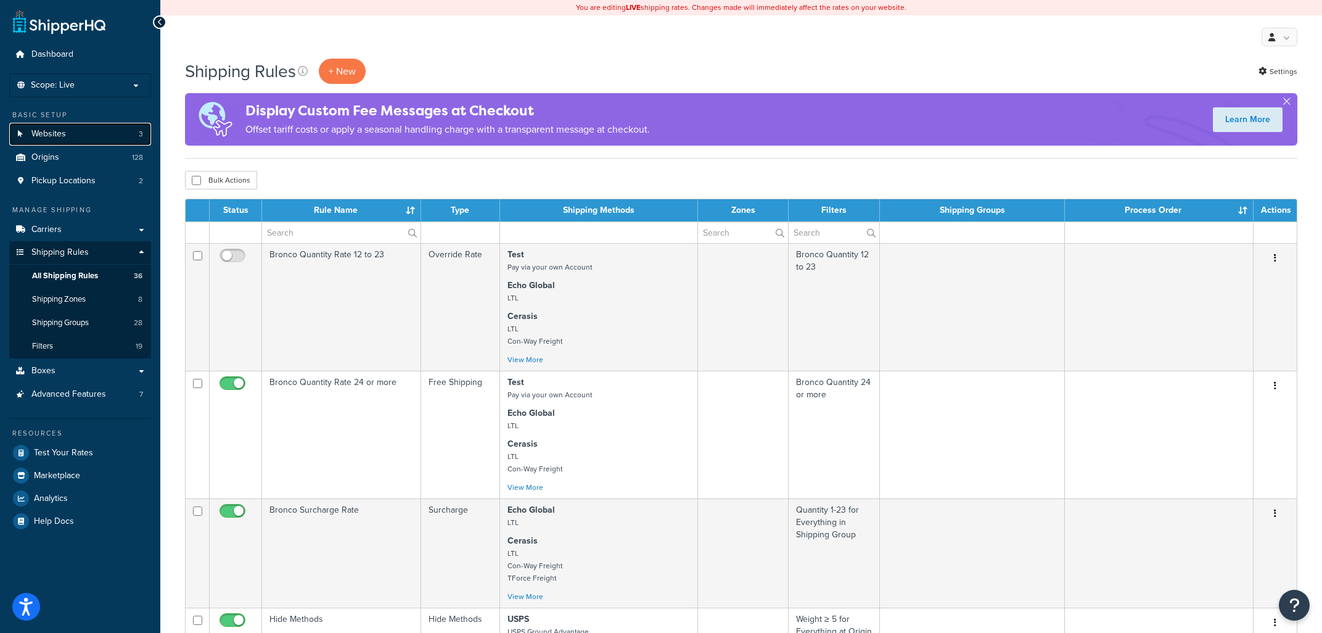
click at [83, 142] on link "Websites 3" at bounding box center [80, 134] width 142 height 23
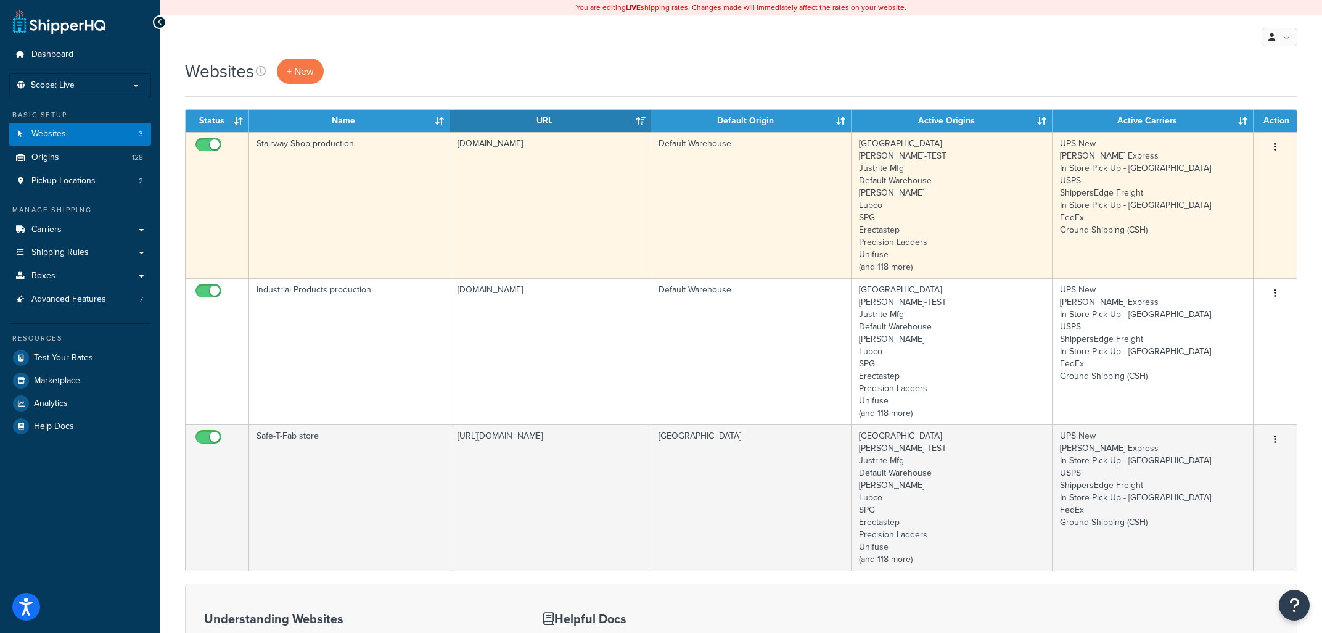
click at [347, 177] on td "Stairway Shop production" at bounding box center [349, 205] width 201 height 146
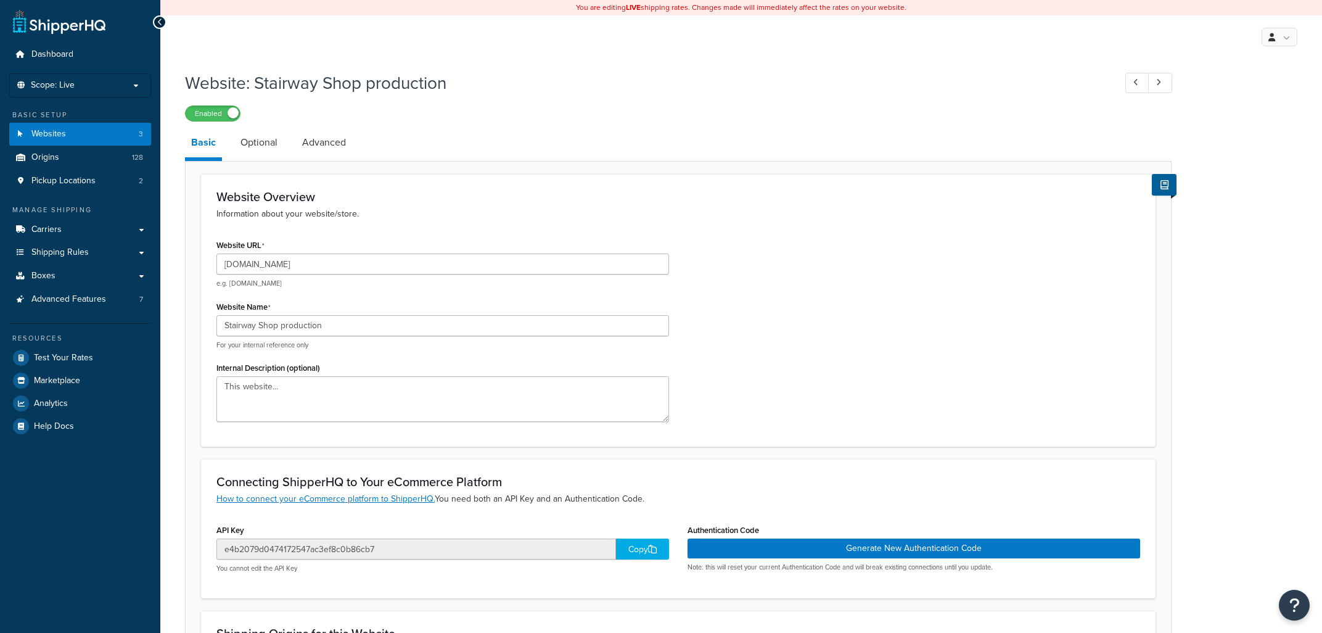
select select "28004"
click at [339, 145] on link "Advanced" at bounding box center [324, 143] width 56 height 30
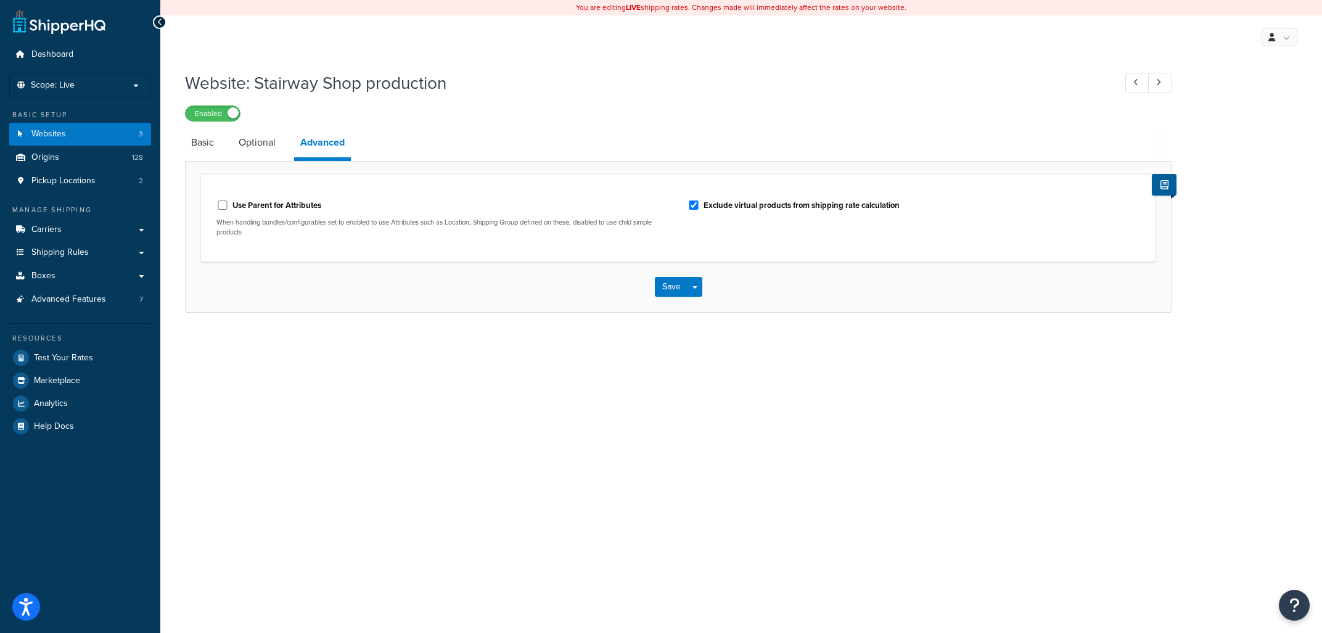
click at [218, 201] on div "Use Parent for Attributes" at bounding box center [442, 204] width 453 height 19
click at [222, 213] on div "Use Parent for Attributes" at bounding box center [442, 204] width 453 height 19
click at [222, 207] on input "Use Parent for Attributes" at bounding box center [222, 204] width 12 height 9
checkbox input "true"
click at [663, 295] on button "Save" at bounding box center [671, 287] width 33 height 20
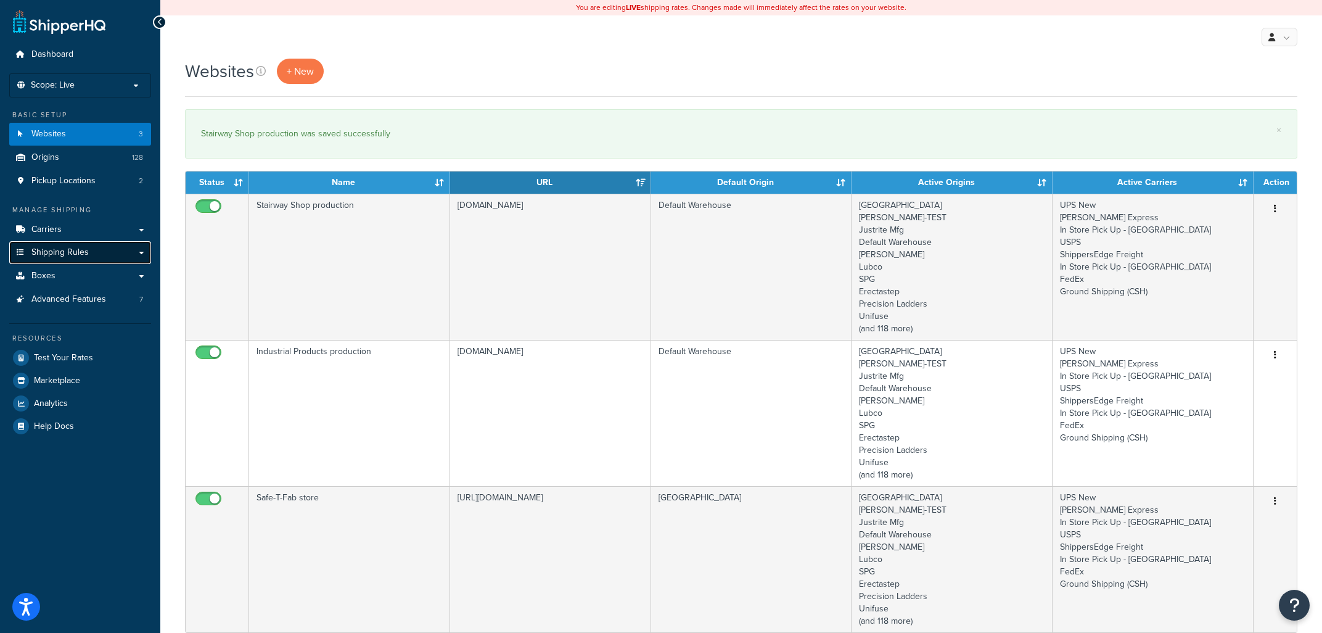
click at [55, 252] on span "Shipping Rules" at bounding box center [59, 252] width 57 height 10
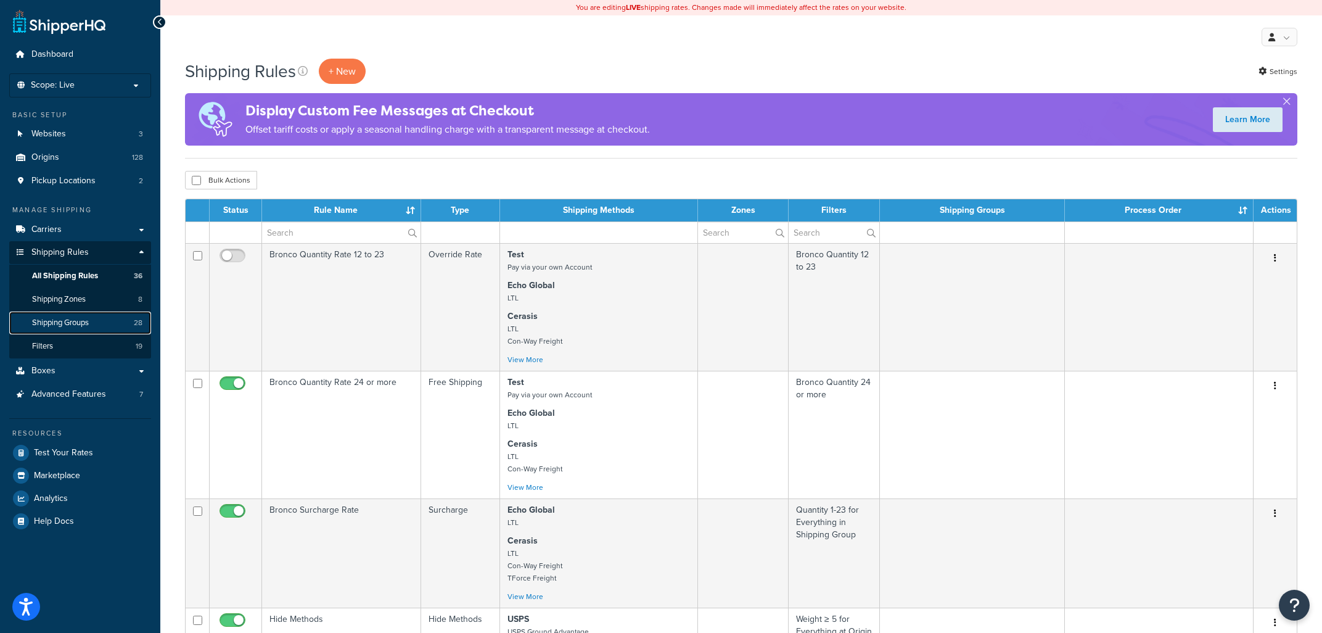
click at [81, 326] on span "Shipping Groups" at bounding box center [60, 323] width 57 height 10
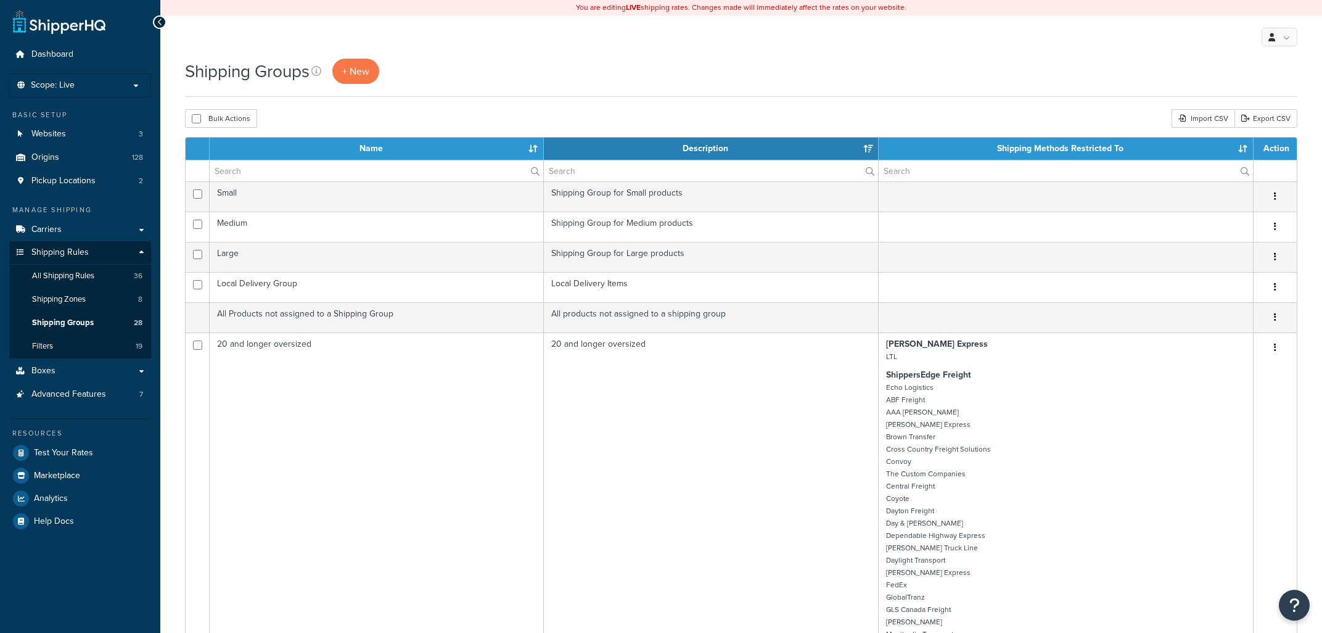
select select "15"
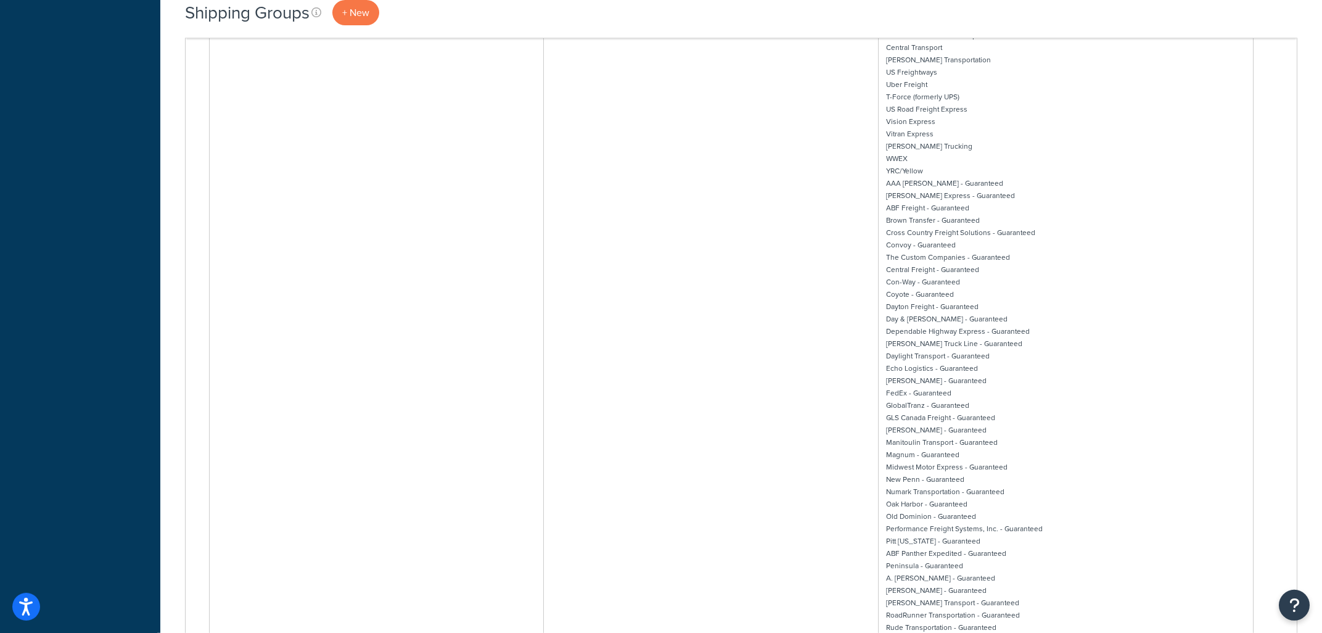
scroll to position [11090, 0]
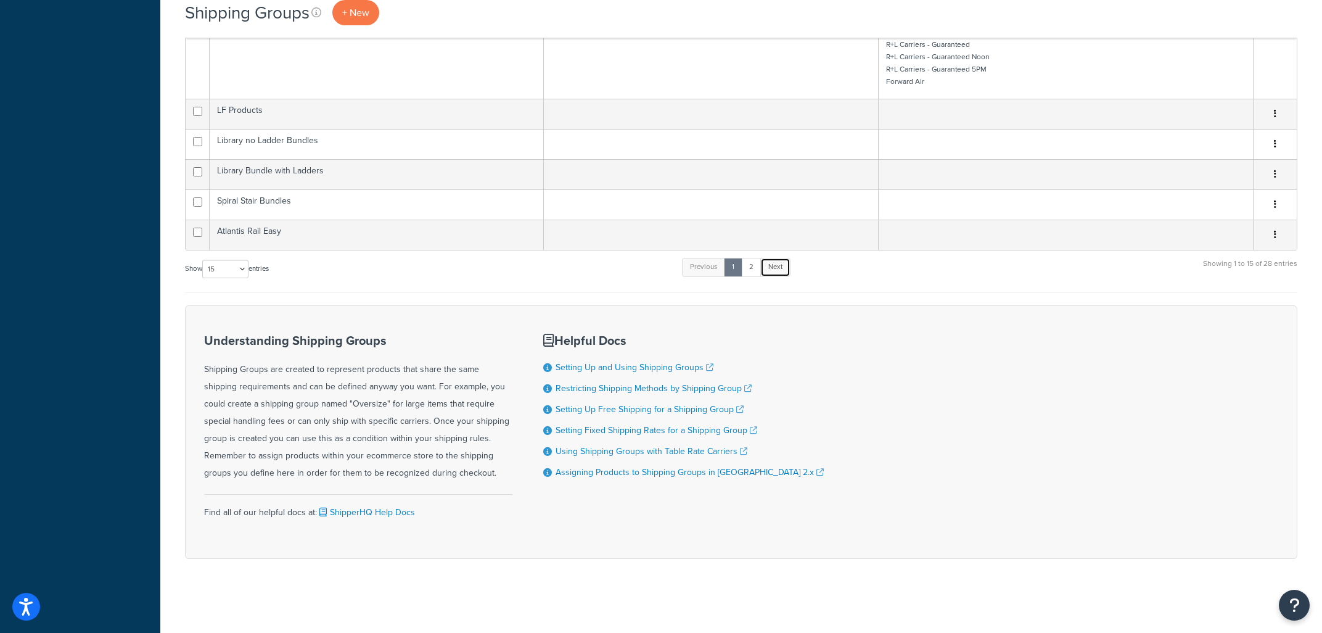
click at [775, 265] on link "Next" at bounding box center [775, 267] width 30 height 19
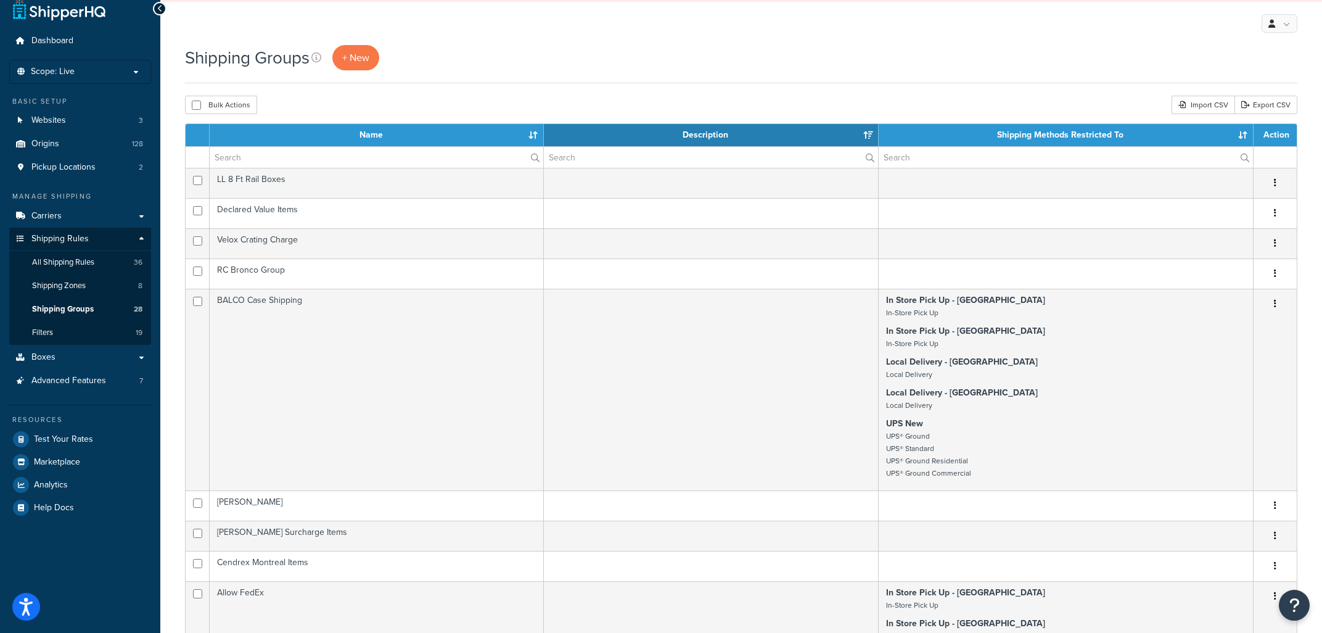
scroll to position [19, 0]
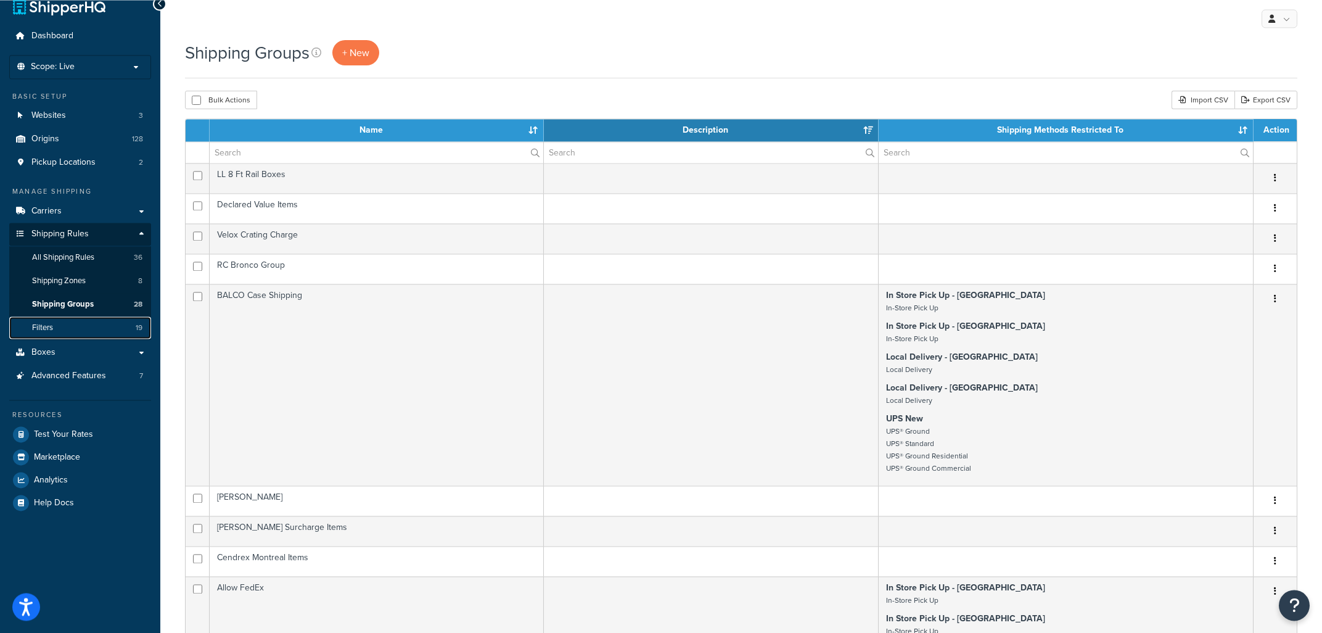
click at [67, 331] on link "Filters 19" at bounding box center [80, 327] width 142 height 23
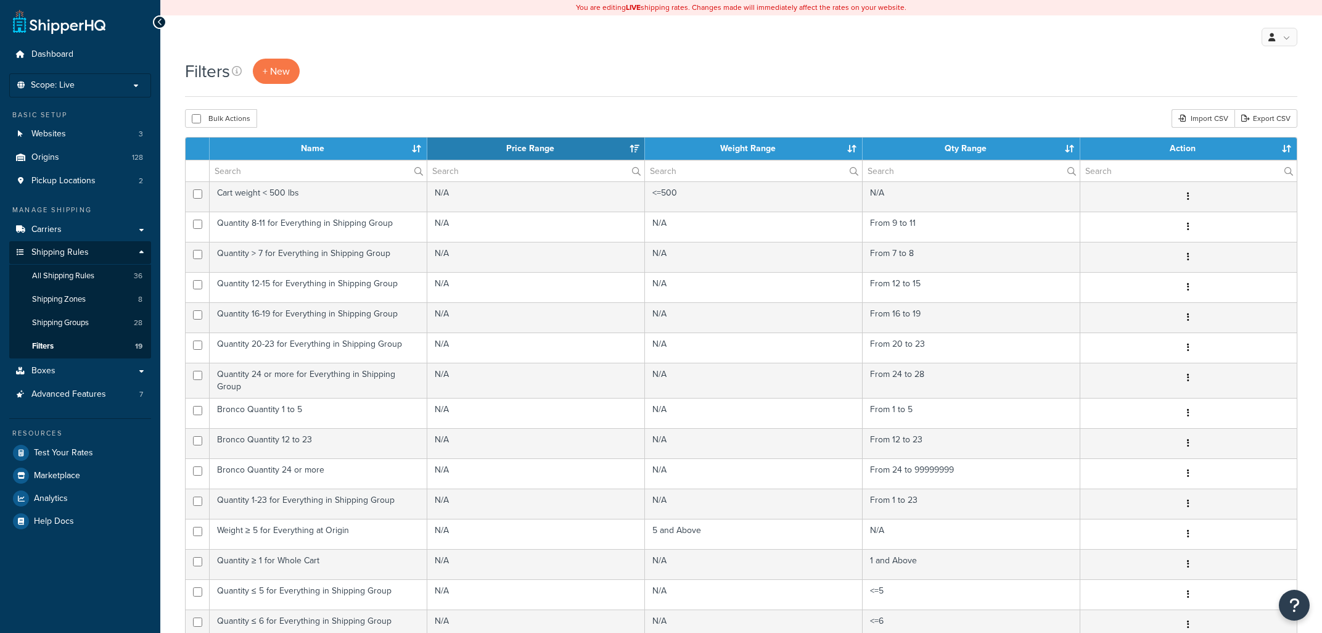
select select "15"
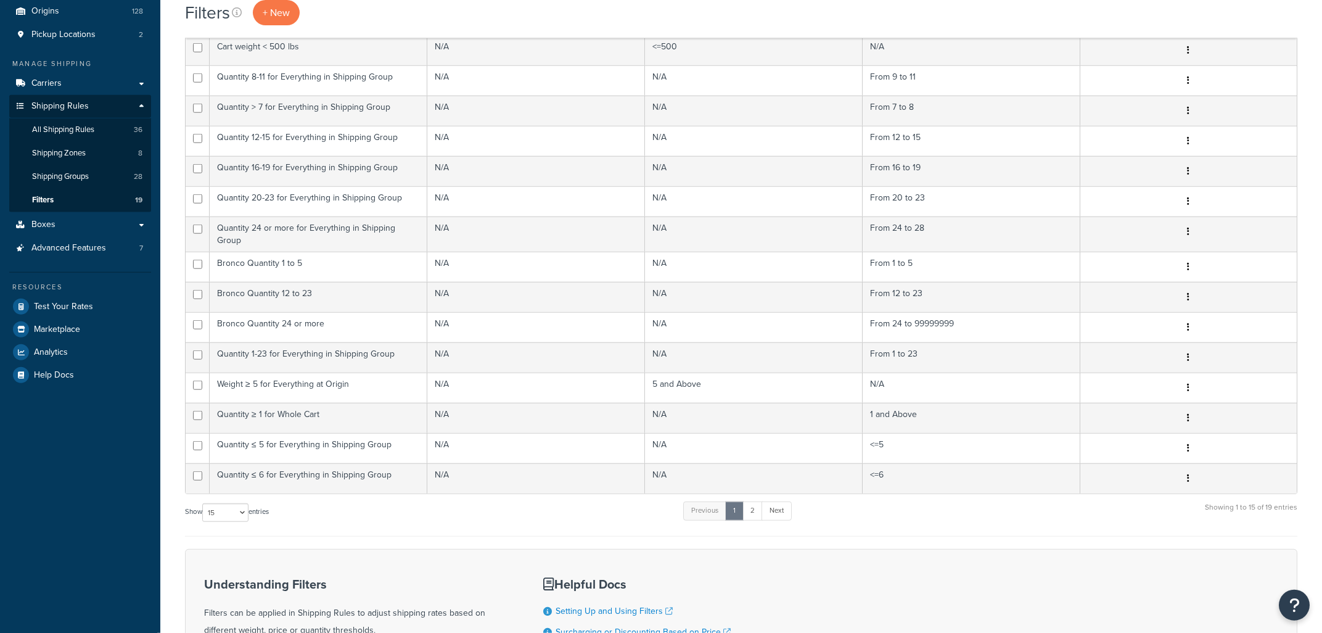
scroll to position [234, 0]
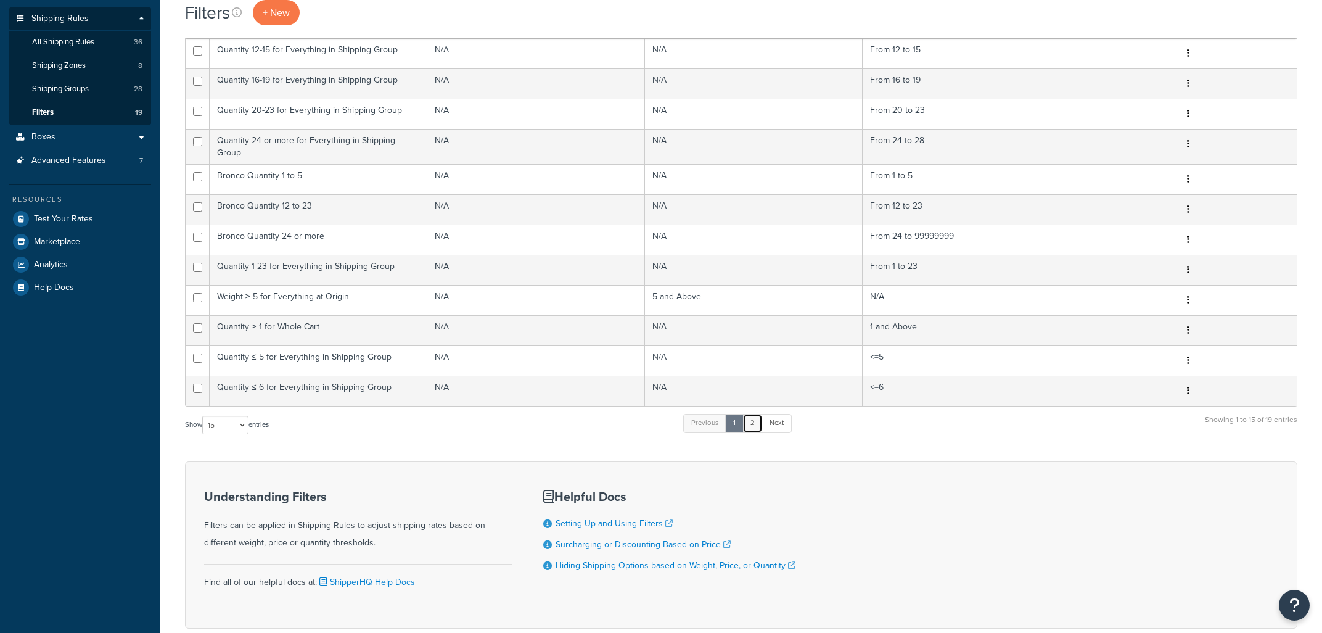
click at [755, 419] on link "2" at bounding box center [753, 423] width 20 height 19
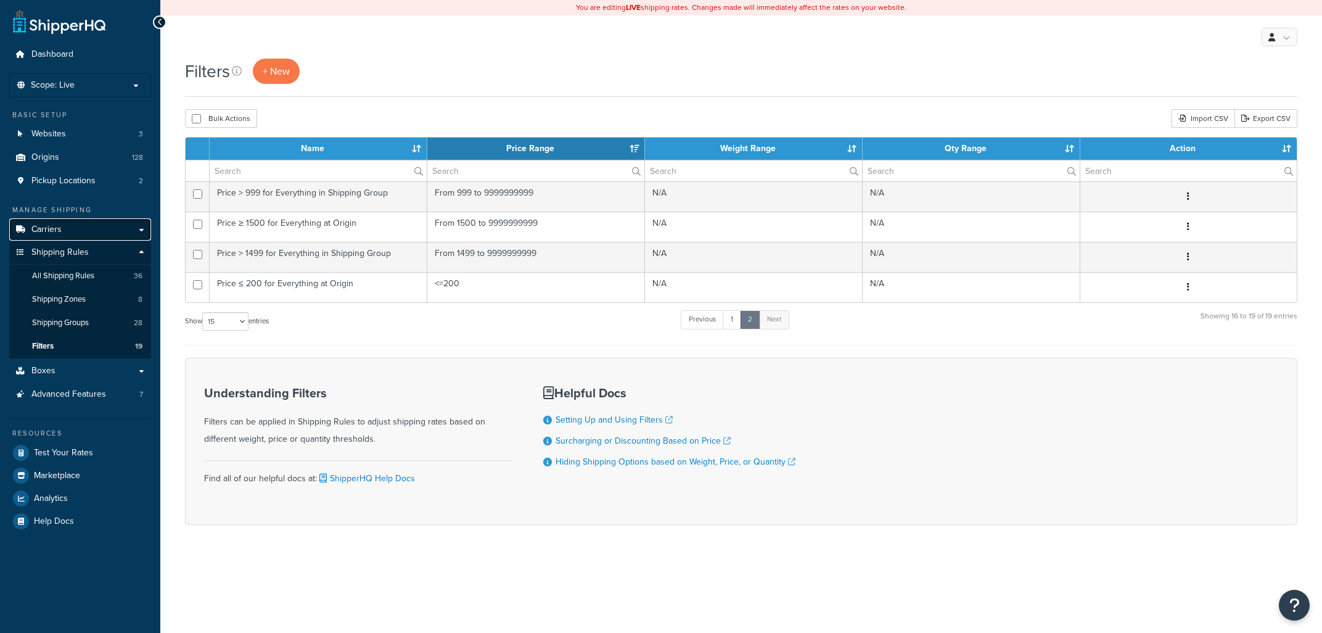
click at [81, 226] on link "Carriers" at bounding box center [80, 229] width 142 height 23
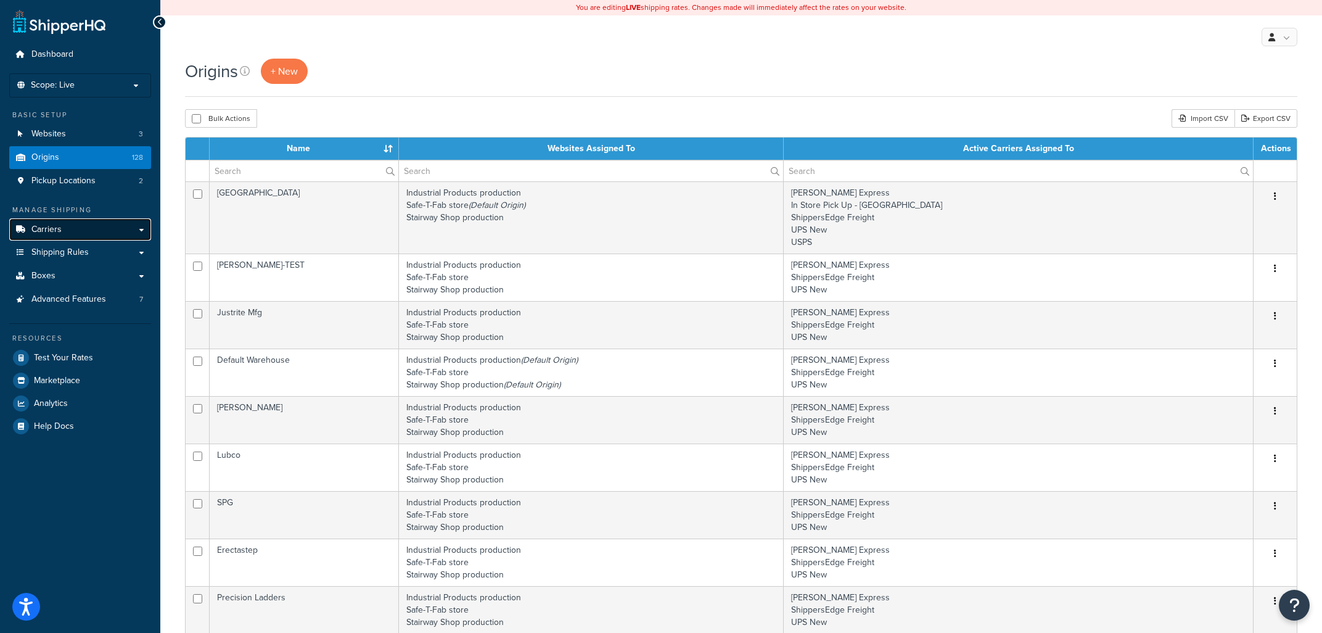
click at [70, 223] on link "Carriers" at bounding box center [80, 229] width 142 height 23
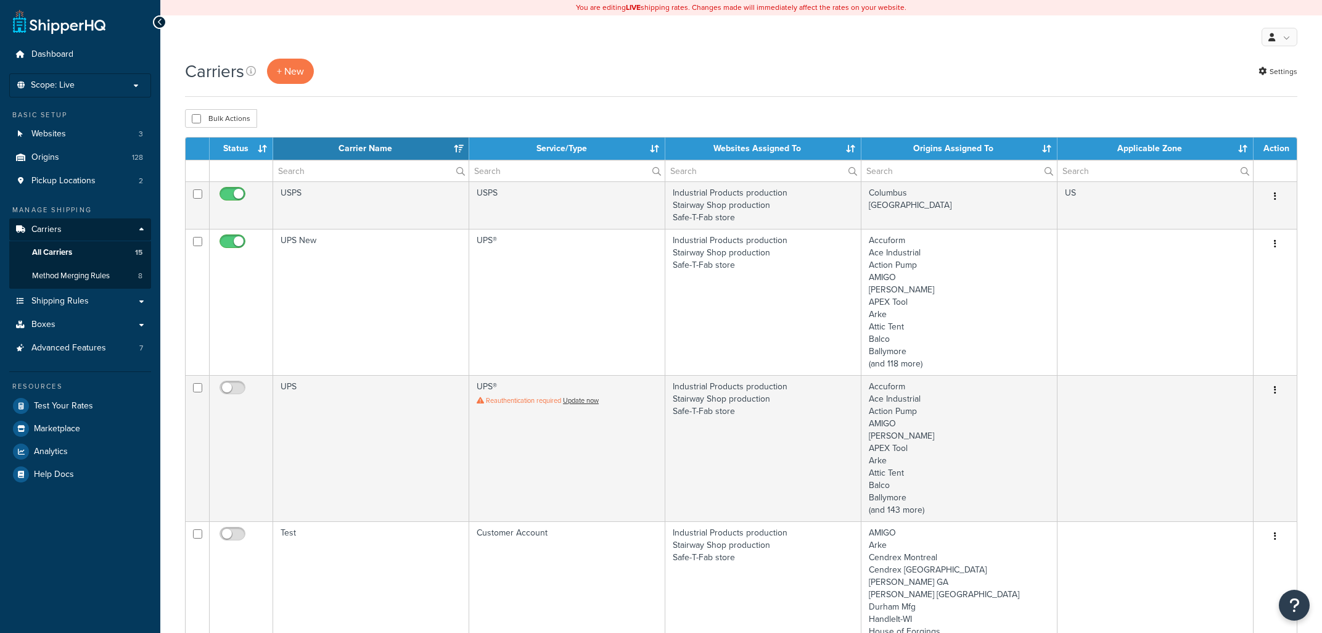
select select "15"
click at [65, 301] on span "Shipping Rules" at bounding box center [59, 301] width 57 height 10
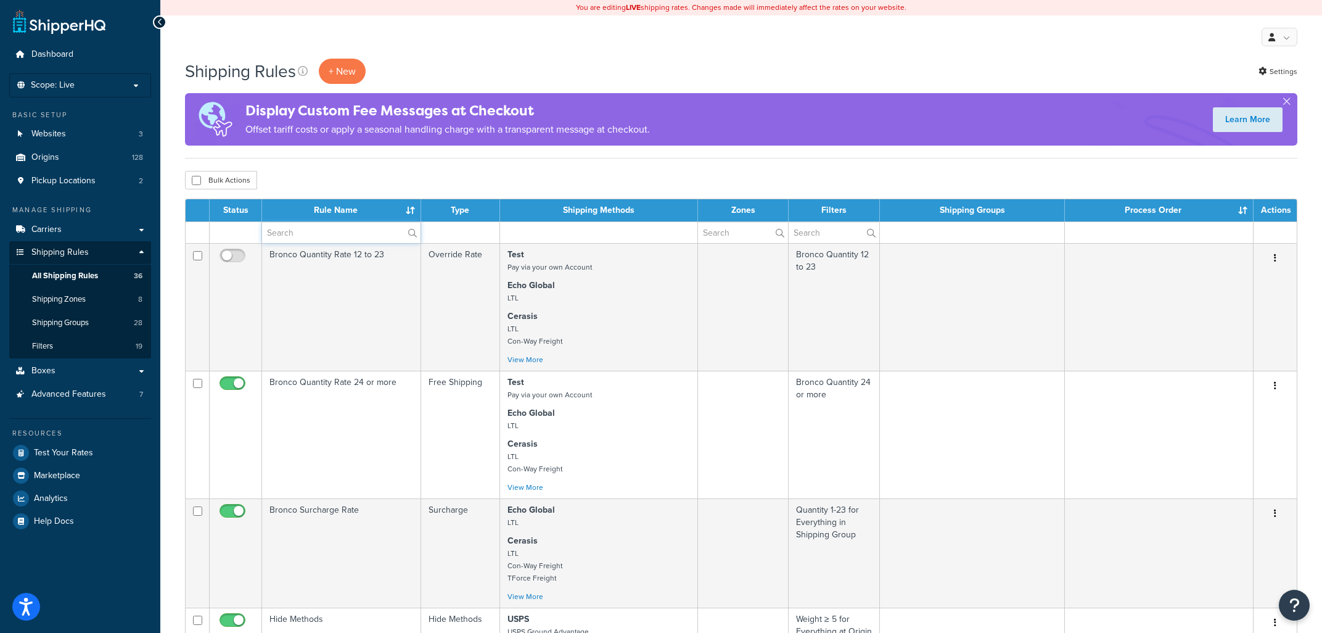
click at [305, 234] on input "text" at bounding box center [341, 232] width 158 height 21
type input "cs"
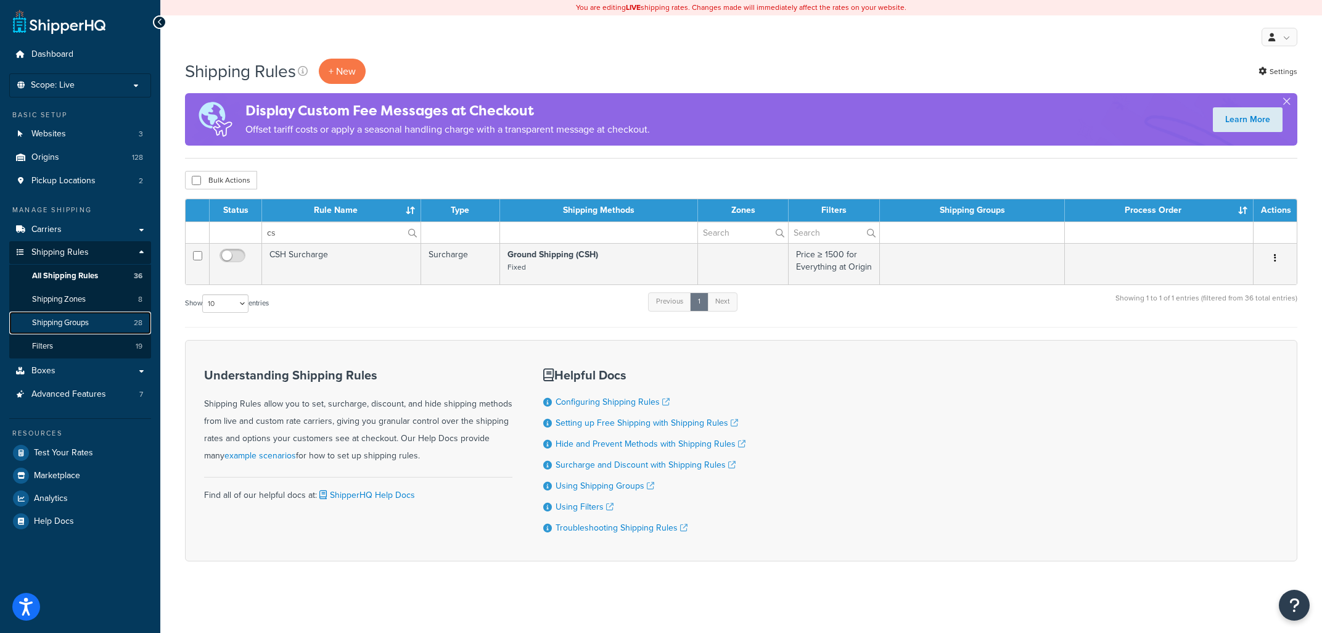
click at [61, 318] on span "Shipping Groups" at bounding box center [60, 323] width 57 height 10
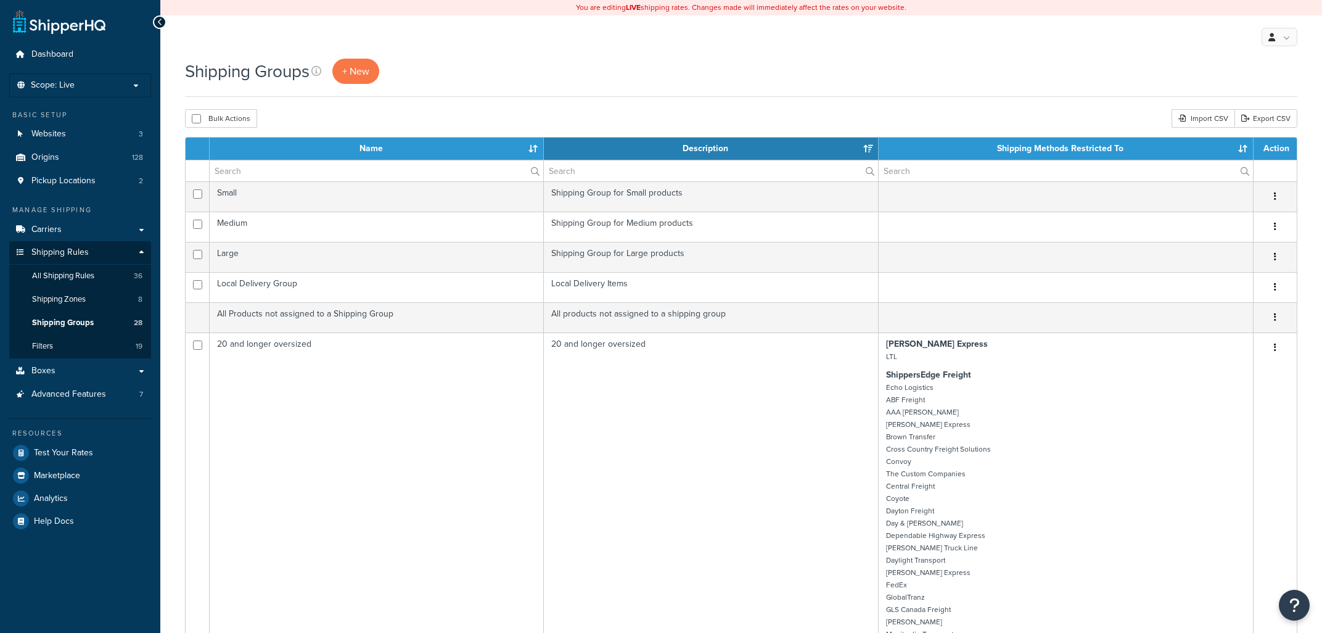
select select "15"
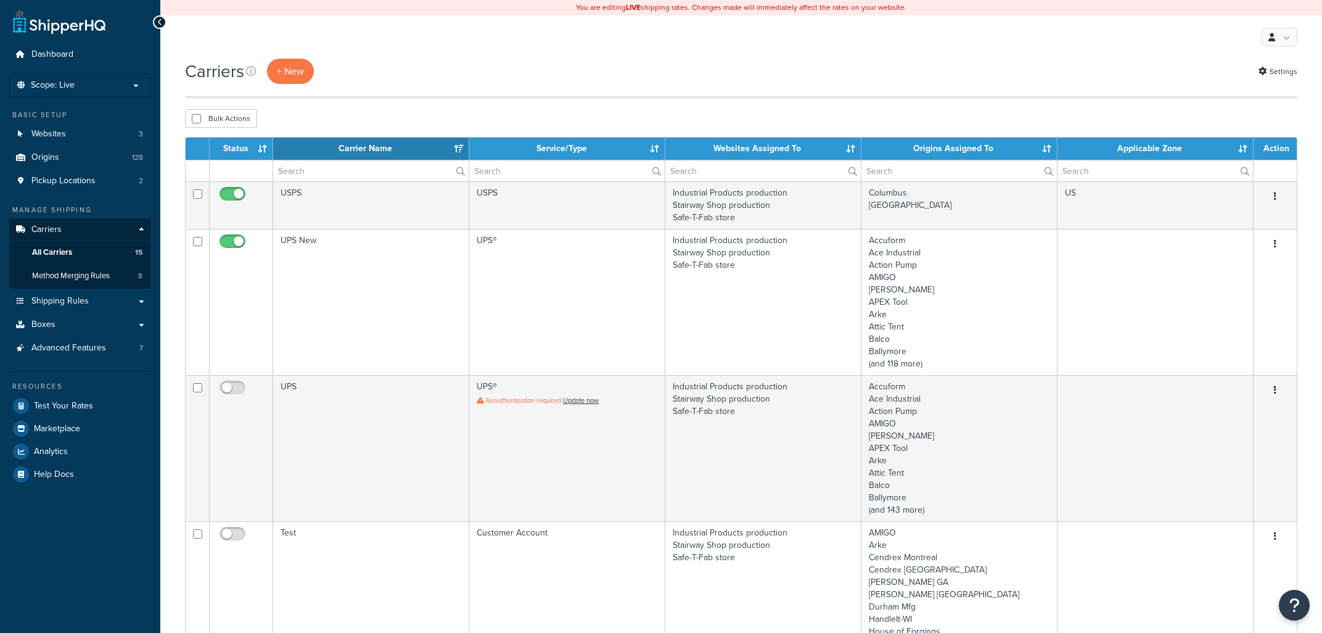
select select "15"
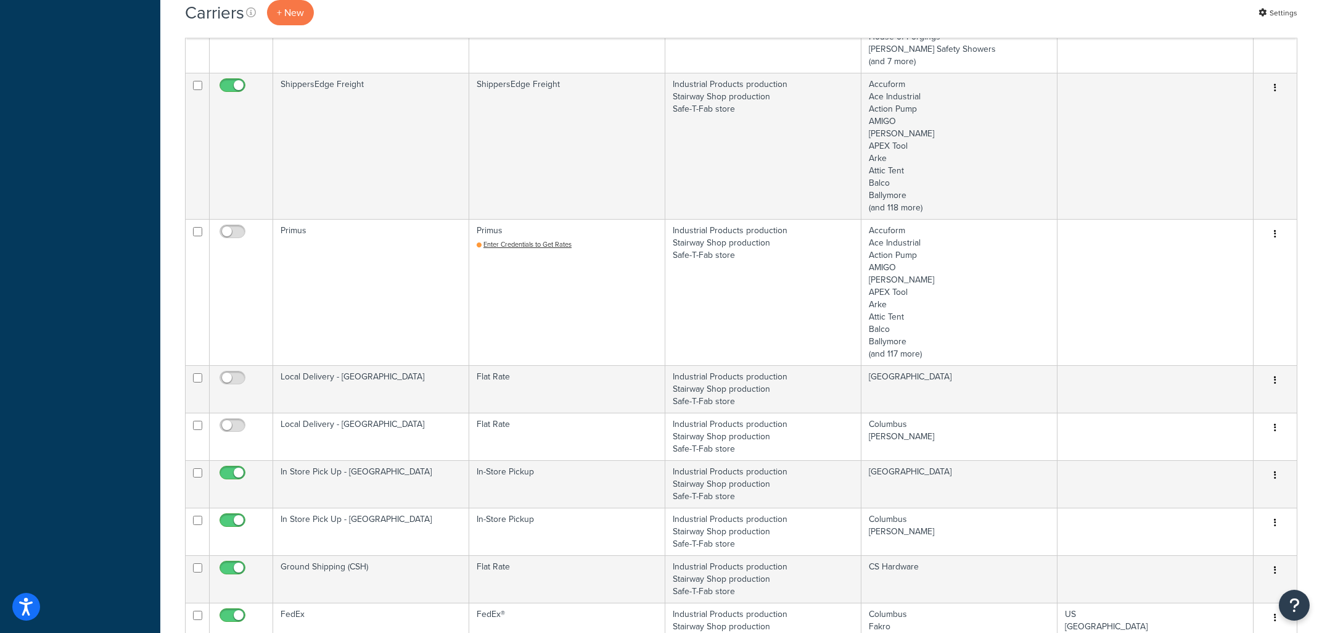
scroll to position [793, 0]
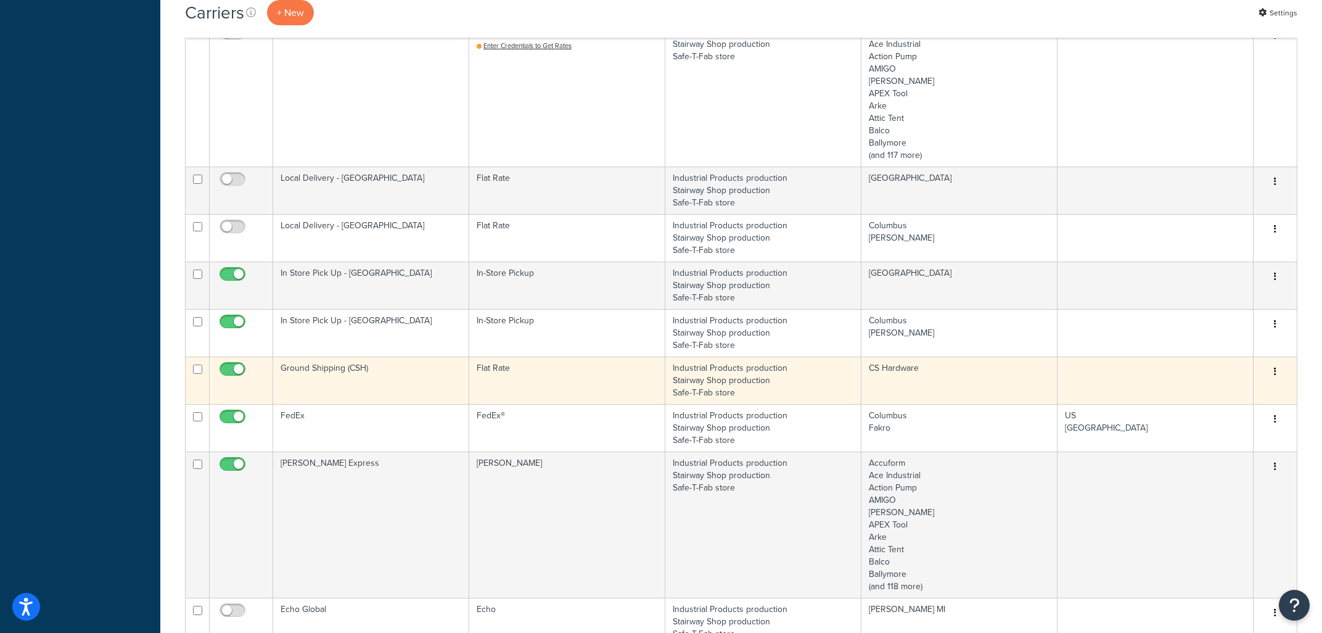
click at [362, 381] on td "Ground Shipping (CSH)" at bounding box center [371, 379] width 196 height 47
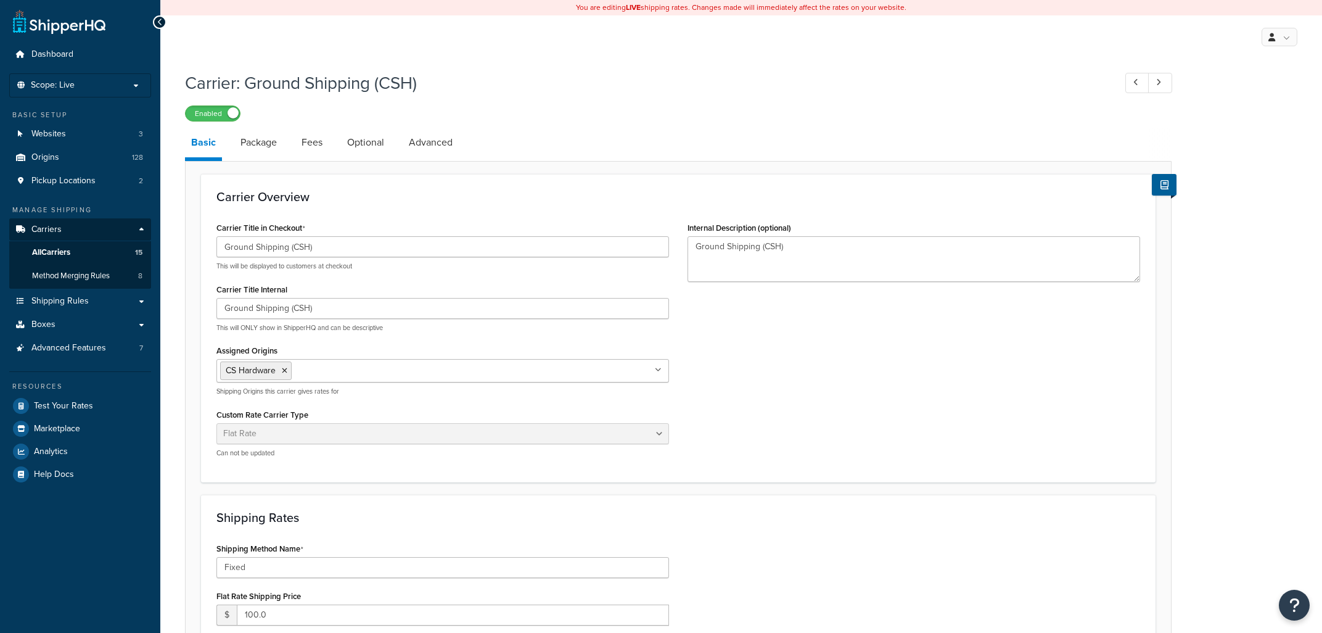
select select "flat"
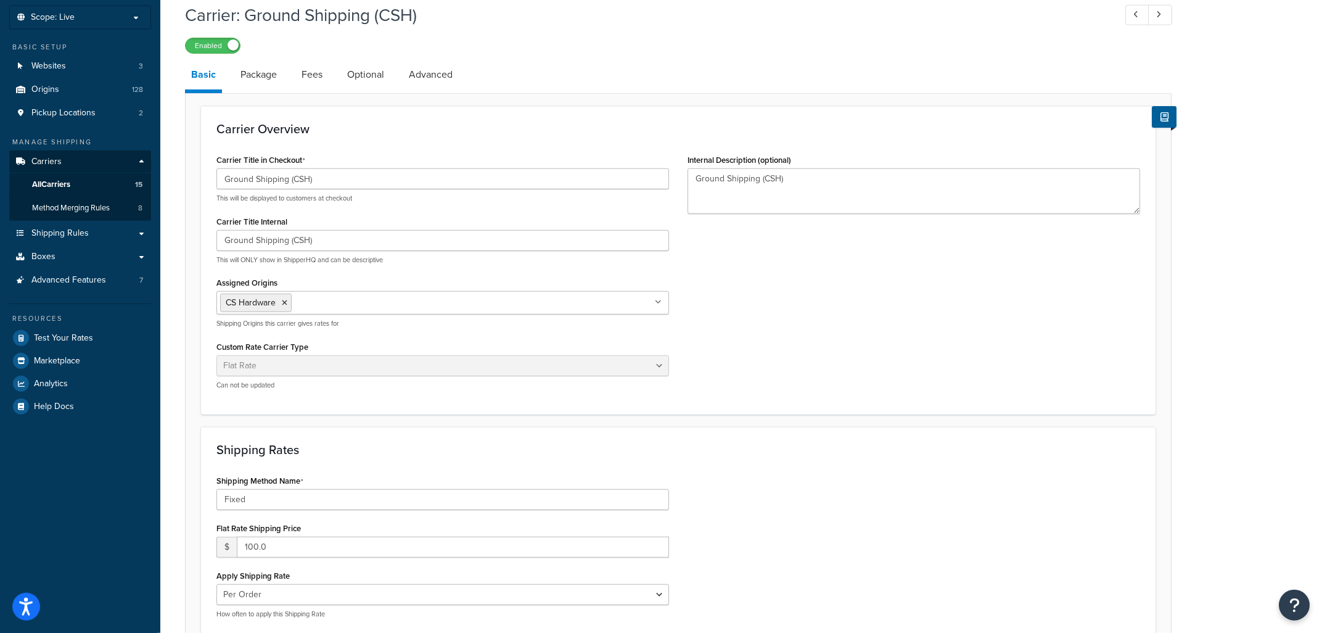
scroll to position [66, 0]
click at [267, 81] on link "Package" at bounding box center [258, 77] width 49 height 30
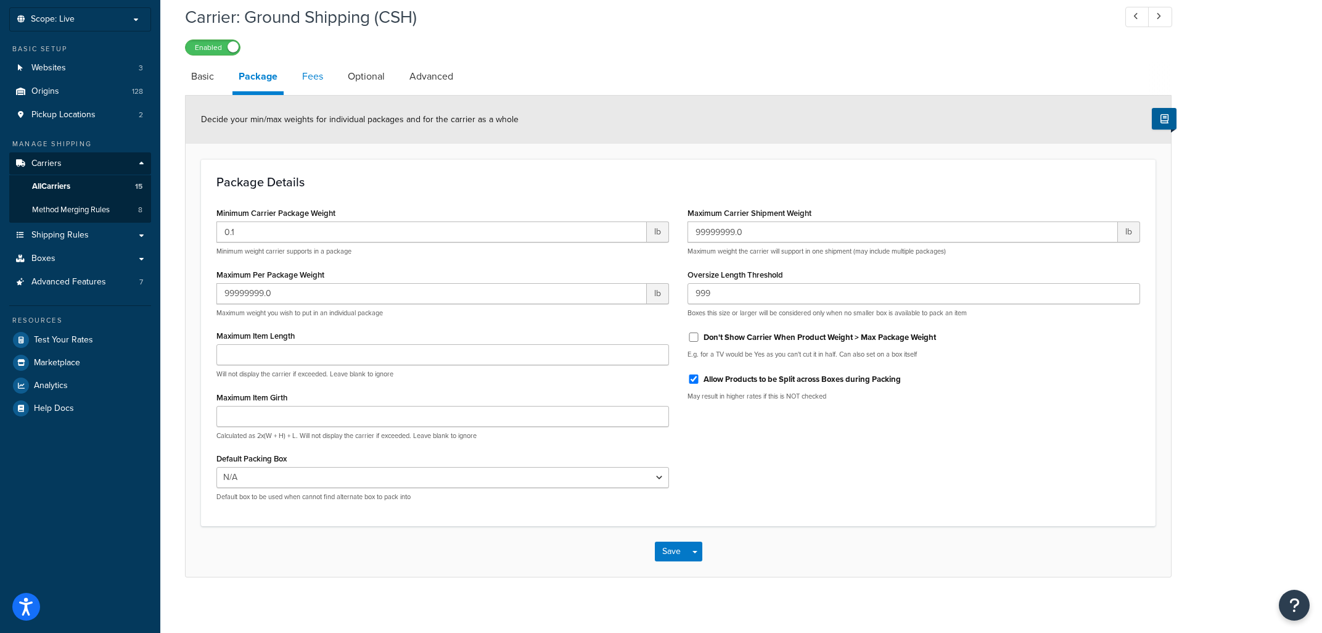
click at [313, 76] on link "Fees" at bounding box center [312, 77] width 33 height 30
select select "AFTER"
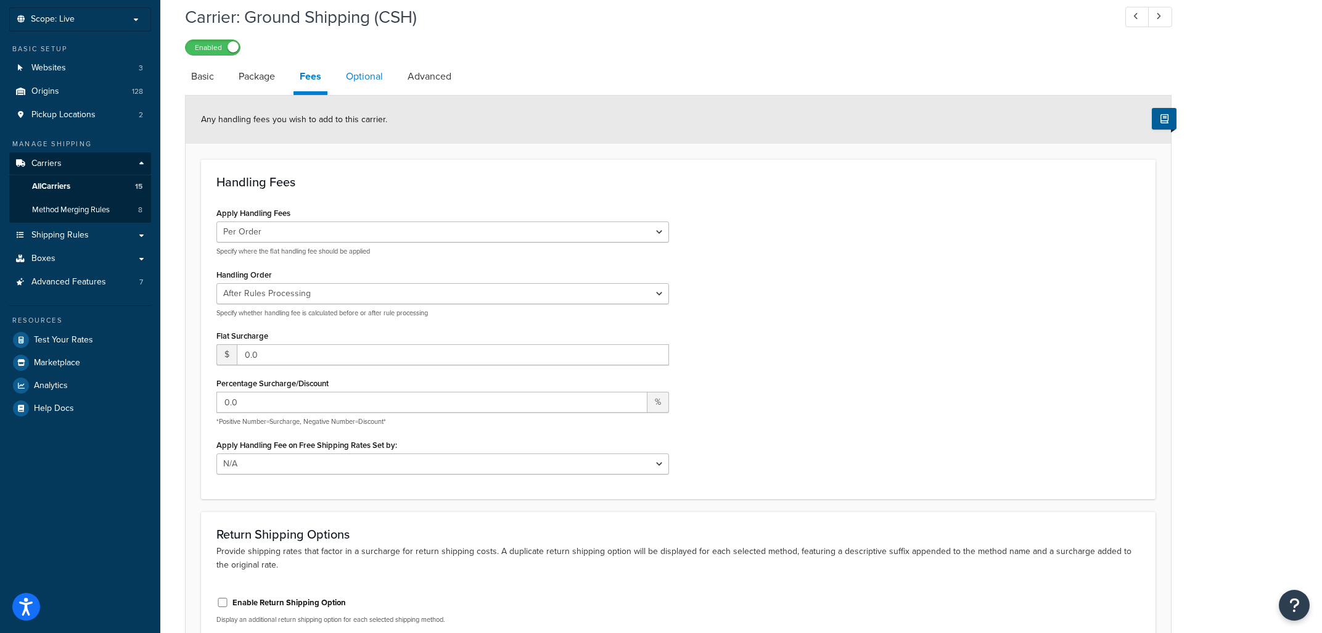
click at [363, 88] on link "Optional" at bounding box center [364, 77] width 49 height 30
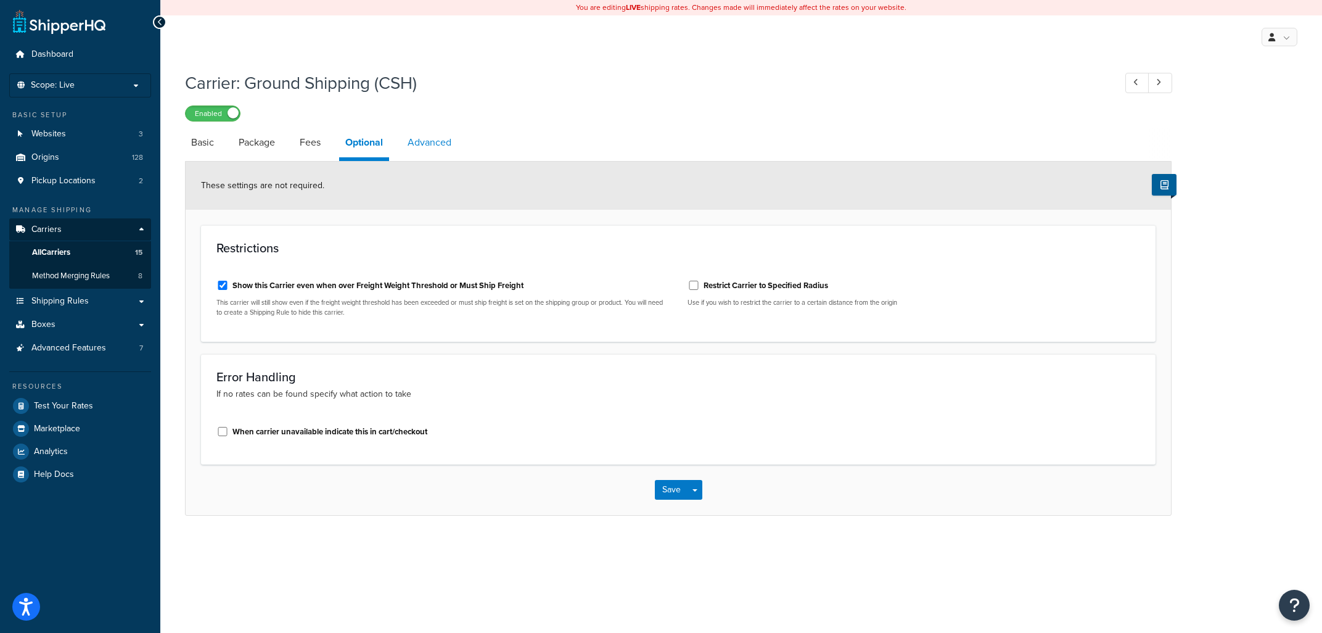
click at [424, 138] on link "Advanced" at bounding box center [429, 143] width 56 height 30
select select "false"
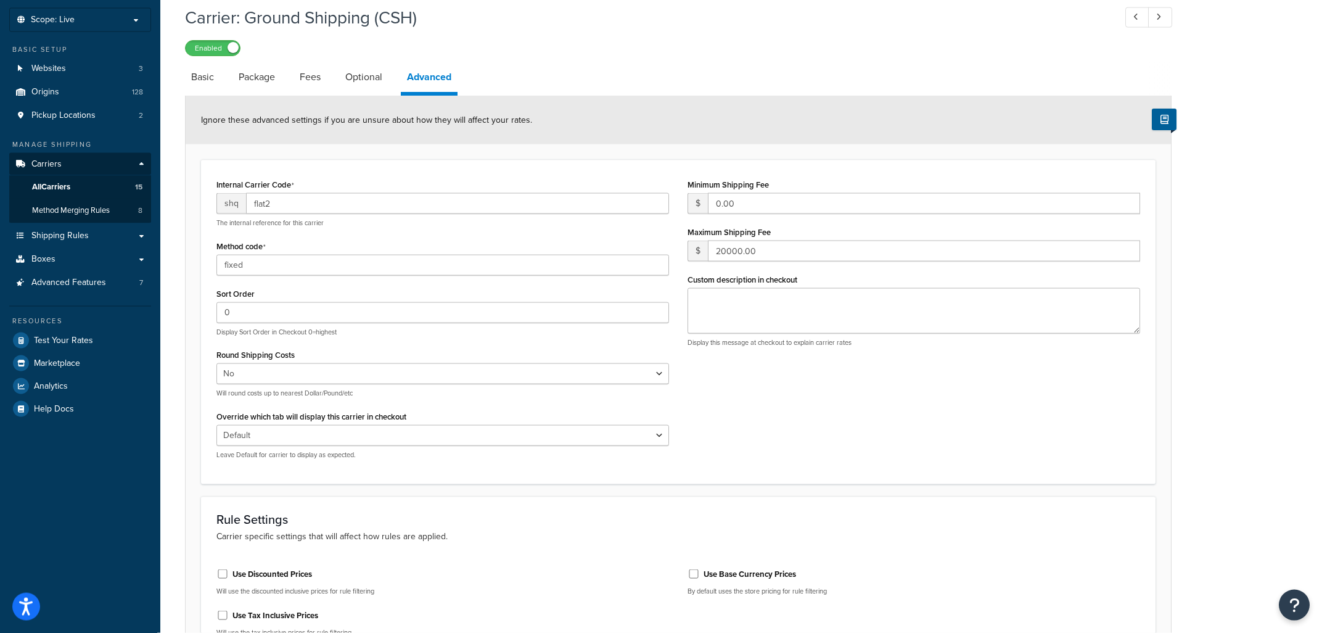
scroll to position [66, 0]
click at [195, 78] on link "Basic" at bounding box center [202, 77] width 35 height 30
select select "flat"
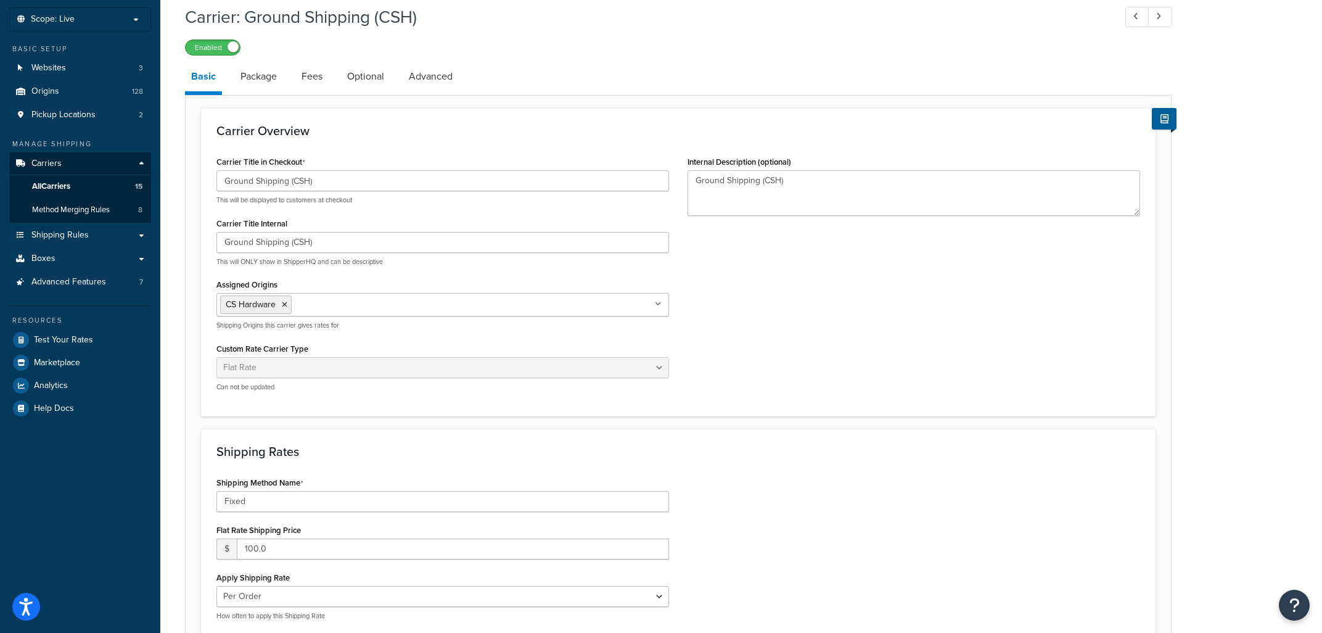
click at [229, 51] on span at bounding box center [233, 46] width 11 height 11
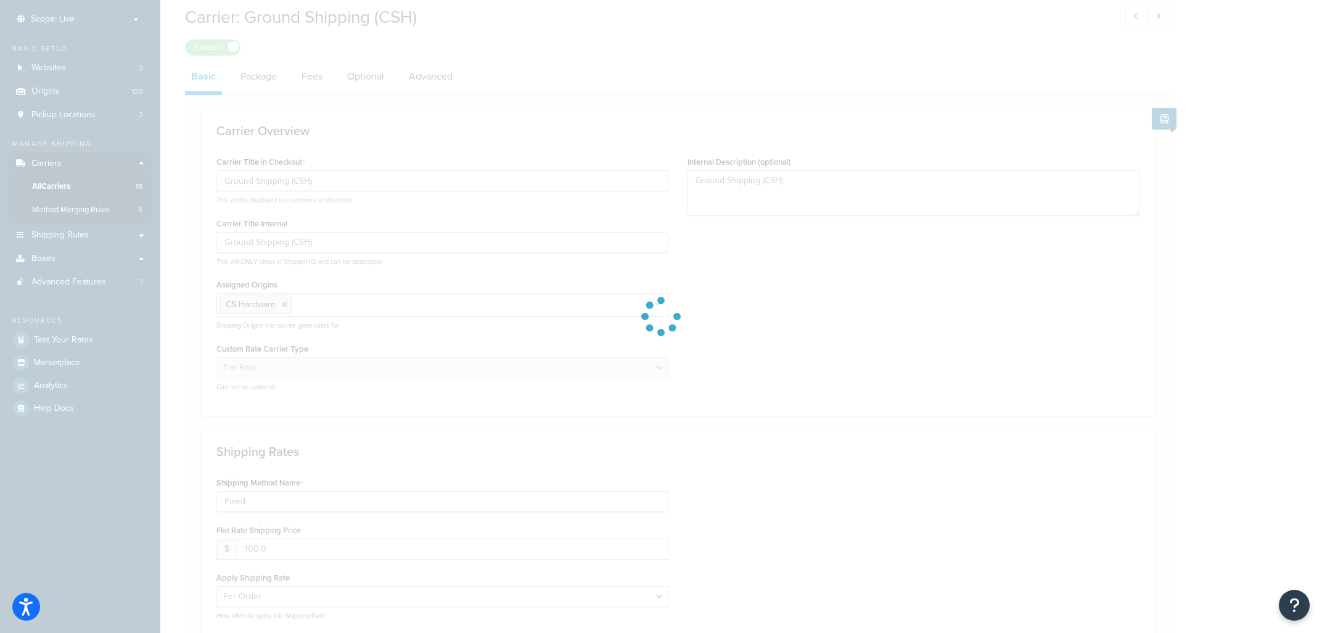
scroll to position [335, 0]
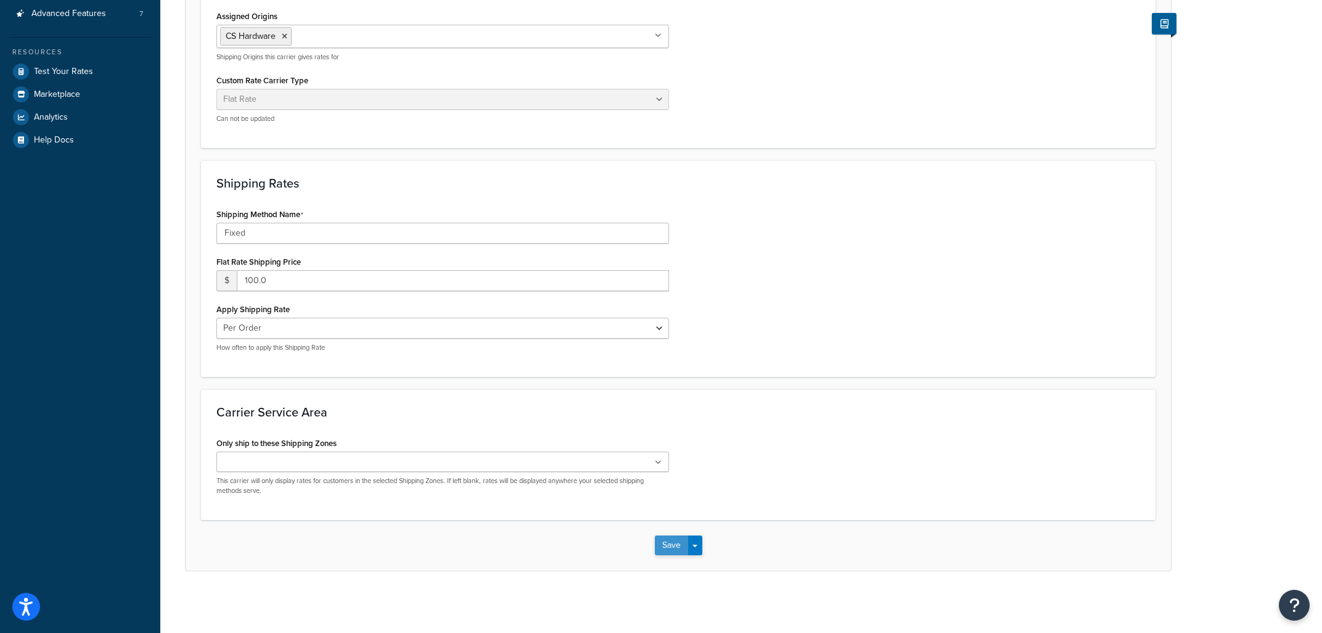
click at [665, 543] on button "Save" at bounding box center [671, 545] width 33 height 20
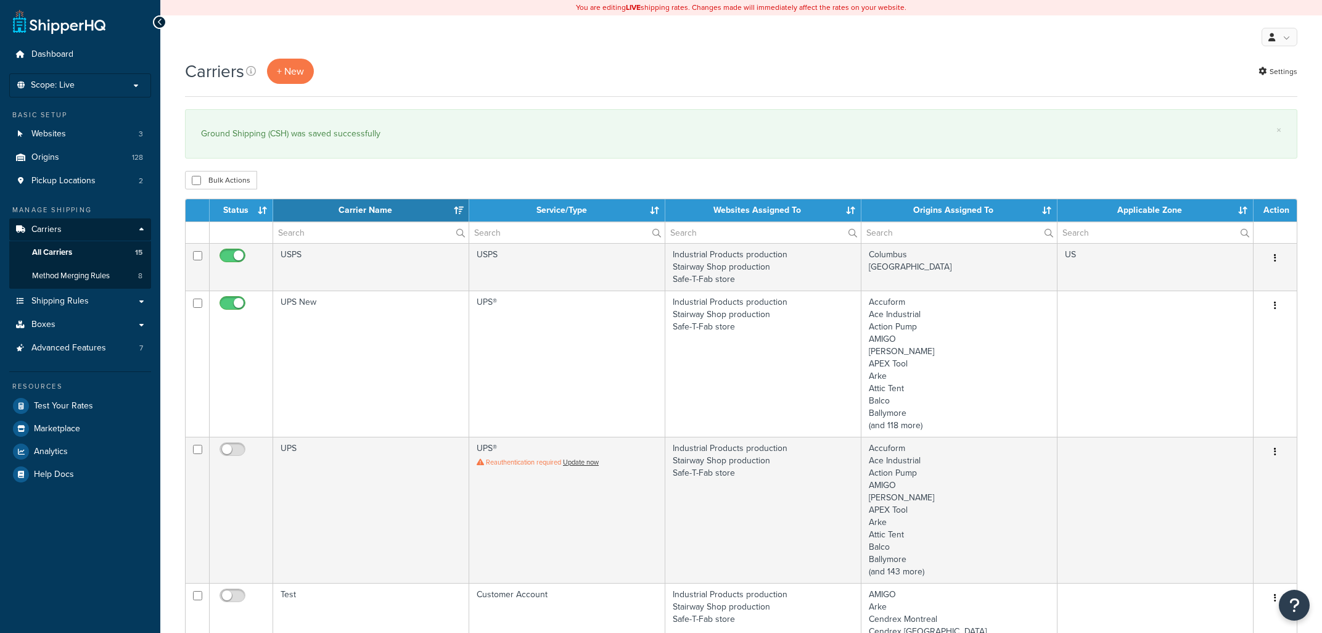
select select "15"
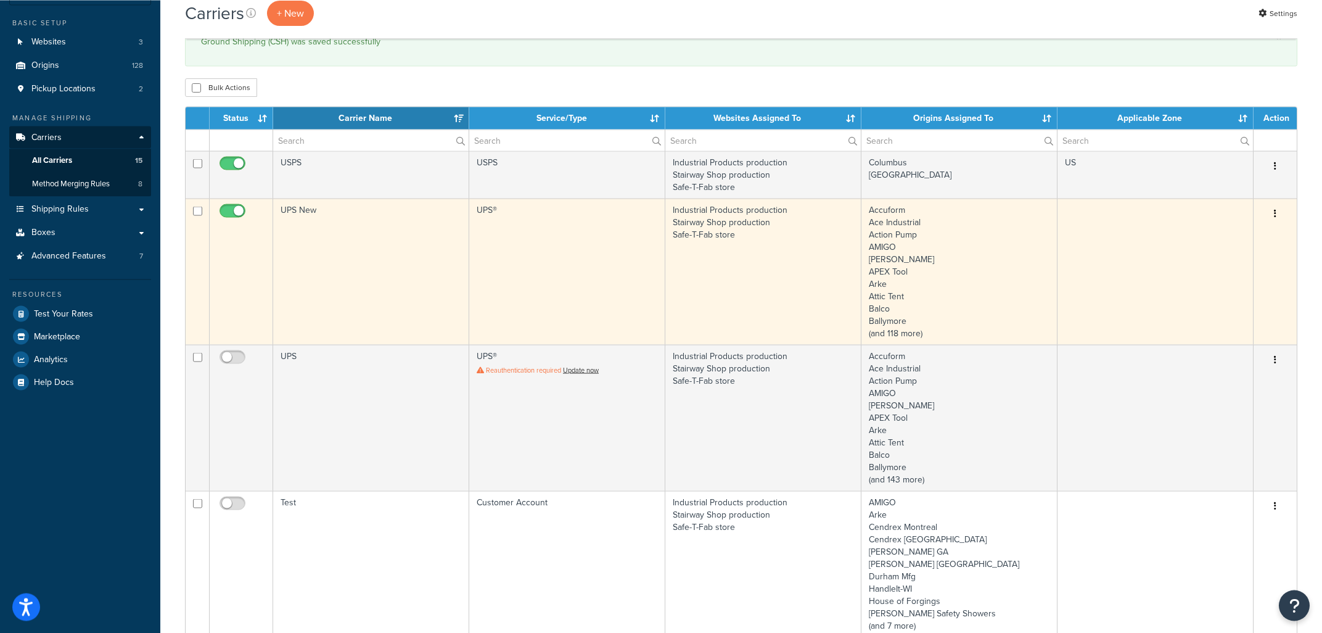
scroll to position [132, 0]
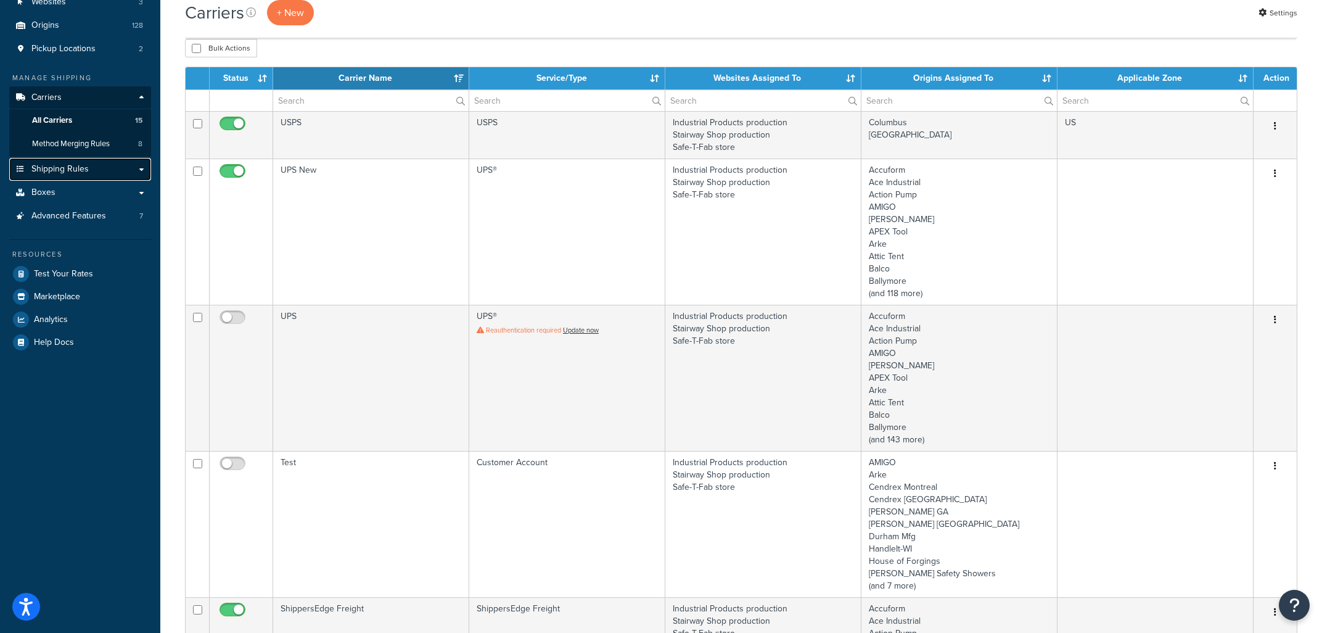
click at [78, 159] on link "Shipping Rules" at bounding box center [80, 169] width 142 height 23
click at [73, 177] on link "Shipping Rules" at bounding box center [80, 169] width 142 height 23
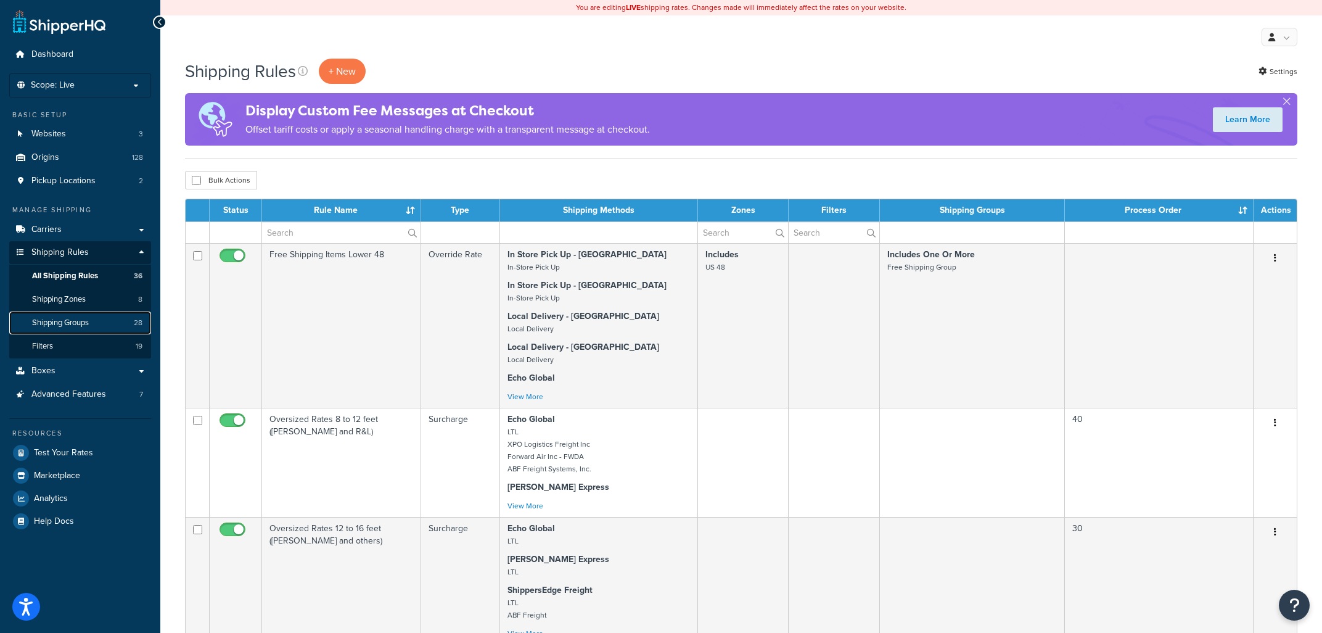
click at [80, 320] on span "Shipping Groups" at bounding box center [60, 323] width 57 height 10
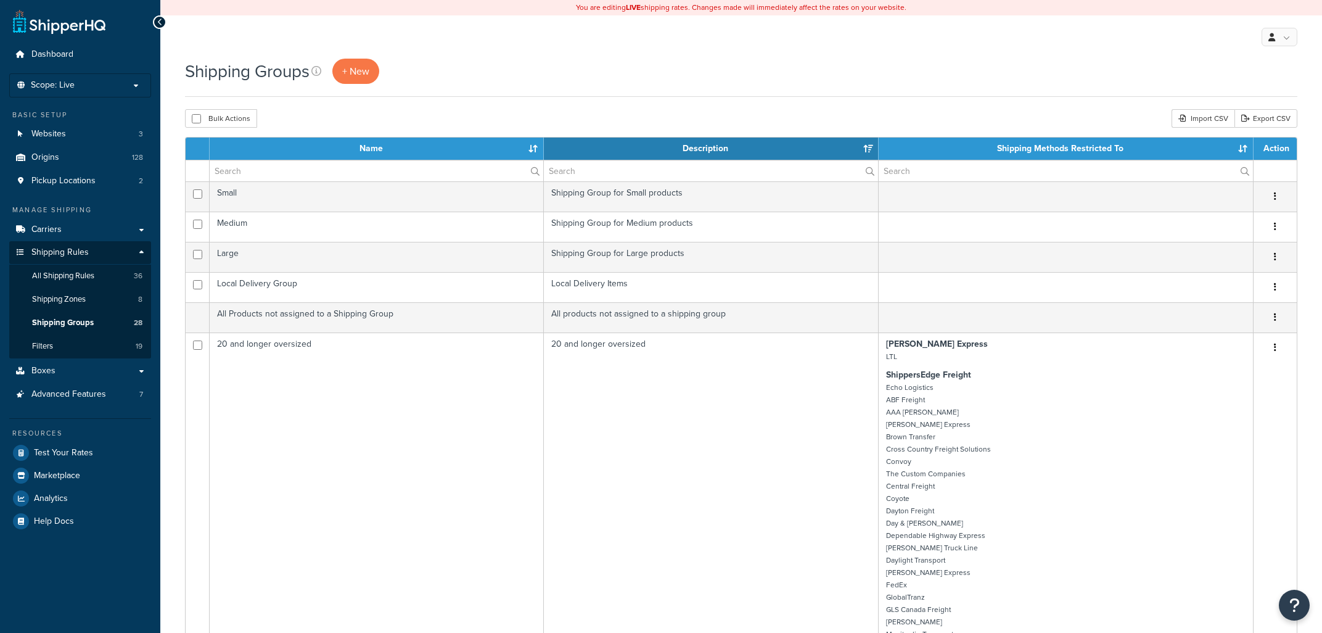
select select "15"
